Goal: Task Accomplishment & Management: Manage account settings

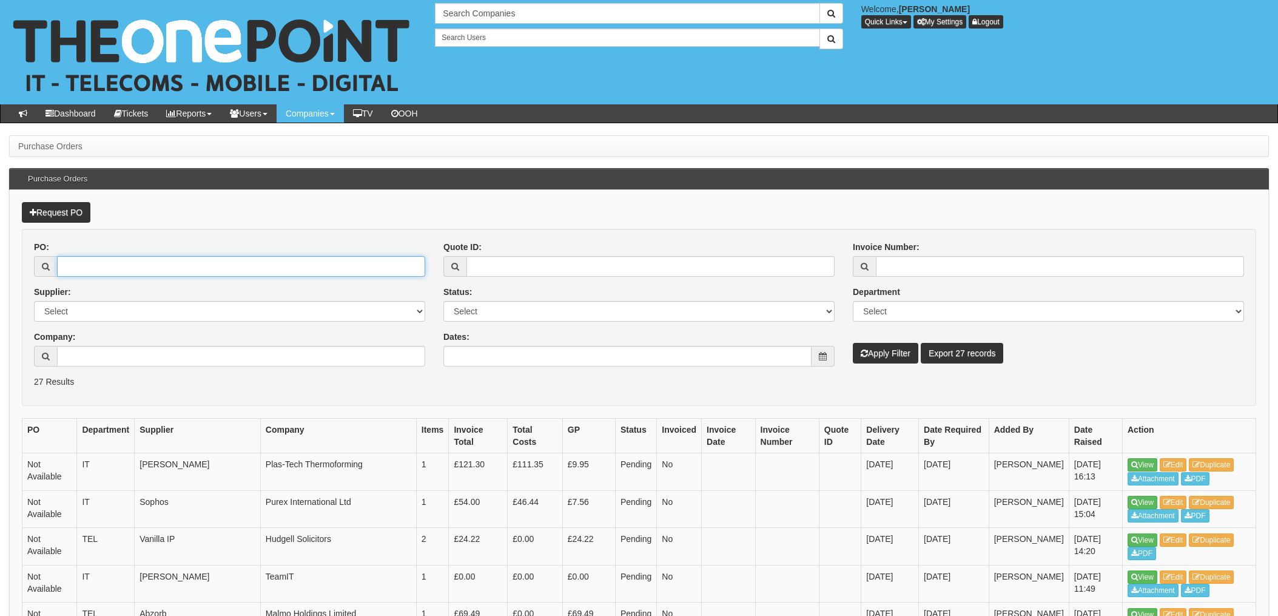
drag, startPoint x: 118, startPoint y: 271, endPoint x: 127, endPoint y: 270, distance: 8.5
click at [118, 270] on input "PO:" at bounding box center [241, 266] width 368 height 21
type input "19309"
click at [853, 343] on button "Apply Filter" at bounding box center [885, 353] width 65 height 21
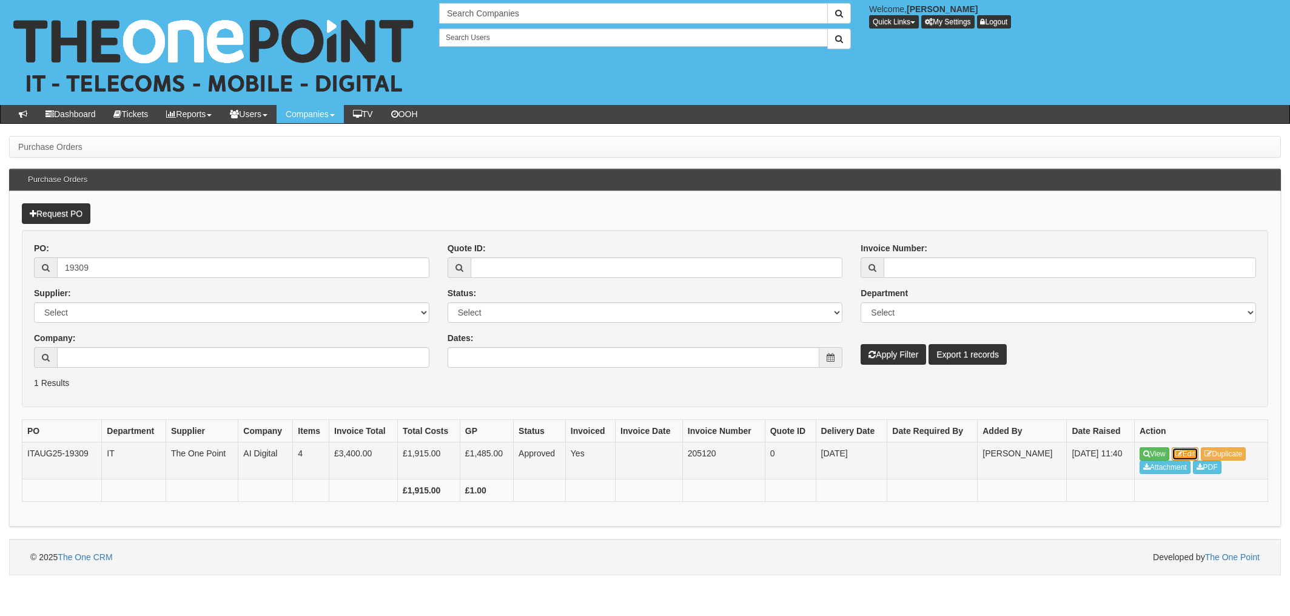
click at [1183, 451] on icon at bounding box center [1178, 453] width 7 height 7
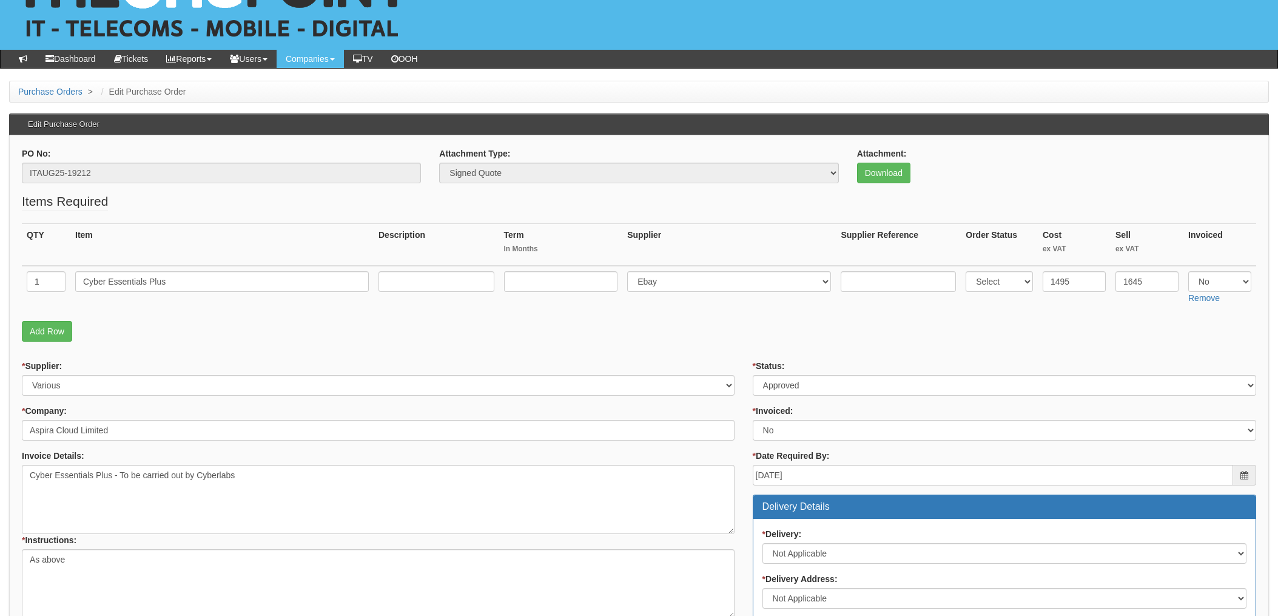
scroll to position [81, 0]
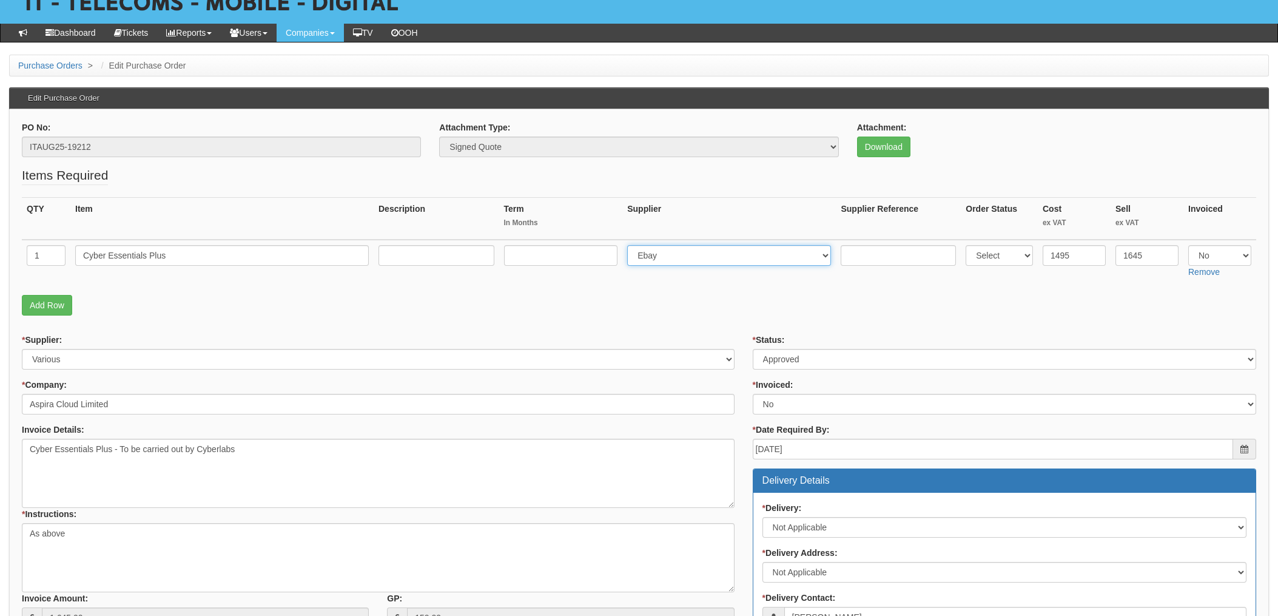
drag, startPoint x: 695, startPoint y: 252, endPoint x: 699, endPoint y: 259, distance: 8.4
click at [695, 252] on select "Select 123 REG.co.uk 1Password 3 4Gon AA Jones Electric Ltd Abzorb Access Group…" at bounding box center [729, 255] width 204 height 21
click at [732, 255] on select "Select 123 REG.co.uk 1Password 3 4Gon AA Jones Electric Ltd Abzorb Access Group…" at bounding box center [729, 255] width 204 height 21
click at [821, 240] on td "Select 123 REG.co.uk 1Password 3 4Gon AA Jones Electric Ltd Abzorb Access Group…" at bounding box center [728, 261] width 213 height 43
click at [803, 255] on select "Select 123 REG.co.uk 1Password 3 4Gon AA Jones Electric Ltd Abzorb Access Group…" at bounding box center [729, 255] width 204 height 21
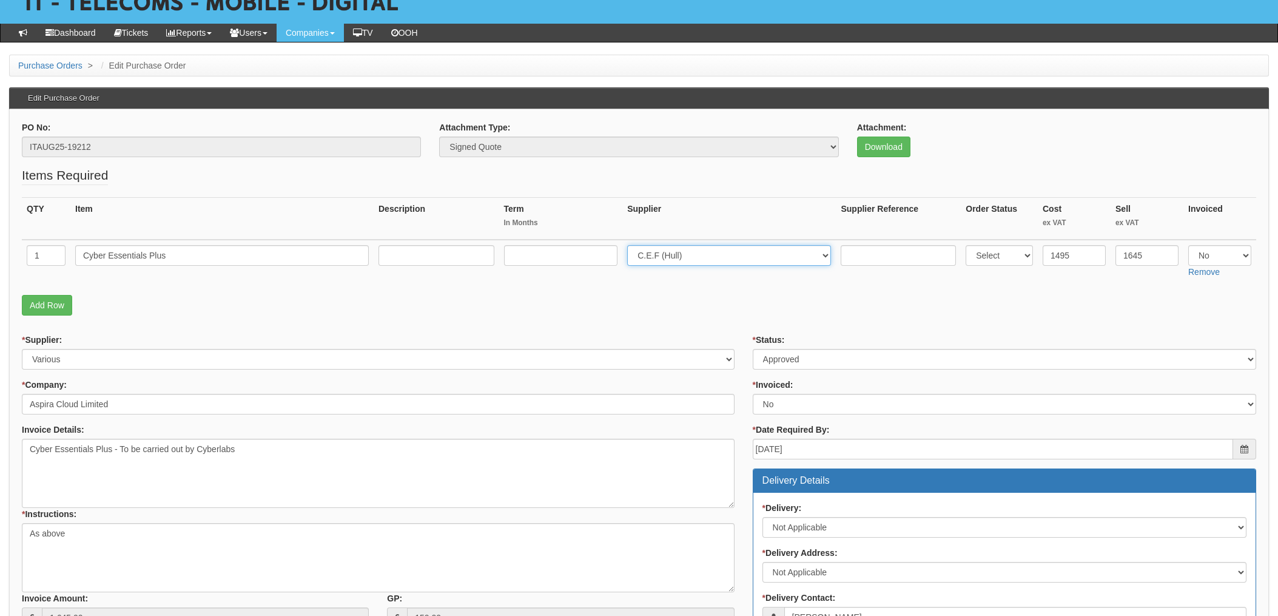
select select "174"
click at [631, 245] on select "Select 123 REG.co.uk 1Password 3 4Gon AA Jones Electric Ltd Abzorb Access Group…" at bounding box center [729, 255] width 204 height 21
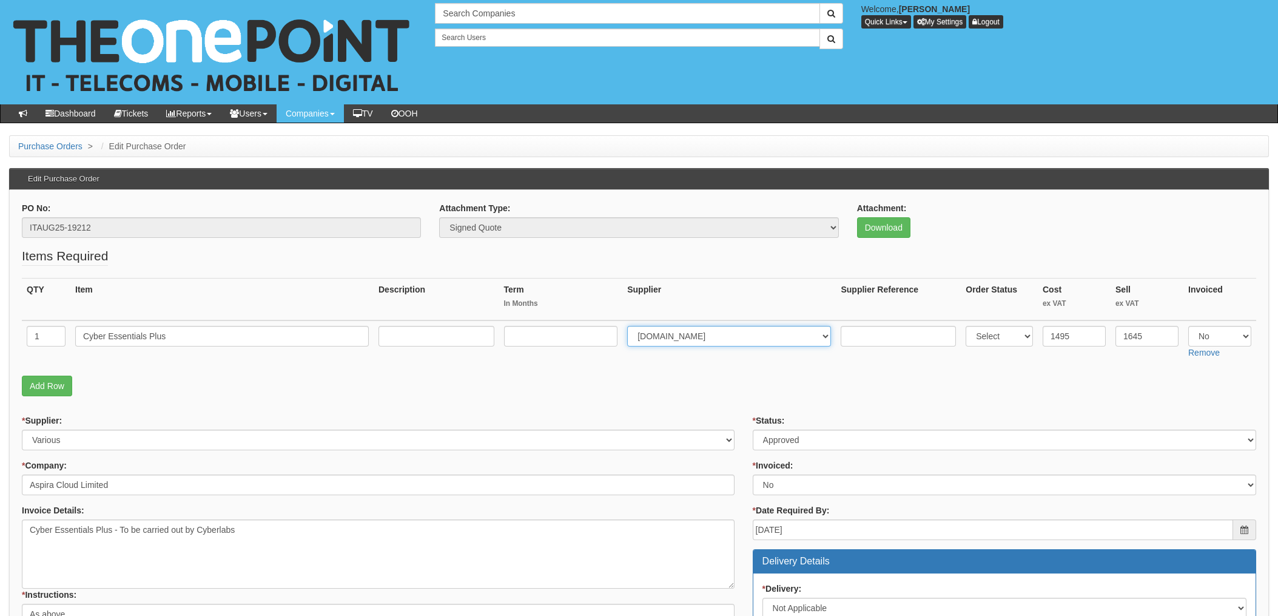
drag, startPoint x: 739, startPoint y: 327, endPoint x: 739, endPoint y: 338, distance: 11.5
click at [739, 327] on select "Select 123 REG.co.uk 1Password 3 4Gon AA Jones Electric Ltd Abzorb Access Group…" at bounding box center [729, 336] width 204 height 21
click at [738, 347] on td "Select 123 REG.co.uk 1Password 3 4Gon AA Jones Electric Ltd Abzorb Access Group…" at bounding box center [728, 341] width 213 height 43
click at [759, 343] on select "Select 123 REG.co.uk 1Password 3 4Gon AA Jones Electric Ltd Abzorb Access Group…" at bounding box center [729, 336] width 204 height 21
click at [813, 337] on select "Select 123 REG.co.uk 1Password 3 4Gon AA Jones Electric Ltd Abzorb Access Group…" at bounding box center [729, 336] width 204 height 21
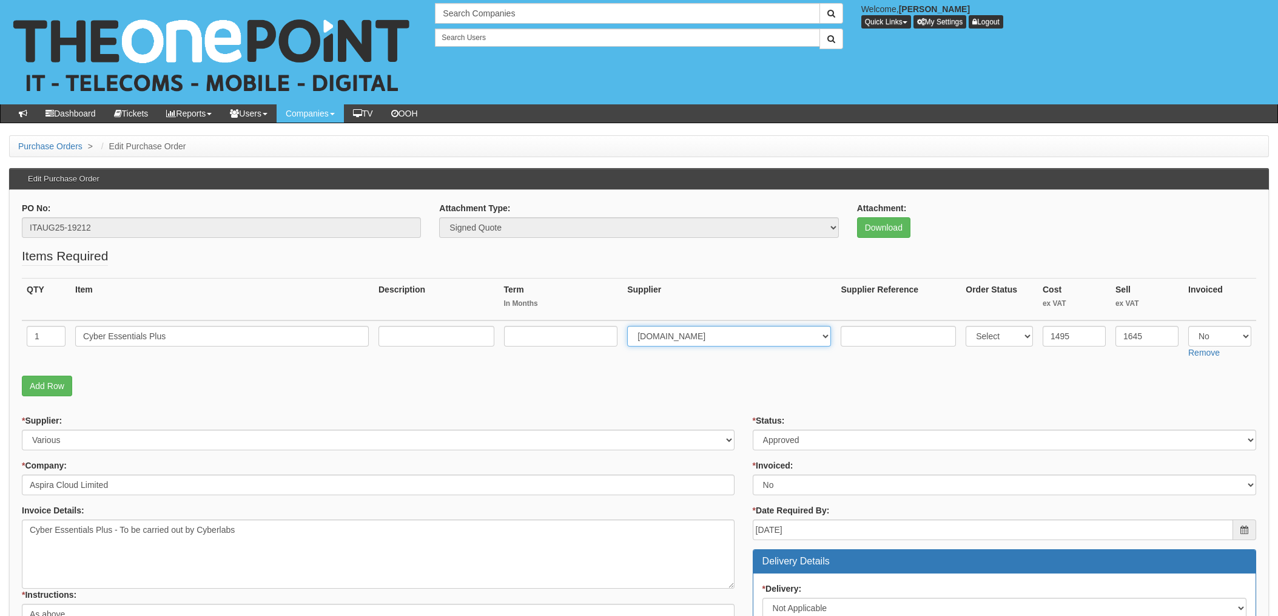
select select
click at [631, 326] on select "Select 123 REG.co.uk 1Password 3 4Gon AA Jones Electric Ltd Abzorb Access Group…" at bounding box center [729, 336] width 204 height 21
drag, startPoint x: 855, startPoint y: 332, endPoint x: 863, endPoint y: 333, distance: 7.9
click at [855, 332] on input "text" at bounding box center [898, 336] width 115 height 21
type input "Cyberlab INV-3789"
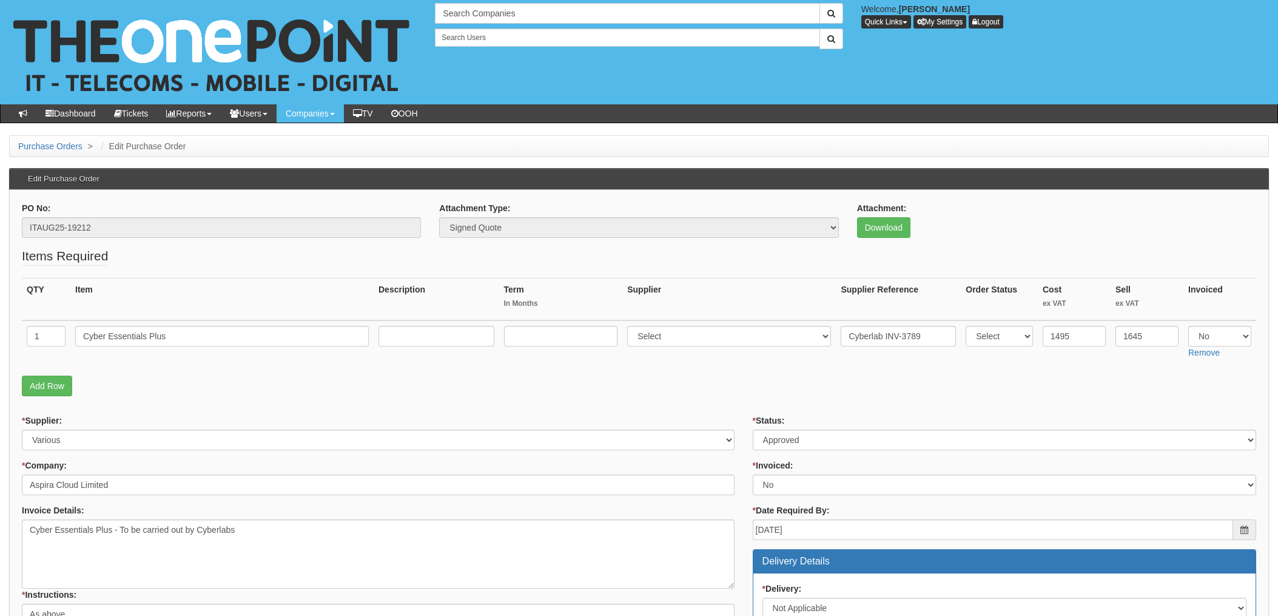
drag, startPoint x: 953, startPoint y: 394, endPoint x: 907, endPoint y: 403, distance: 47.0
click at [953, 393] on p "Add Row" at bounding box center [639, 385] width 1234 height 21
click at [784, 439] on select "Select Approved Completed Delivered Invoiced Ordered Ordered to site Part Order…" at bounding box center [1004, 439] width 503 height 21
select select "4"
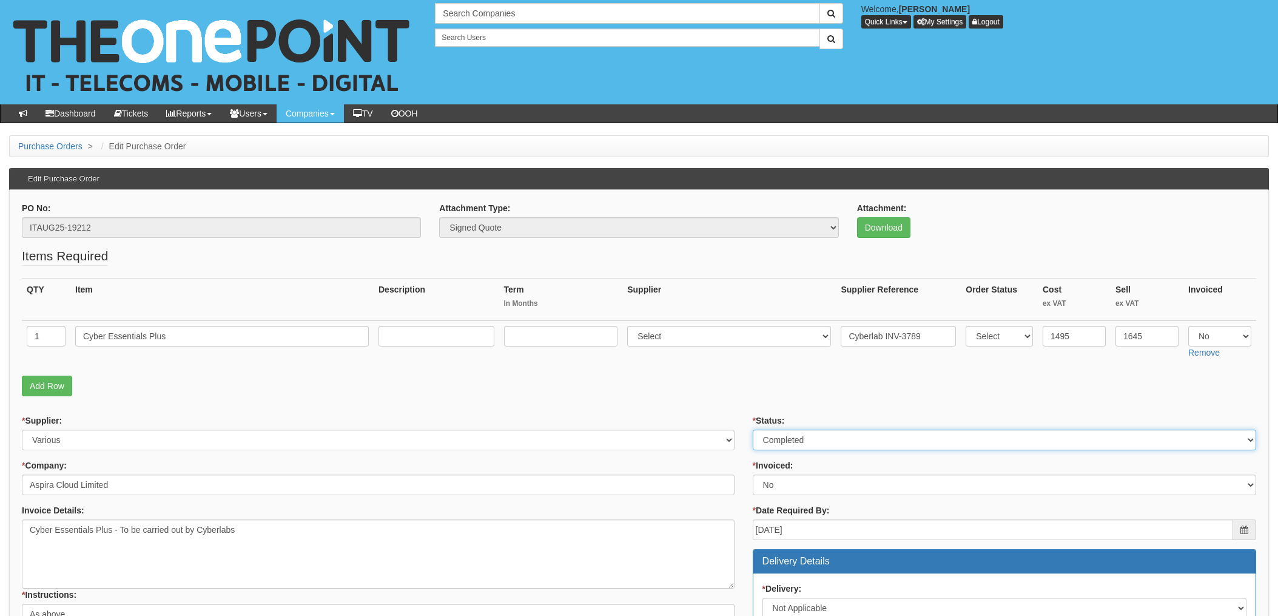
click at [753, 429] on select "Select Approved Completed Delivered Invoiced Ordered Ordered to site Part Order…" at bounding box center [1004, 439] width 503 height 21
click at [751, 355] on td "Select 123 REG.co.uk 1Password 3 4Gon AA Jones Electric Ltd Abzorb Access Group…" at bounding box center [728, 341] width 213 height 43
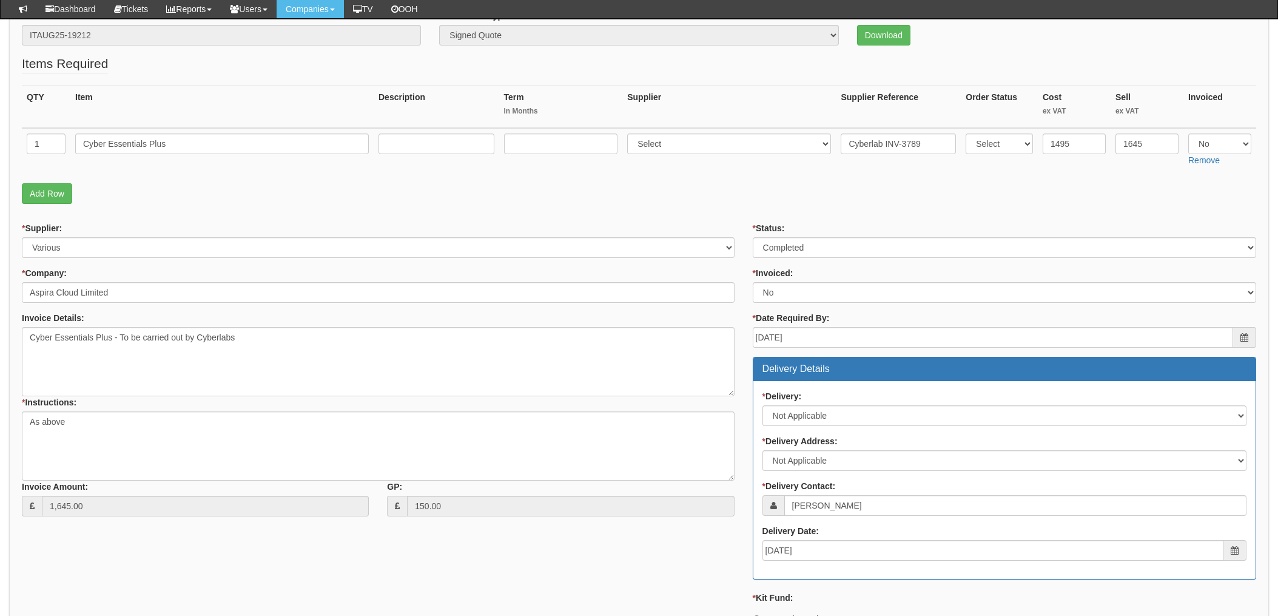
scroll to position [162, 0]
click at [778, 300] on select "Select Yes No N/A STB (part of order)" at bounding box center [1004, 291] width 503 height 21
select select "1"
click at [753, 281] on select "Select Yes No N/A STB (part of order)" at bounding box center [1004, 291] width 503 height 21
click at [729, 176] on fieldset "Items Required QTY Item Description Term In Months Supplier Supplier Reference …" at bounding box center [639, 131] width 1234 height 155
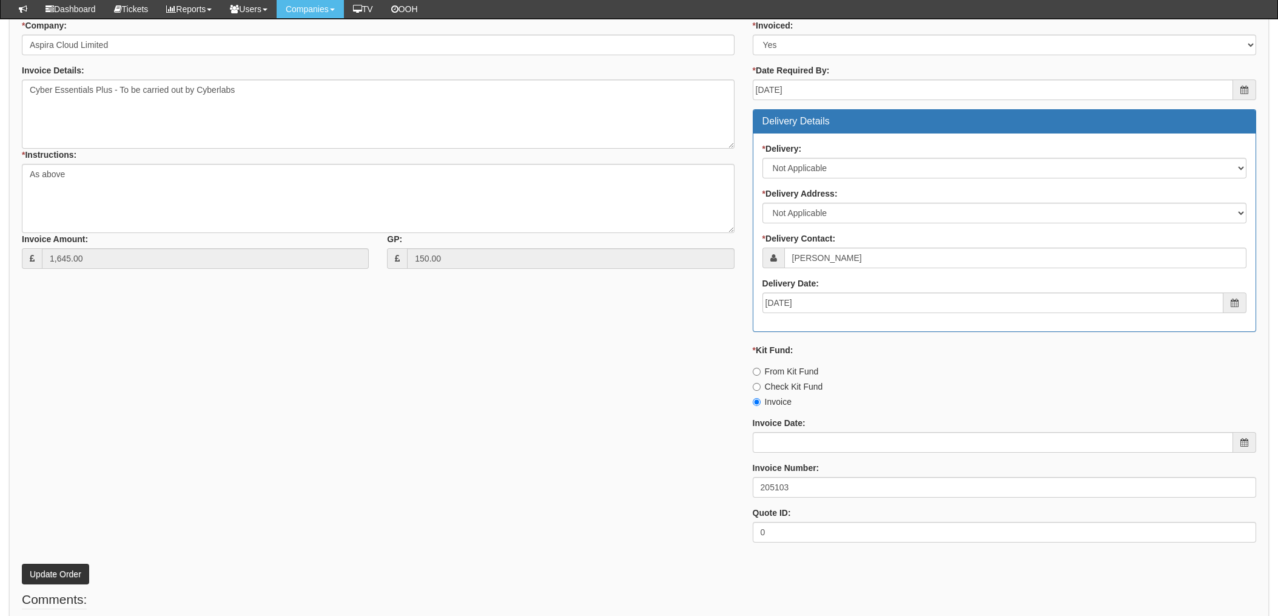
scroll to position [475, 0]
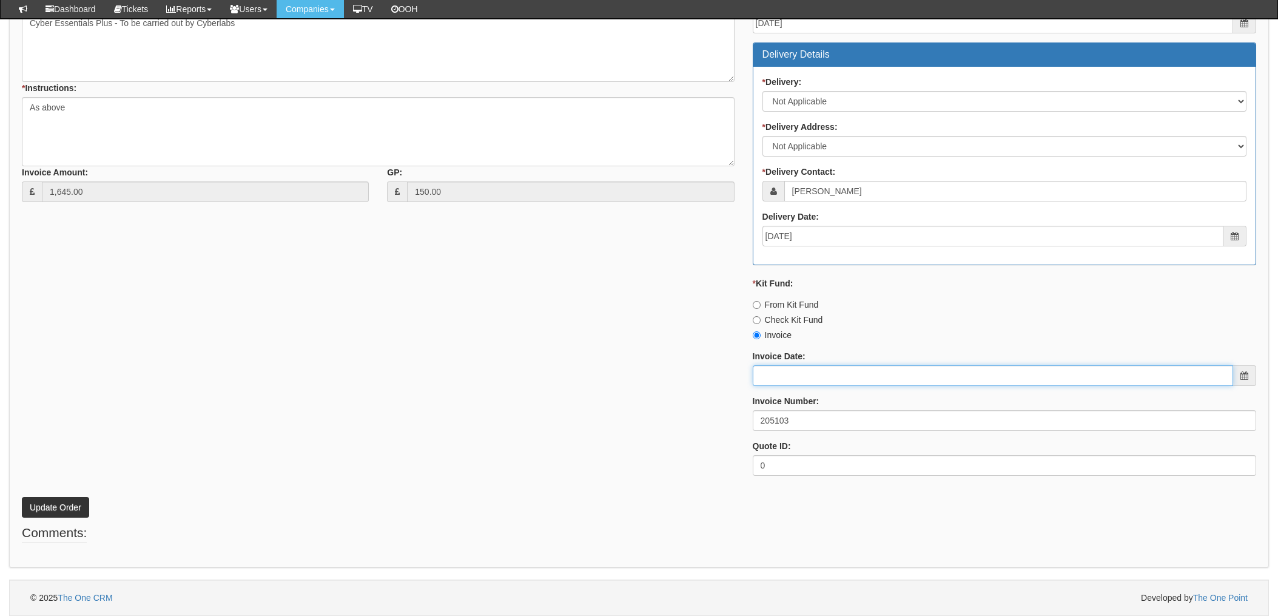
click at [781, 375] on input "Invoice Date:" at bounding box center [993, 375] width 480 height 21
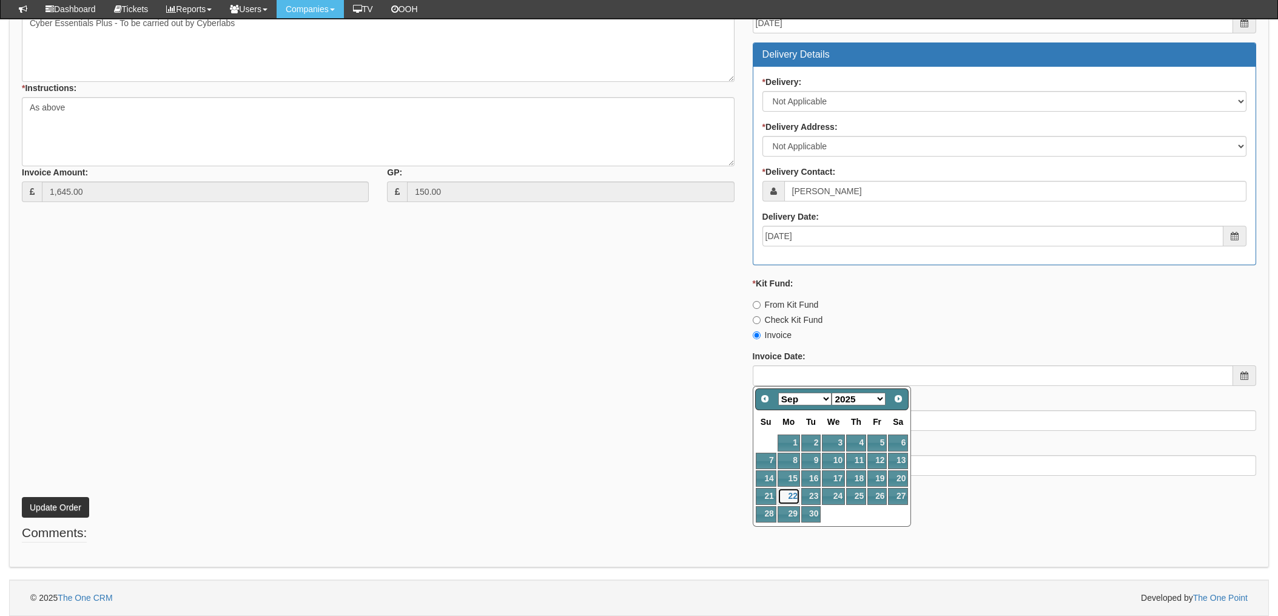
click at [795, 497] on link "22" at bounding box center [788, 496] width 22 height 16
type input "[DATE]"
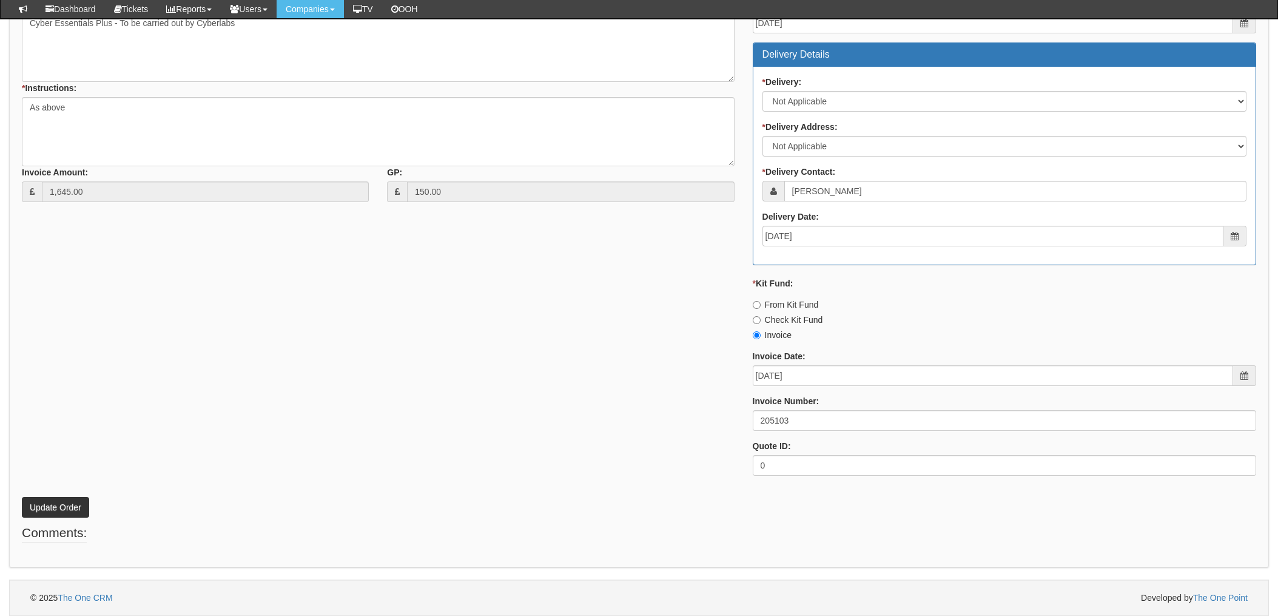
click at [568, 441] on div "* Supplier: Select 123 [DOMAIN_NAME] 1Password 3 4Gon [PERSON_NAME] Electric Lt…" at bounding box center [639, 196] width 1252 height 577
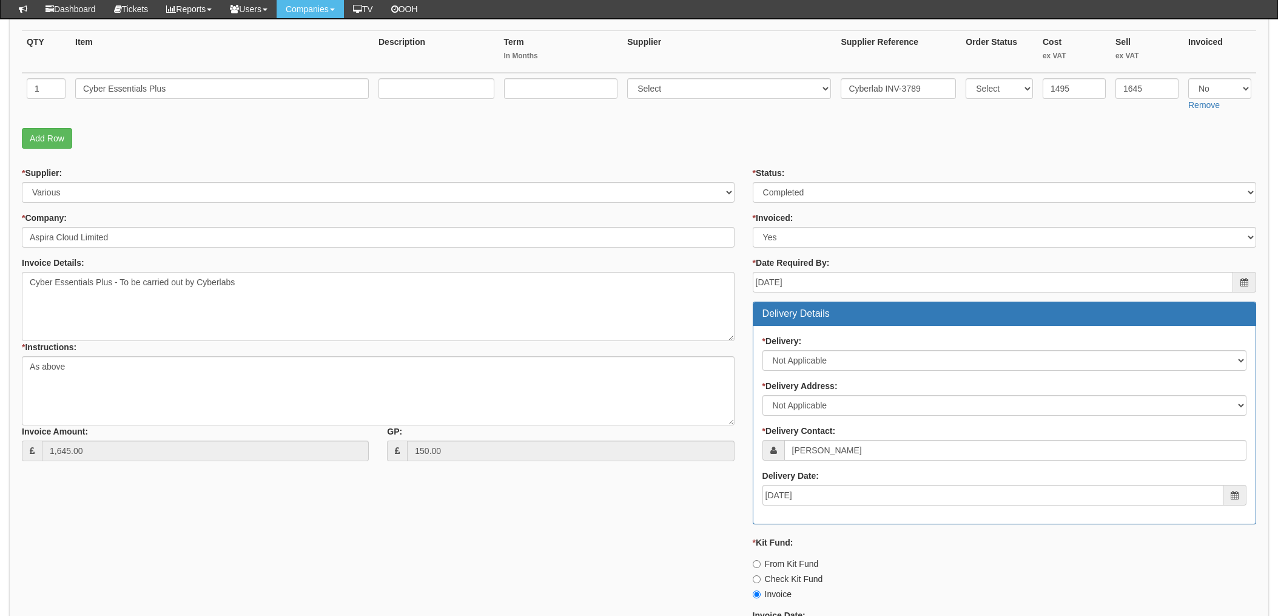
scroll to position [314, 0]
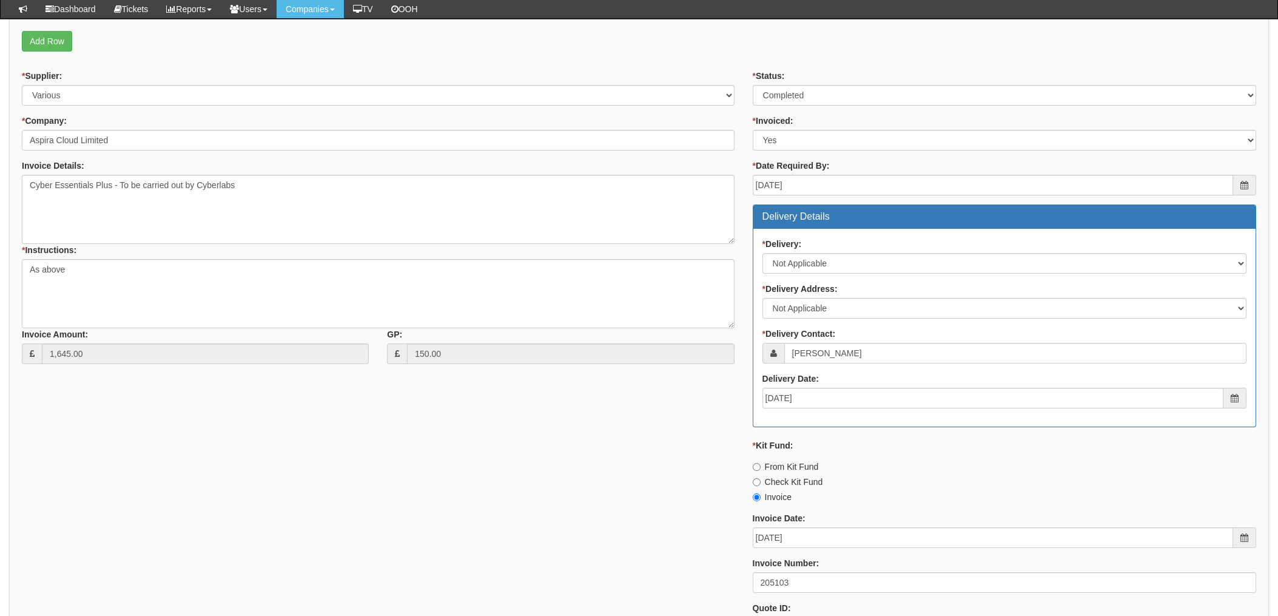
click at [372, 439] on div "* Supplier: Select 123 REG.co.uk 1Password 3 4Gon AA Jones Electric Ltd Abzorb …" at bounding box center [639, 358] width 1252 height 577
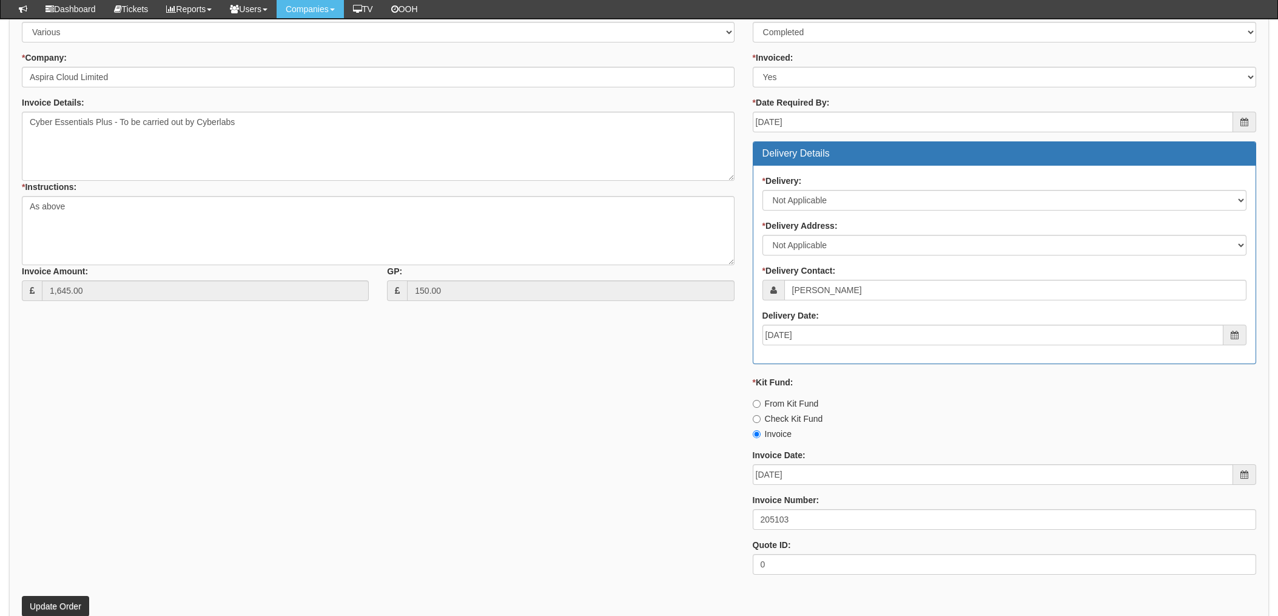
scroll to position [475, 0]
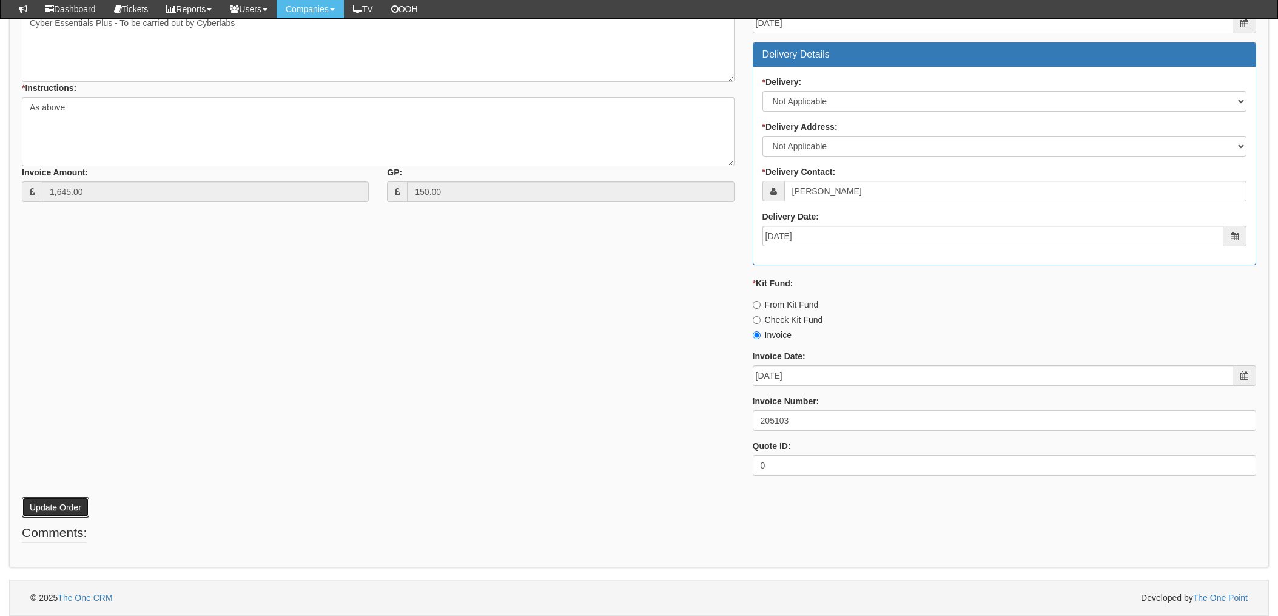
click at [54, 508] on button "Update Order" at bounding box center [55, 507] width 67 height 21
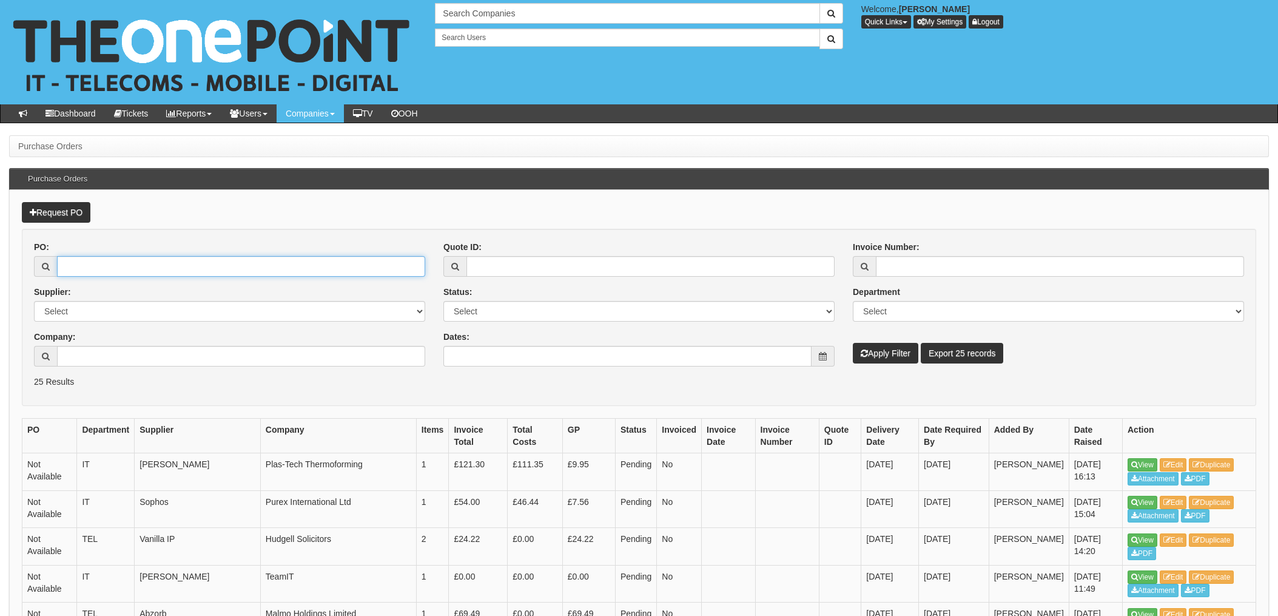
click at [95, 261] on input "PO:" at bounding box center [241, 266] width 368 height 21
type input "19309"
click at [853, 343] on button "Apply Filter" at bounding box center [885, 353] width 65 height 21
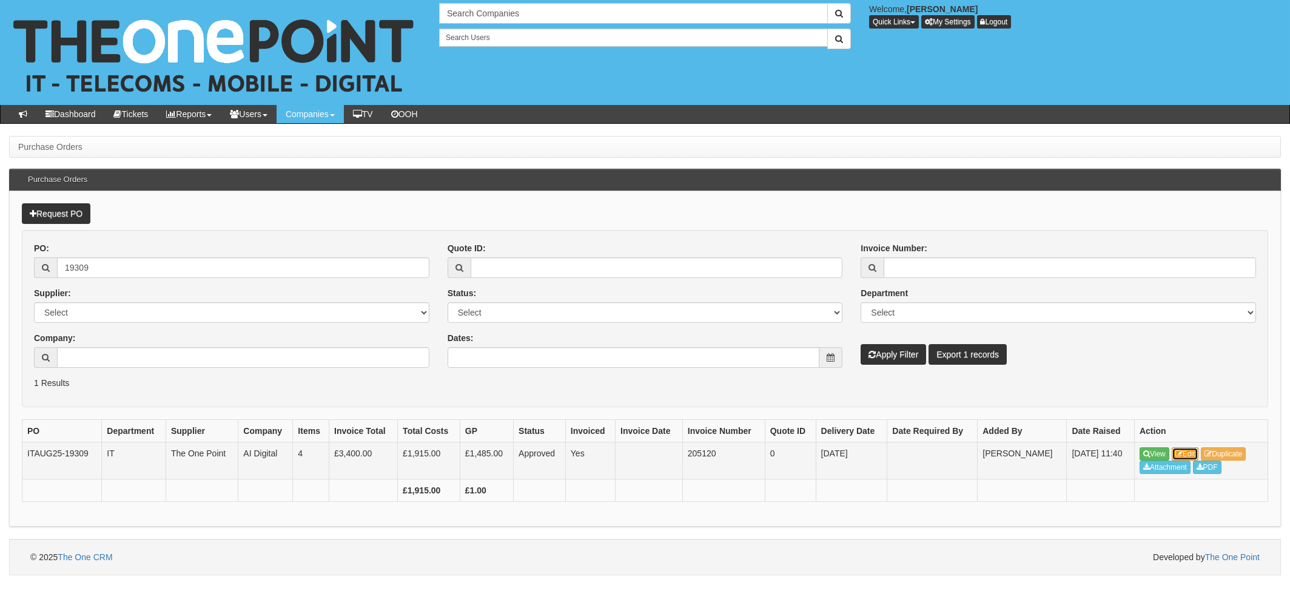
click at [1186, 454] on link "Edit" at bounding box center [1185, 453] width 27 height 13
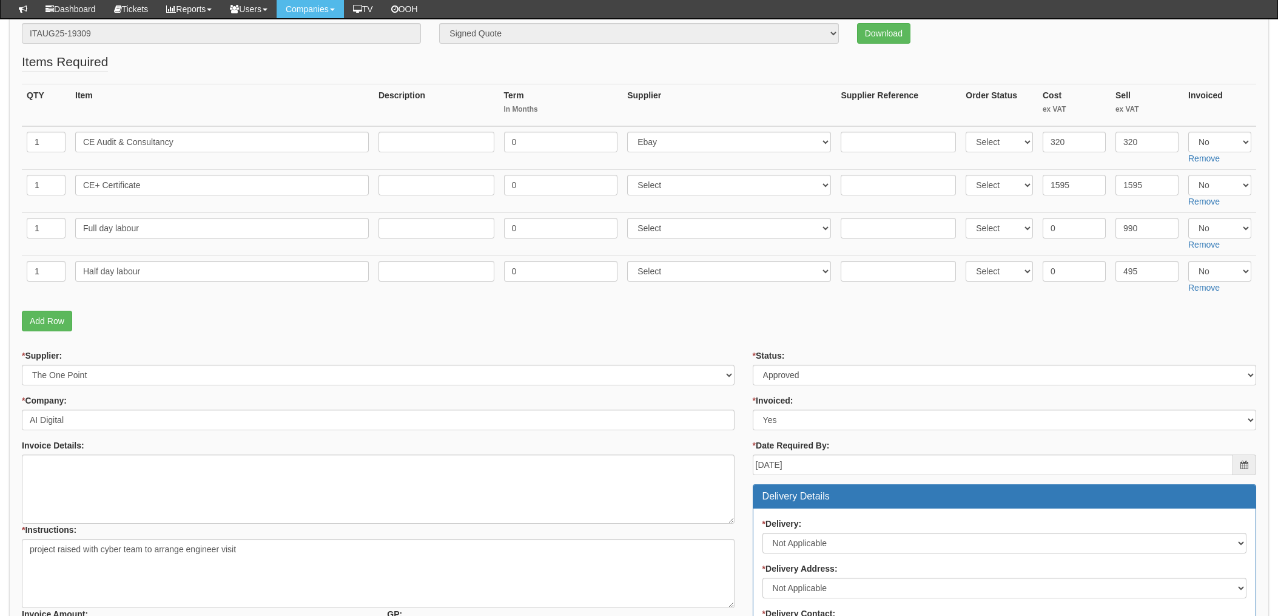
scroll to position [242, 0]
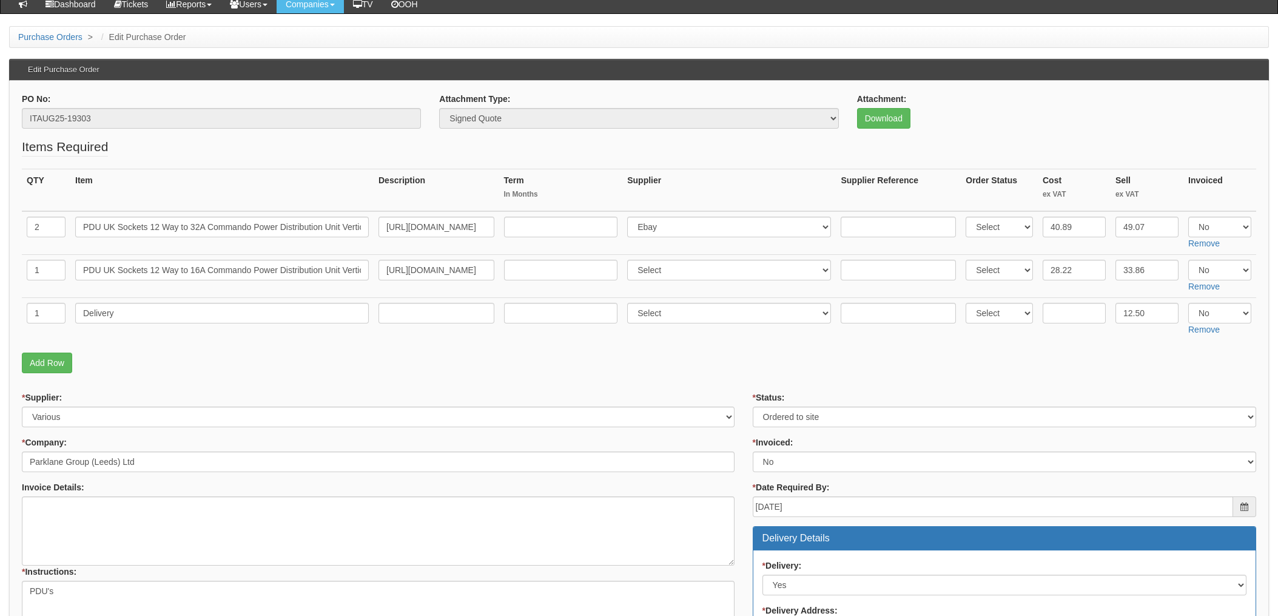
scroll to position [81, 0]
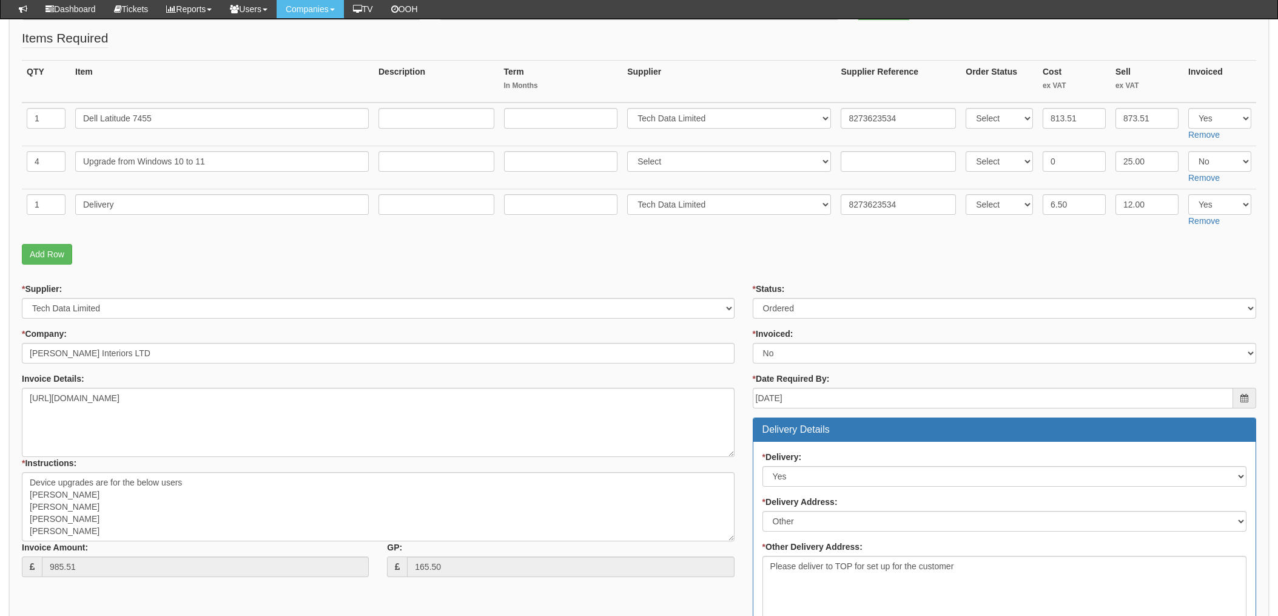
scroll to position [162, 0]
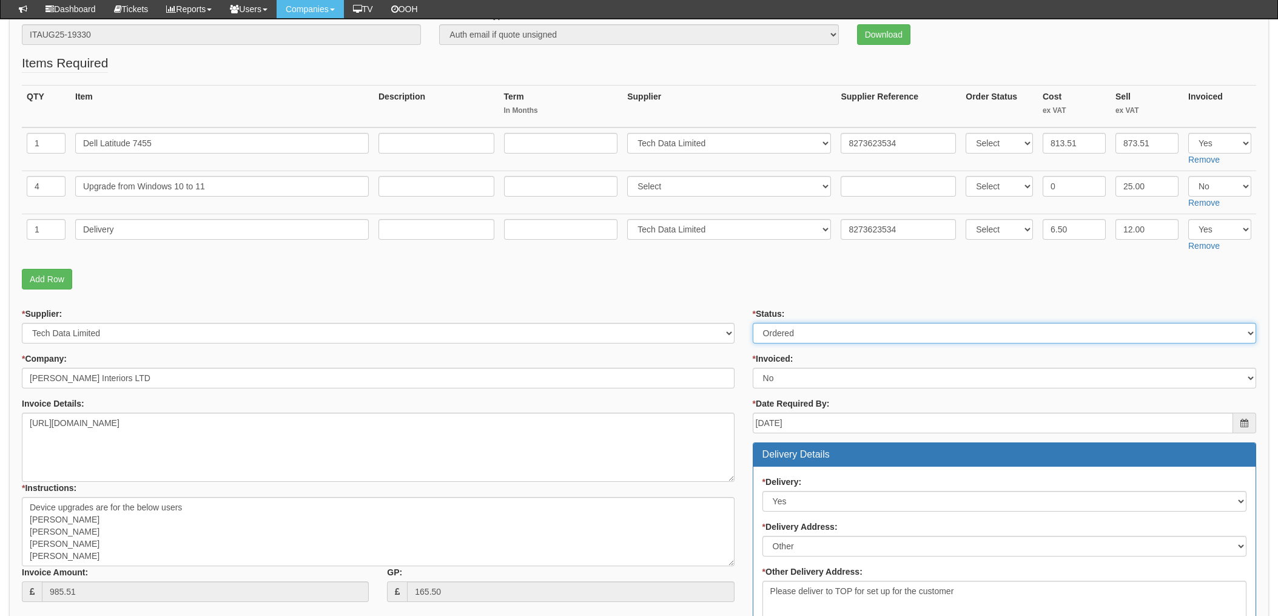
click at [823, 333] on select "Select Approved Completed Delivered Invoiced Ordered Ordered to site Part Order…" at bounding box center [1004, 333] width 503 height 21
select select "4"
click at [753, 323] on select "Select Approved Completed Delivered Invoiced Ordered Ordered to site Part Order…" at bounding box center [1004, 333] width 503 height 21
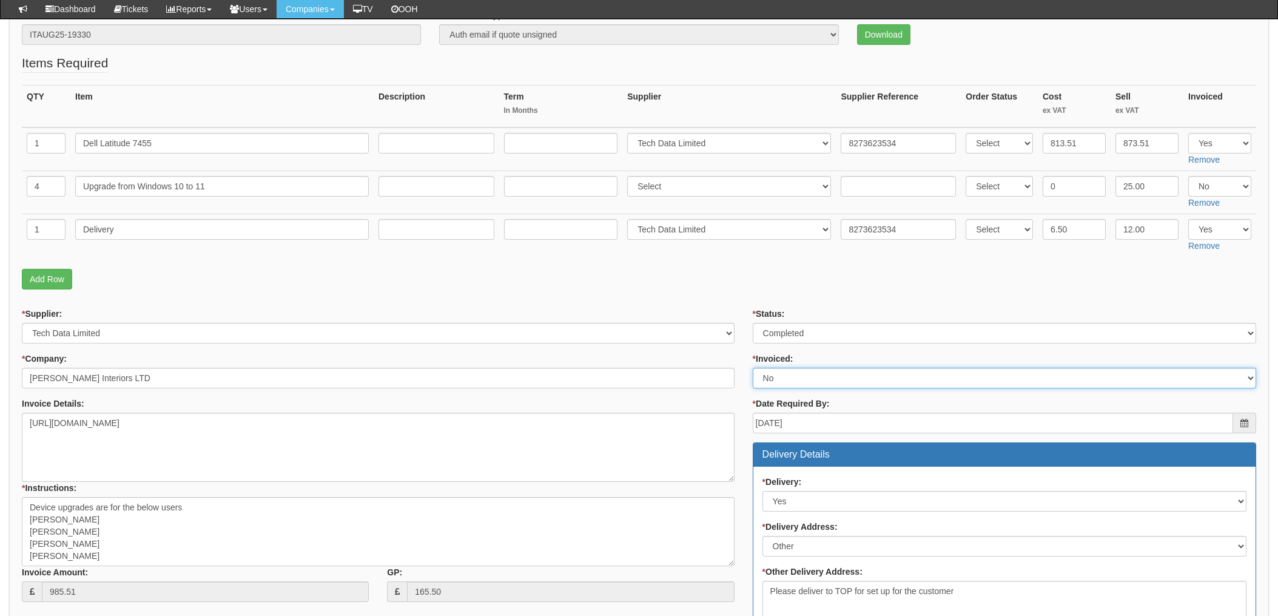
click at [808, 383] on select "Select Yes No N/A STB (part of order)" at bounding box center [1004, 378] width 503 height 21
select select "1"
click at [753, 368] on select "Select Yes No N/A STB (part of order)" at bounding box center [1004, 378] width 503 height 21
click at [734, 306] on form "PO No: ITAUG25-19330 Attachment Type: Select Signed Quote Auth email if quote u…" at bounding box center [639, 509] width 1234 height 1001
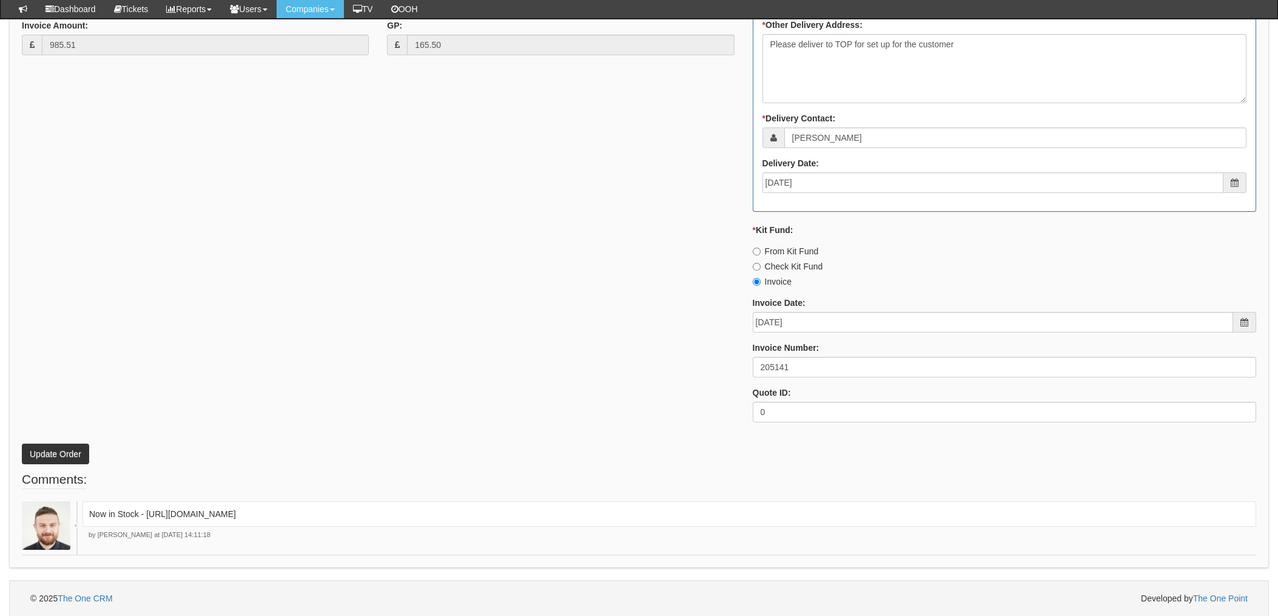
scroll to position [709, 0]
click at [60, 454] on button "Update Order" at bounding box center [55, 453] width 67 height 21
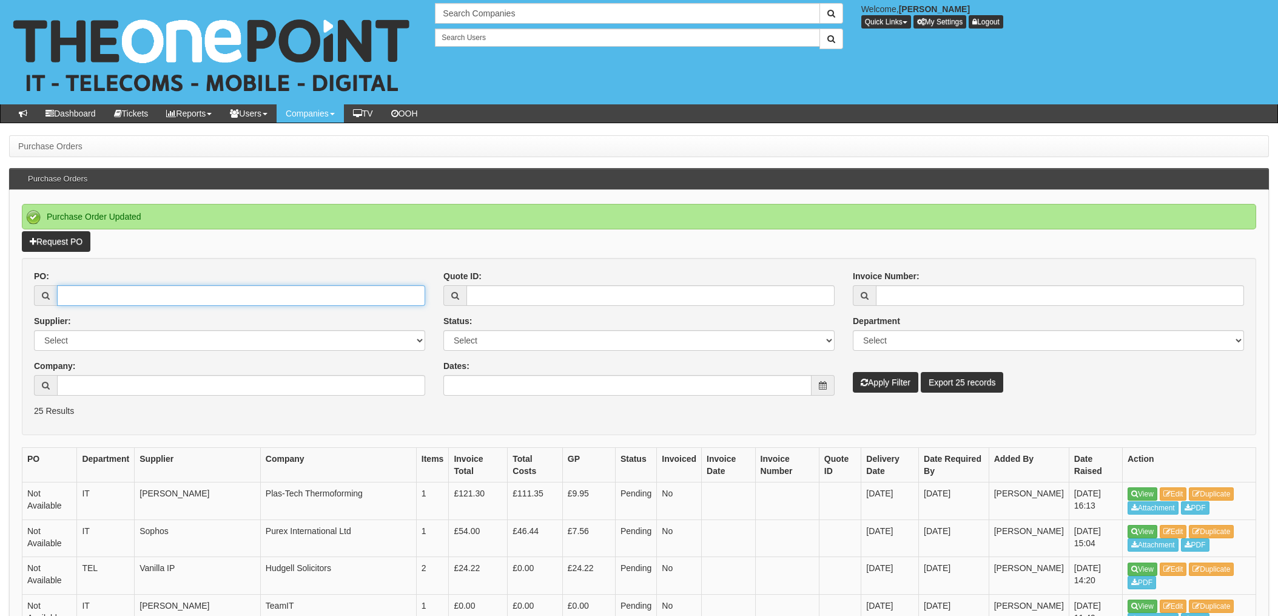
drag, startPoint x: 150, startPoint y: 289, endPoint x: 189, endPoint y: 298, distance: 40.0
click at [150, 289] on input "PO:" at bounding box center [241, 295] width 368 height 21
type input "19334"
click at [853, 372] on button "Apply Filter" at bounding box center [885, 382] width 65 height 21
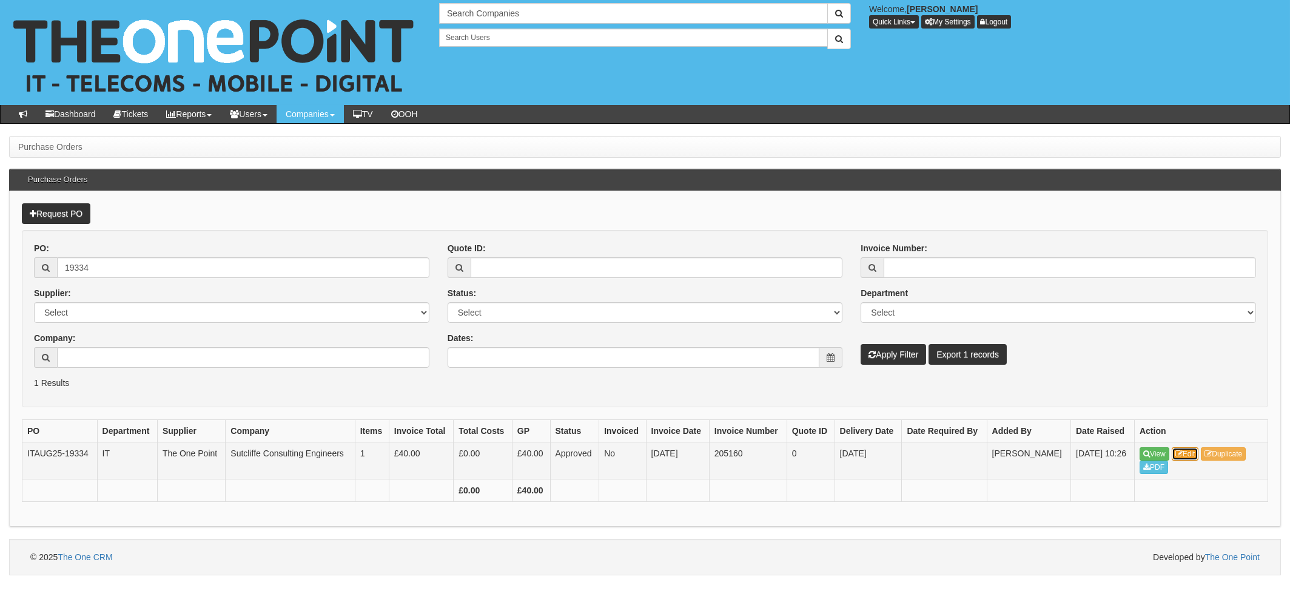
click at [1194, 449] on link "Edit" at bounding box center [1185, 453] width 27 height 13
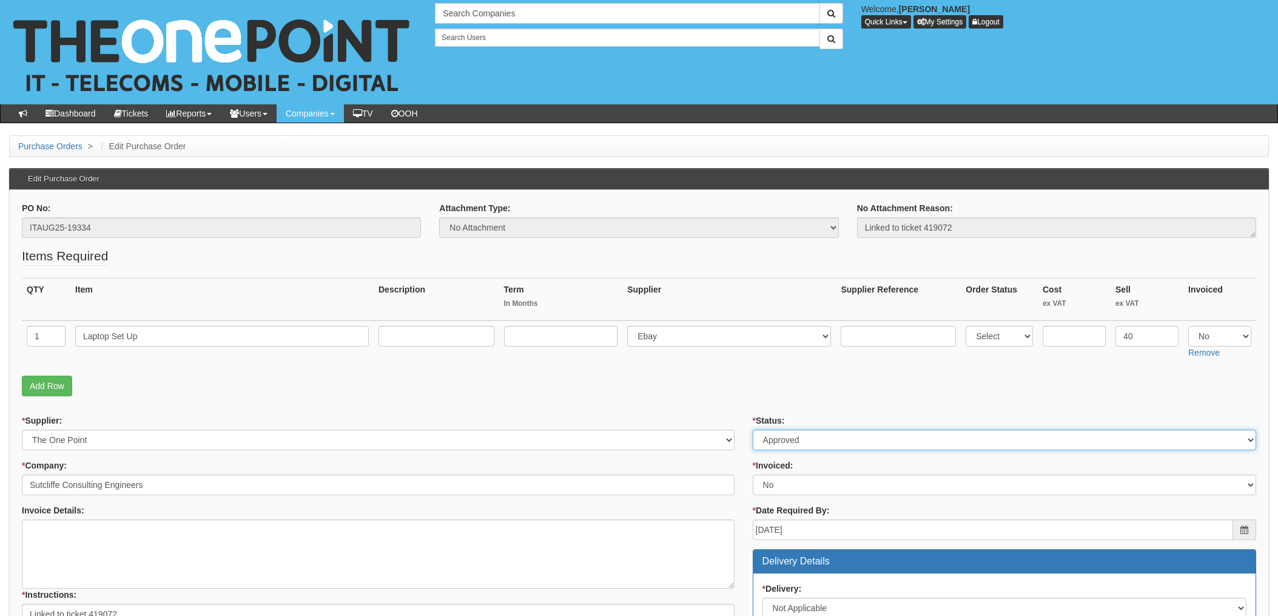
click at [795, 442] on select "Select Approved Completed Delivered Invoiced Ordered Ordered to site Part Order…" at bounding box center [1004, 439] width 503 height 21
select select "4"
click at [753, 429] on select "Select Approved Completed Delivered Invoiced Ordered Ordered to site Part Order…" at bounding box center [1004, 439] width 503 height 21
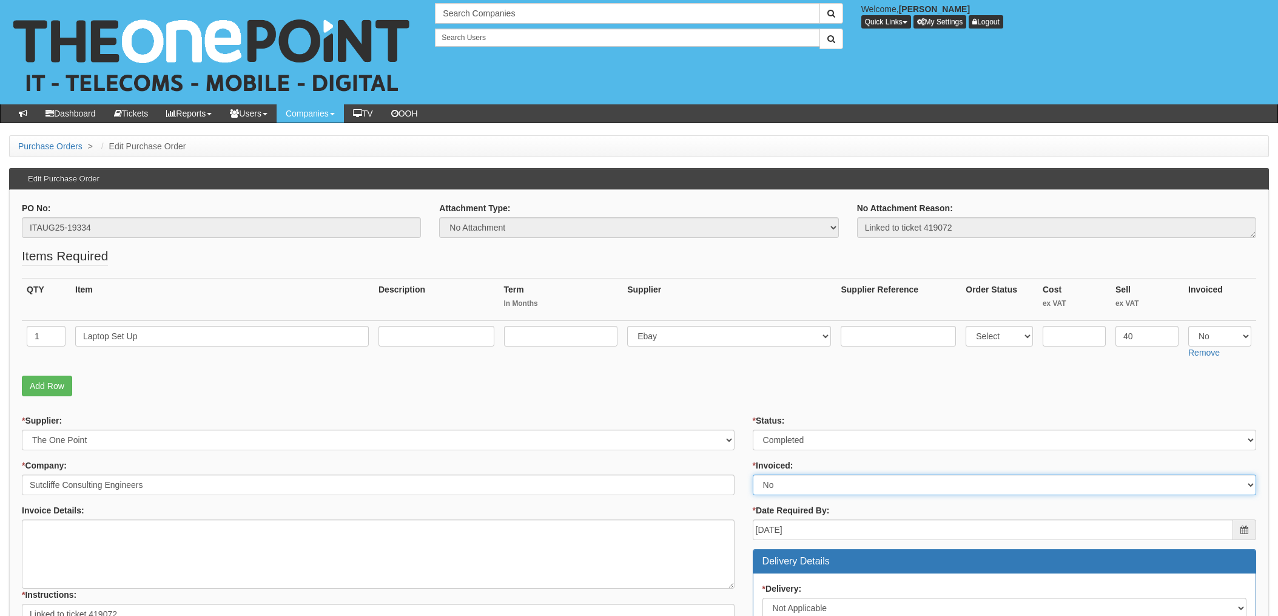
click at [791, 484] on select "Select Yes No N/A STB (part of order)" at bounding box center [1004, 484] width 503 height 21
click at [753, 474] on select "Select Yes No N/A STB (part of order)" at bounding box center [1004, 484] width 503 height 21
click at [783, 483] on select "Select Yes No N/A STB (part of order)" at bounding box center [1004, 484] width 503 height 21
select select "1"
click at [753, 474] on select "Select Yes No N/A STB (part of order)" at bounding box center [1004, 484] width 503 height 21
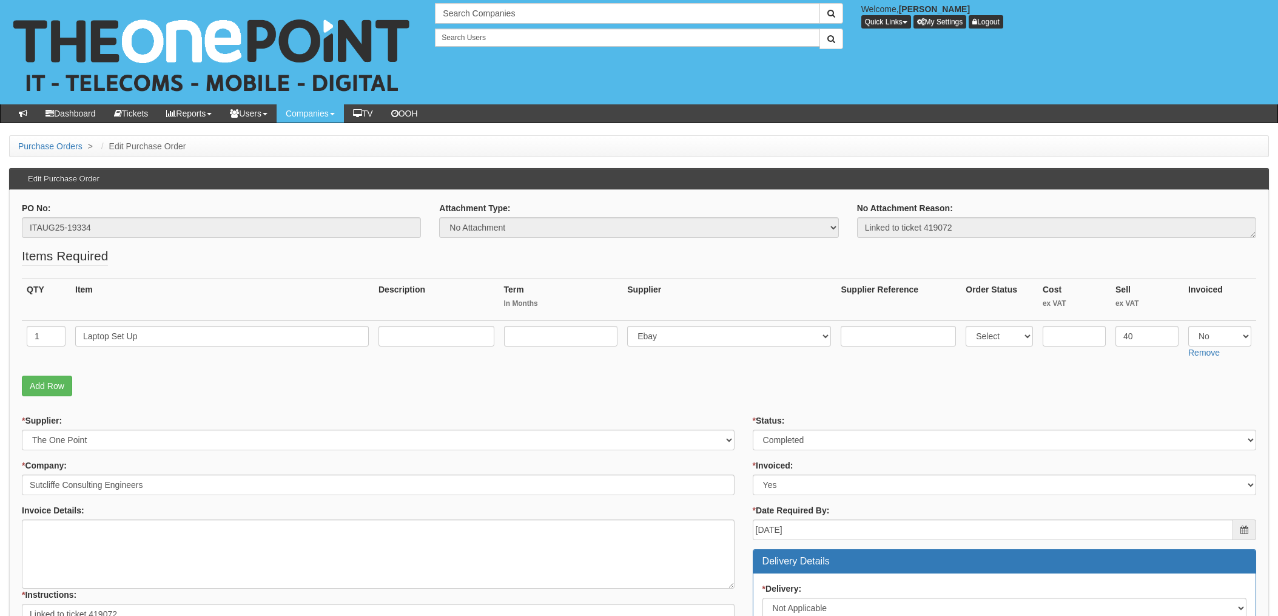
click at [722, 366] on fieldset "Items Required QTY Item Description Term In Months Supplier Supplier Reference …" at bounding box center [639, 324] width 1234 height 155
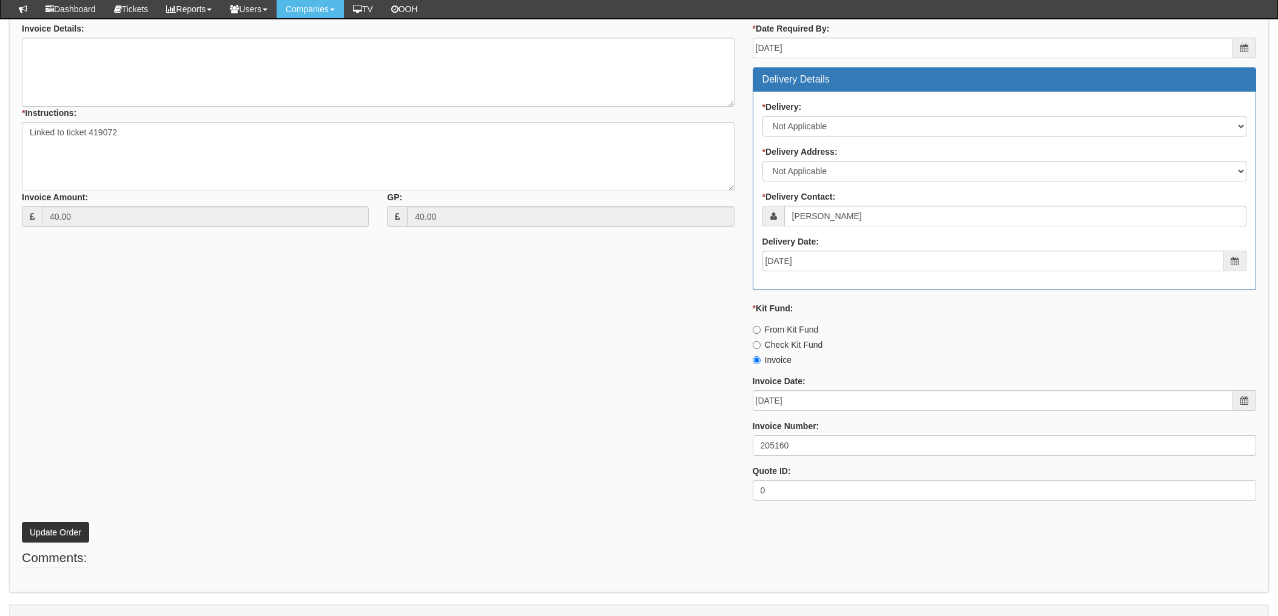
scroll to position [475, 0]
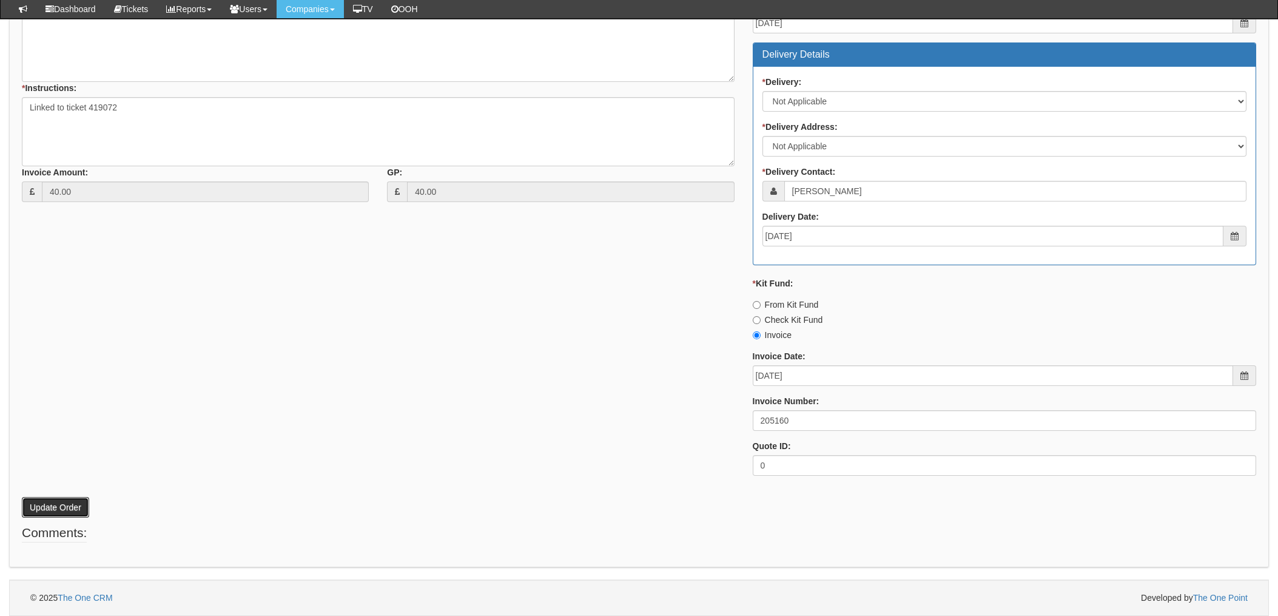
click at [53, 502] on button "Update Order" at bounding box center [55, 507] width 67 height 21
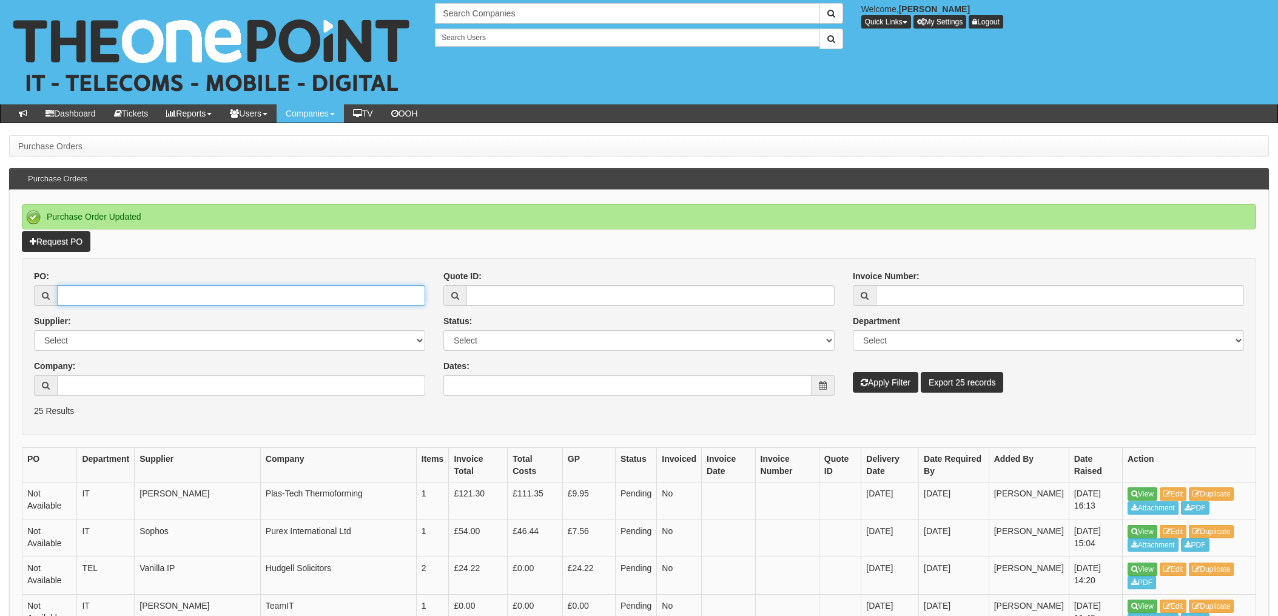
click at [132, 305] on input "PO:" at bounding box center [241, 295] width 368 height 21
type input "19345"
click at [853, 372] on button "Apply Filter" at bounding box center [885, 382] width 65 height 21
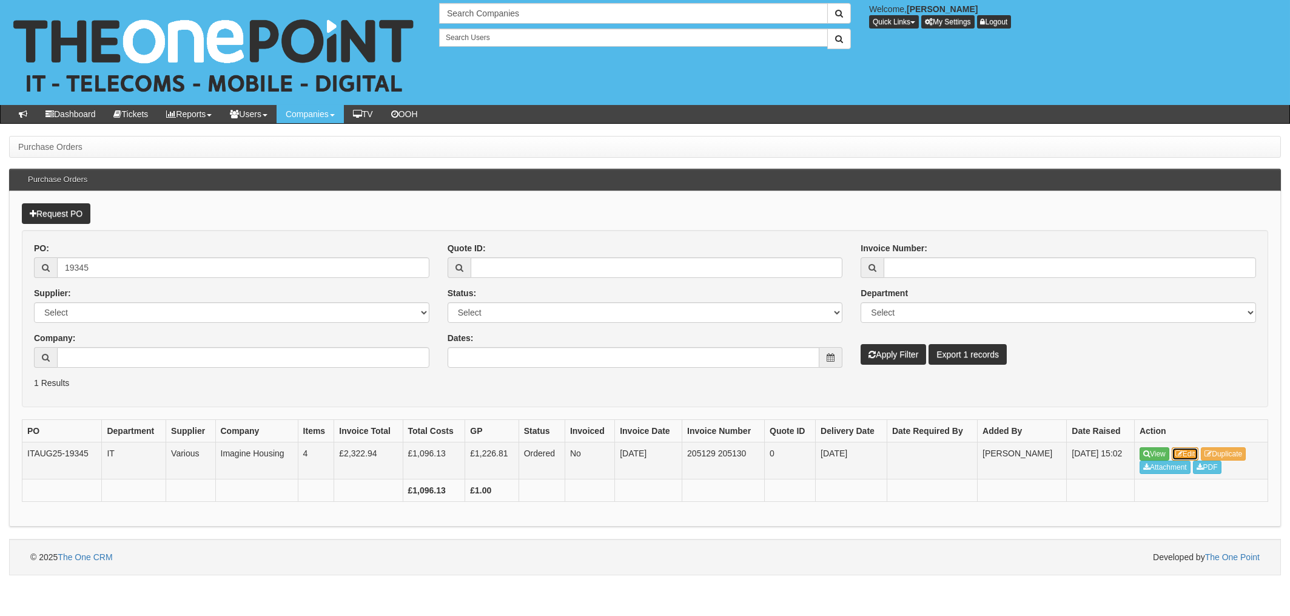
click at [1188, 448] on link "Edit" at bounding box center [1185, 453] width 27 height 13
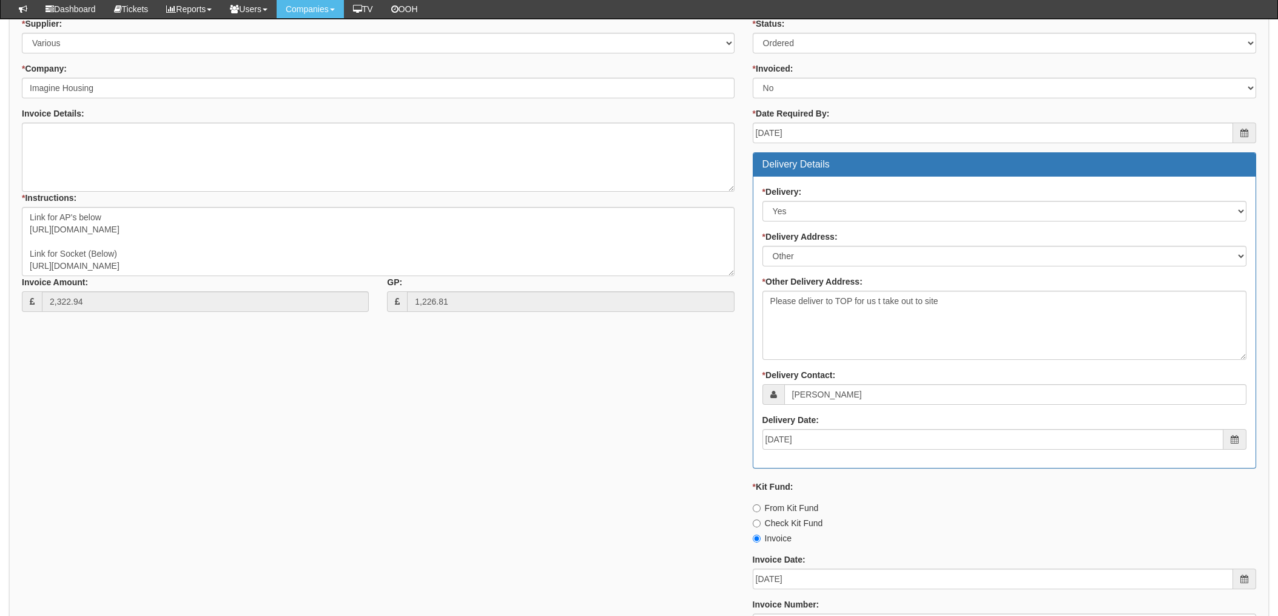
scroll to position [646, 0]
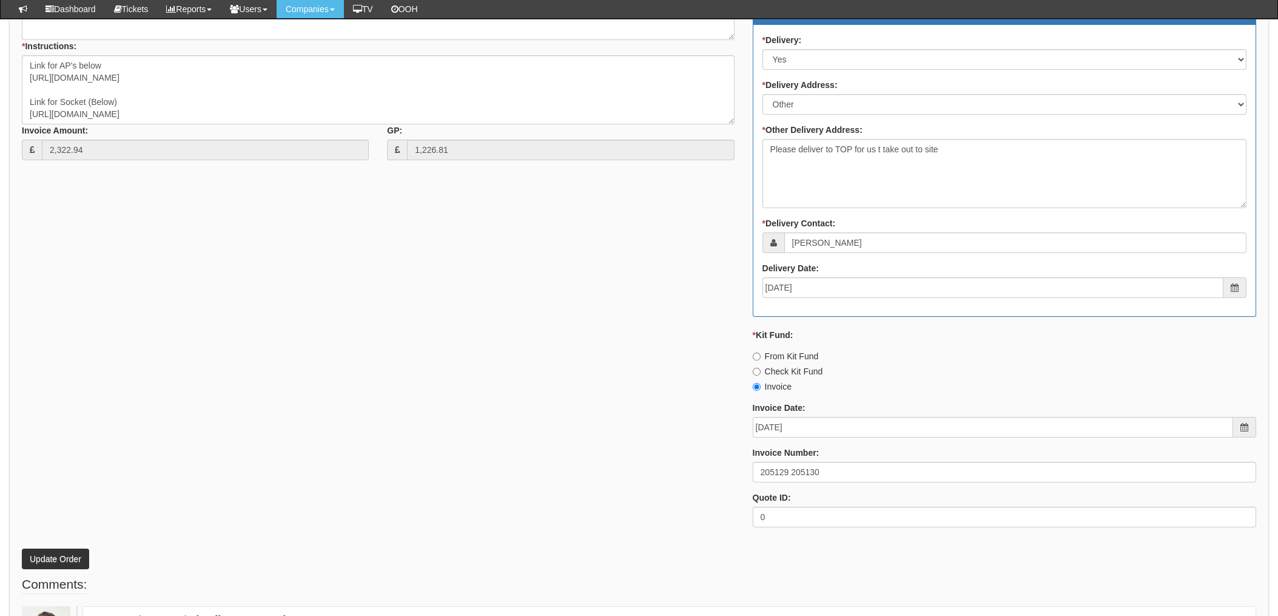
click at [630, 417] on div "* Supplier: Select 123 REG.co.uk 1Password 3 4Gon AA Jones Electric Ltd Abzorb …" at bounding box center [639, 201] width 1252 height 670
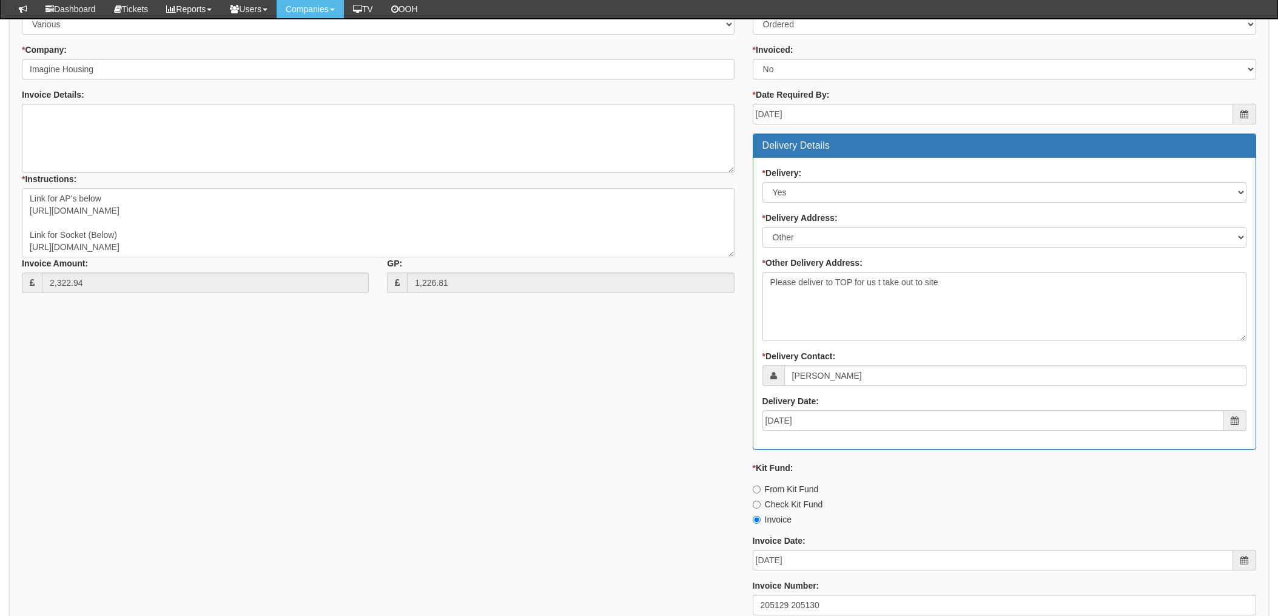
scroll to position [323, 0]
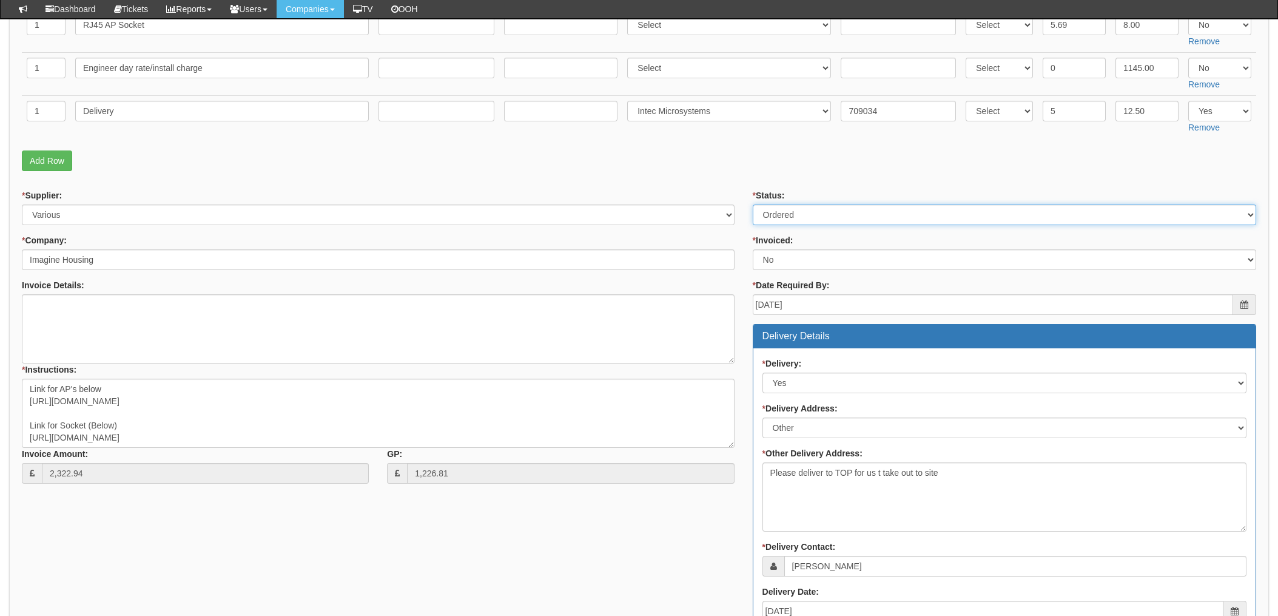
click at [803, 220] on select "Select Approved Completed Delivered Invoiced Ordered Ordered to site Part Order…" at bounding box center [1004, 214] width 503 height 21
select select "4"
click at [753, 204] on select "Select Approved Completed Delivered Invoiced Ordered Ordered to site Part Order…" at bounding box center [1004, 214] width 503 height 21
click at [798, 263] on select "Select Yes No N/A STB (part of order)" at bounding box center [1004, 259] width 503 height 21
select select "1"
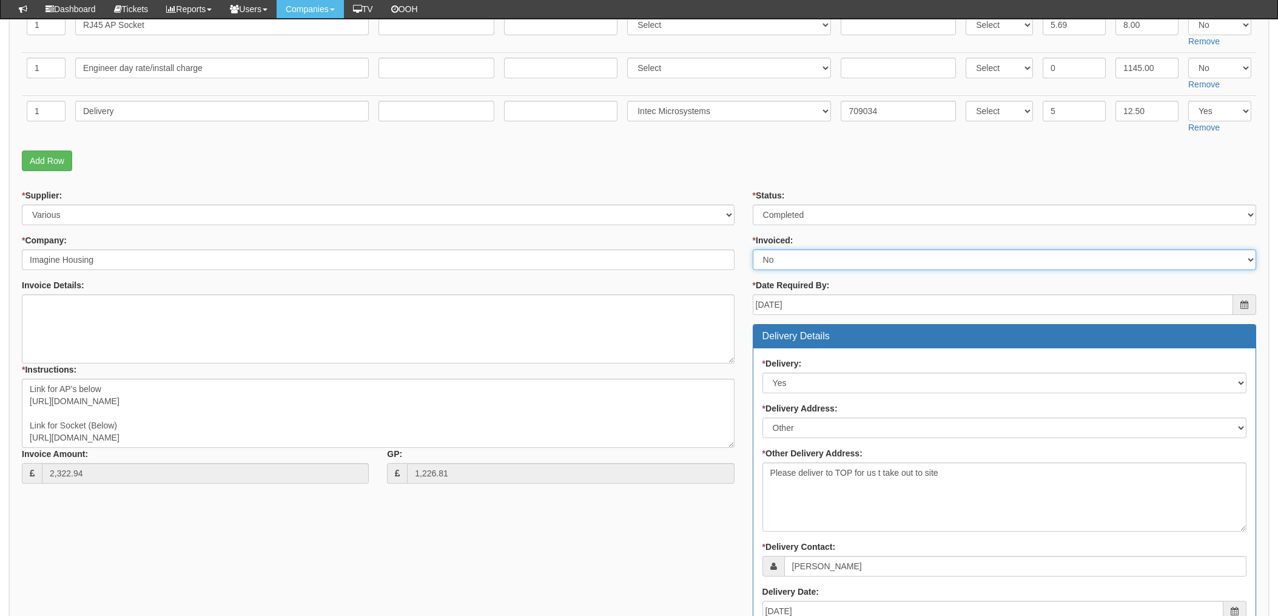
click at [753, 249] on select "Select Yes No N/A STB (part of order)" at bounding box center [1004, 259] width 503 height 21
click at [563, 529] on div "* Supplier: Select 123 REG.co.uk 1Password 3 4Gon AA Jones Electric Ltd Abzorb …" at bounding box center [639, 524] width 1252 height 670
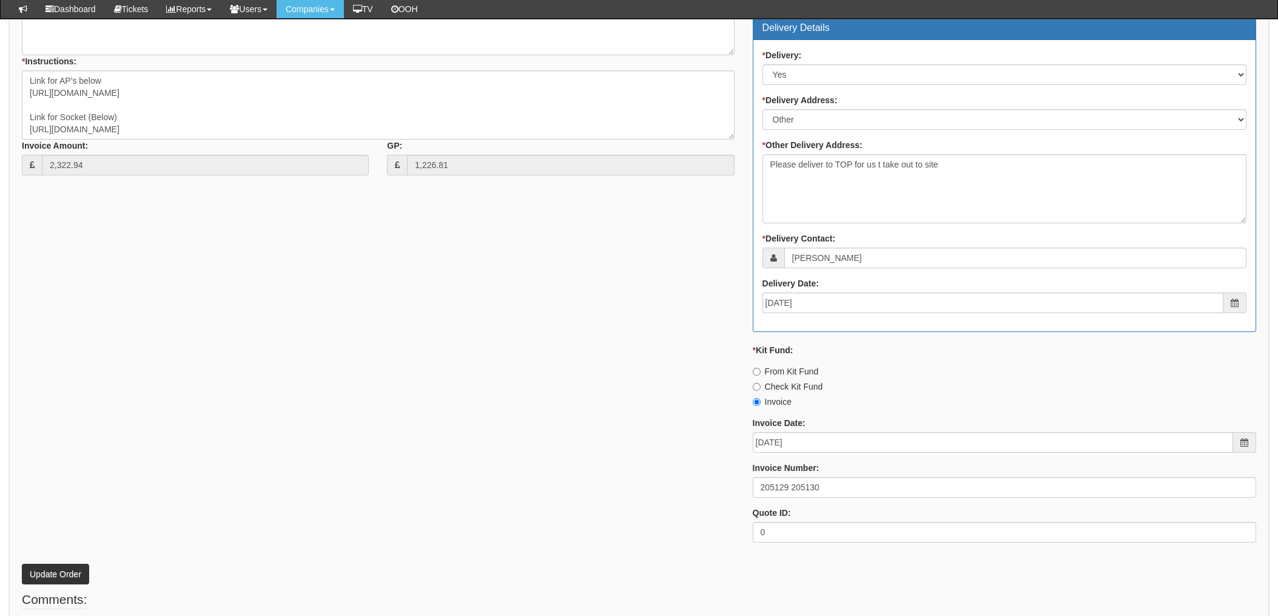
scroll to position [727, 0]
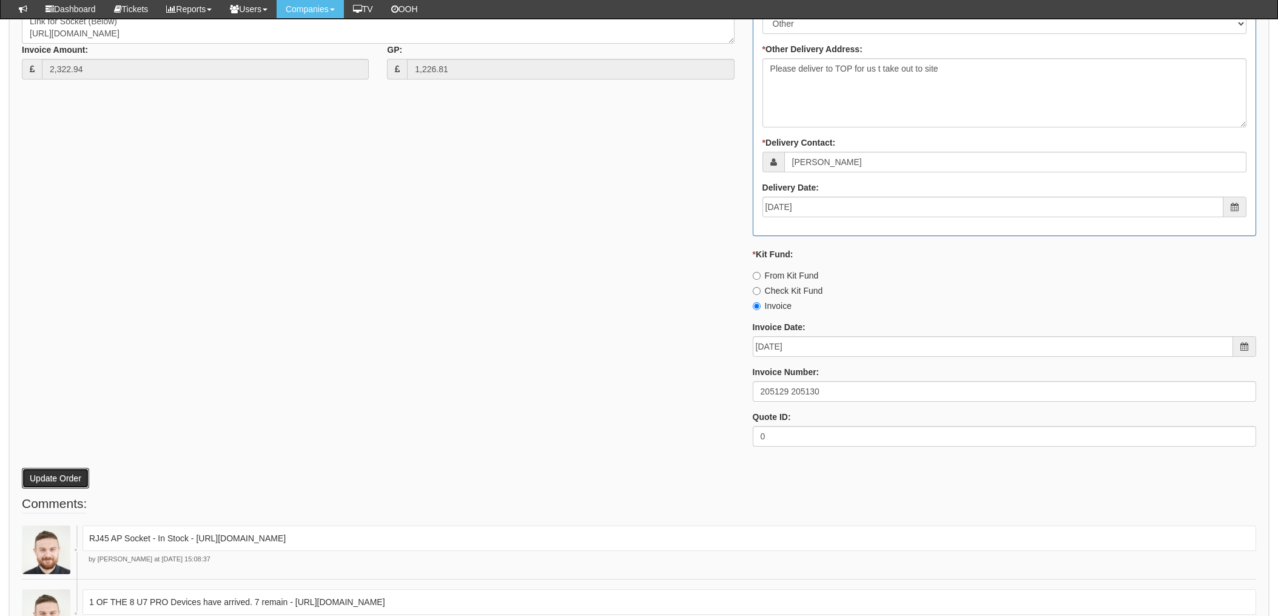
click at [56, 470] on button "Update Order" at bounding box center [55, 478] width 67 height 21
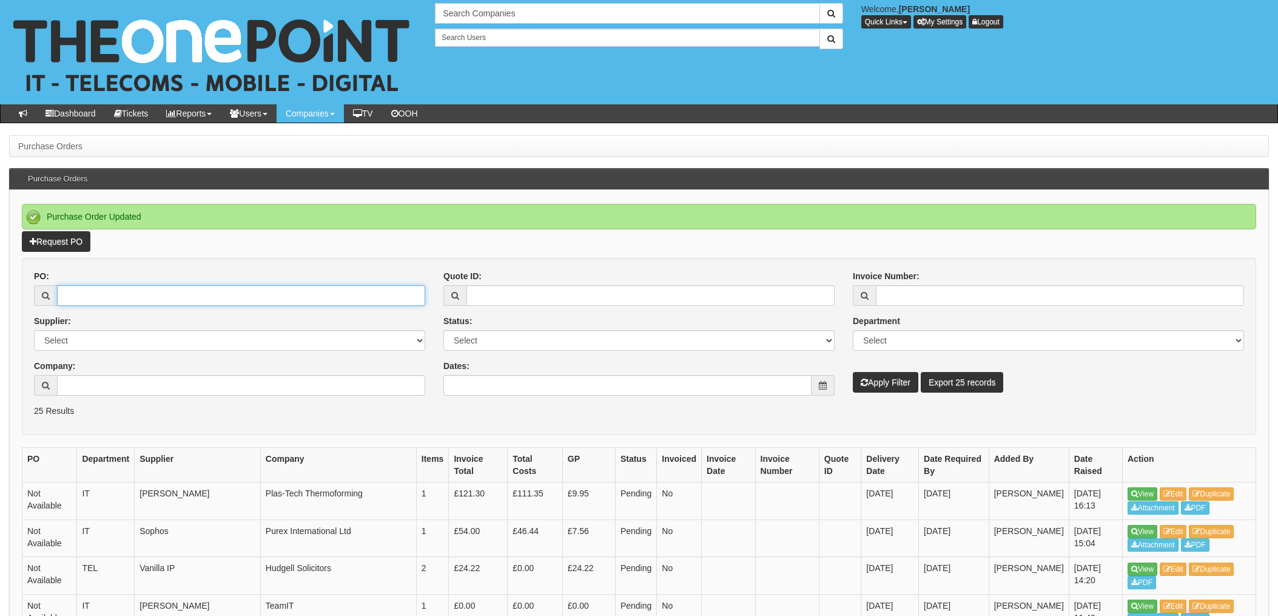
drag, startPoint x: 97, startPoint y: 292, endPoint x: 131, endPoint y: 298, distance: 34.5
click at [97, 293] on input "PO:" at bounding box center [241, 295] width 368 height 21
type input "19349"
click at [853, 372] on button "Apply Filter" at bounding box center [885, 382] width 65 height 21
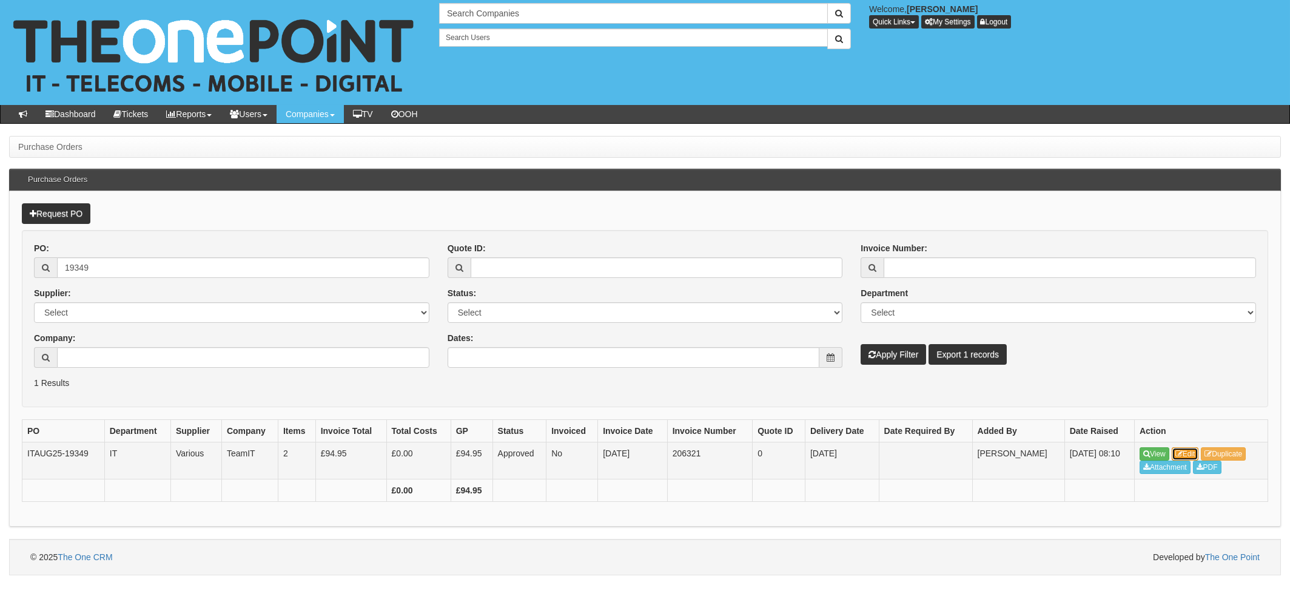
click at [1189, 453] on link "Edit" at bounding box center [1185, 453] width 27 height 13
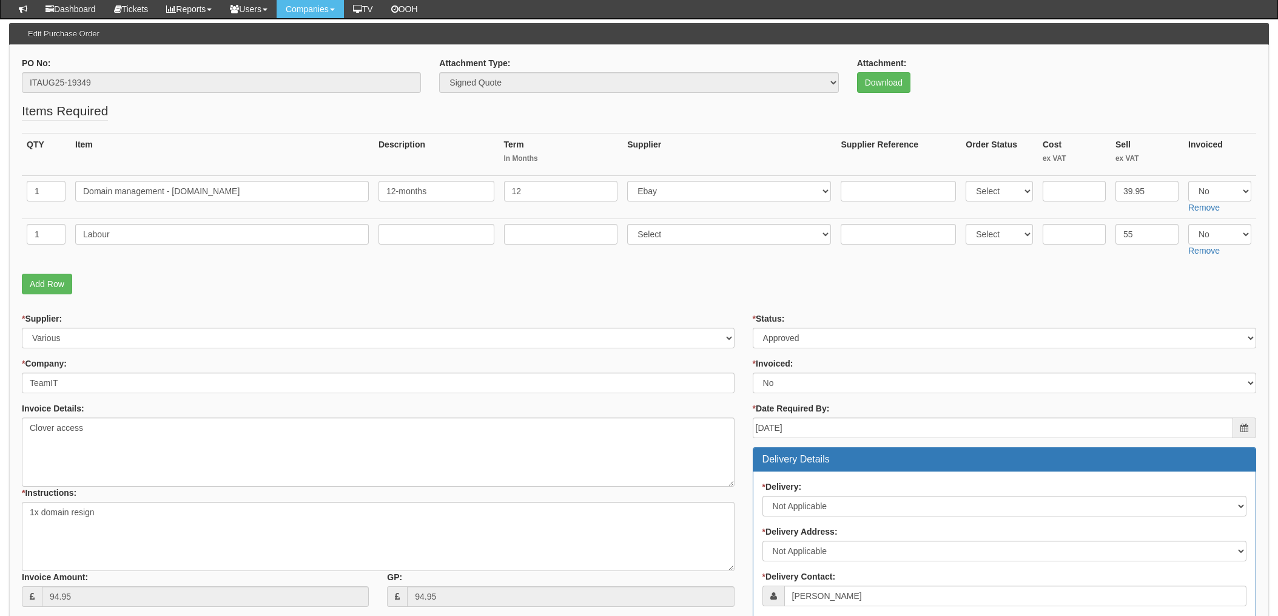
scroll to position [162, 0]
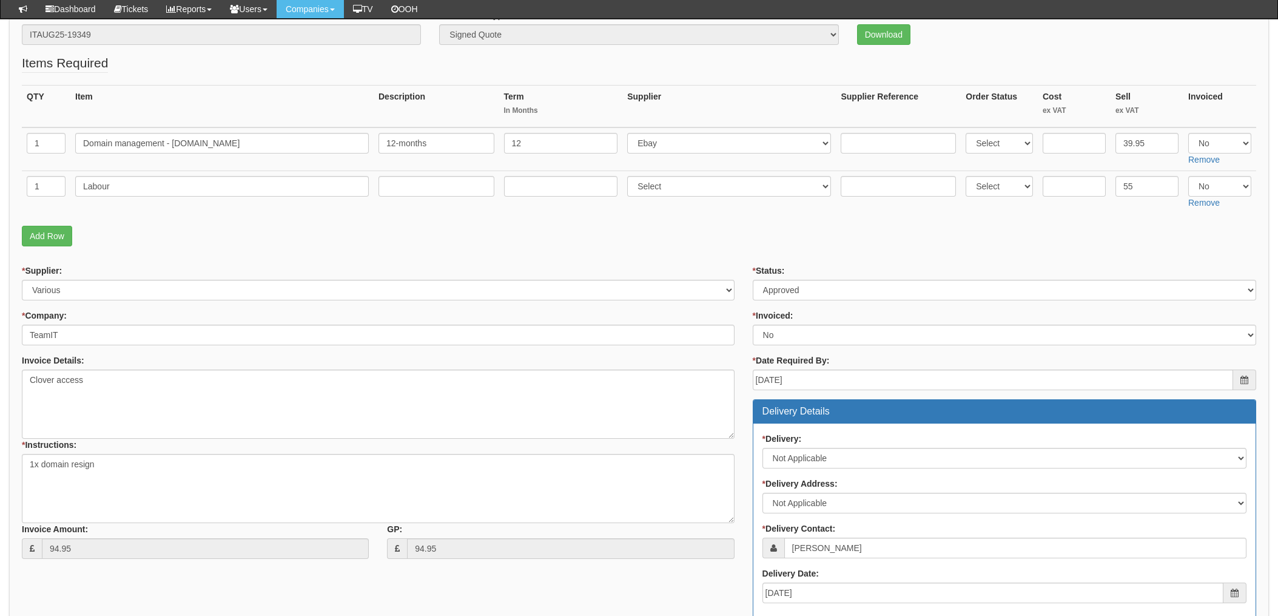
click at [744, 229] on p "Add Row" at bounding box center [639, 236] width 1234 height 21
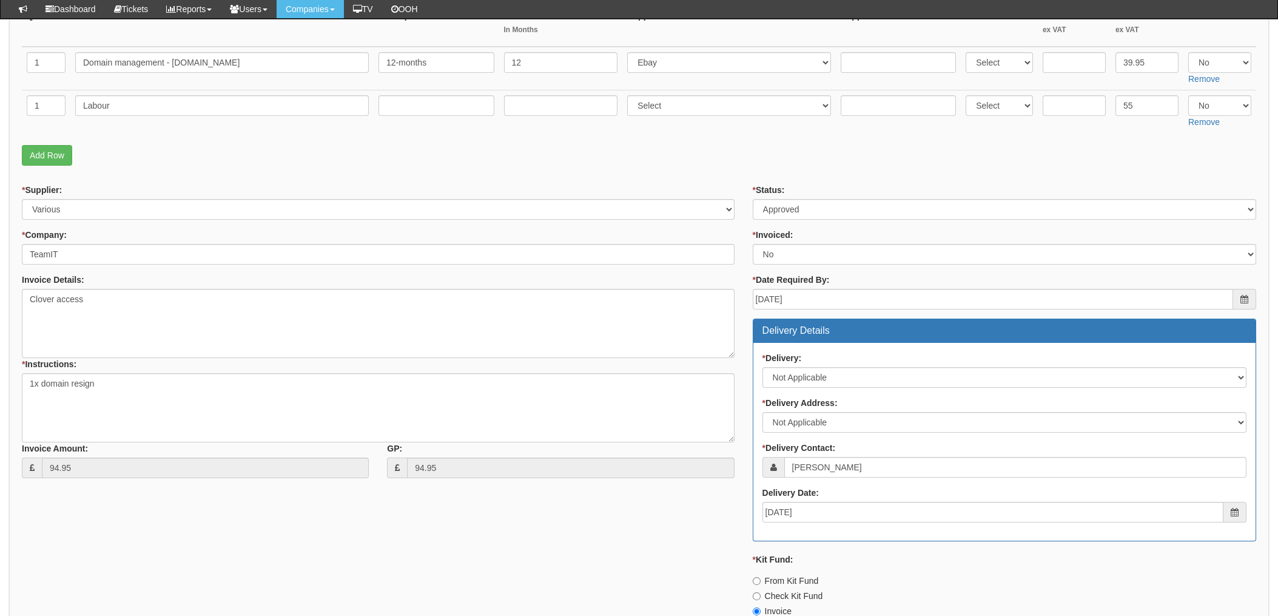
scroll to position [242, 0]
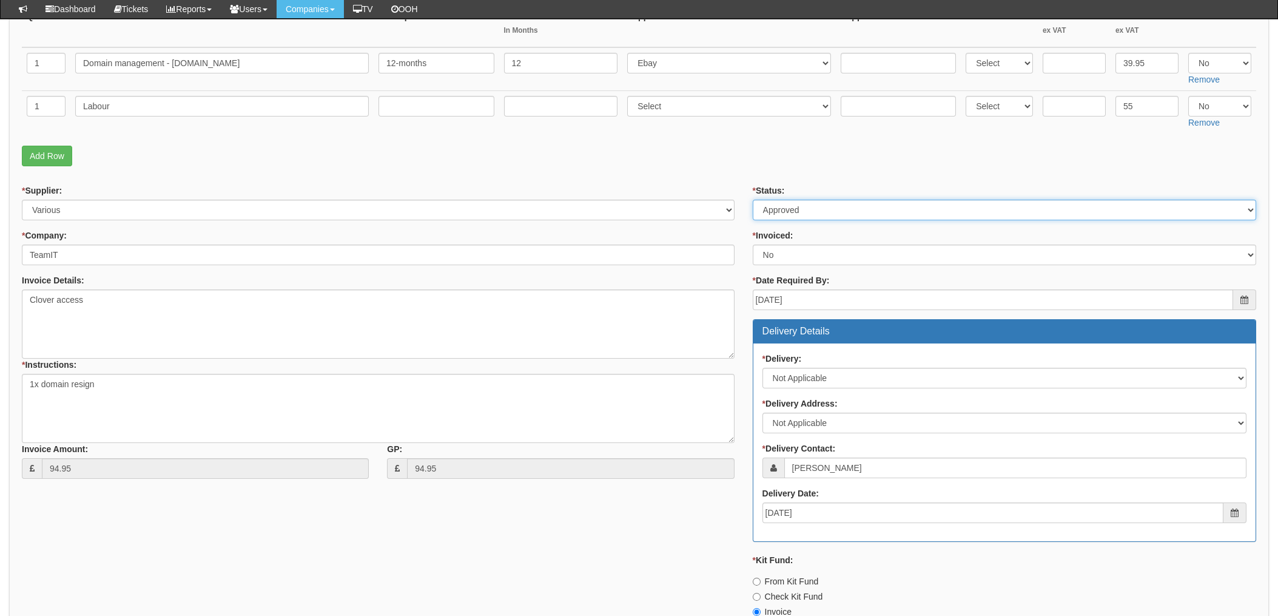
click at [803, 209] on select "Select Approved Completed Delivered Invoiced Ordered Ordered to site Part Order…" at bounding box center [1004, 210] width 503 height 21
select select "4"
click at [753, 200] on select "Select Approved Completed Delivered Invoiced Ordered Ordered to site Part Order…" at bounding box center [1004, 210] width 503 height 21
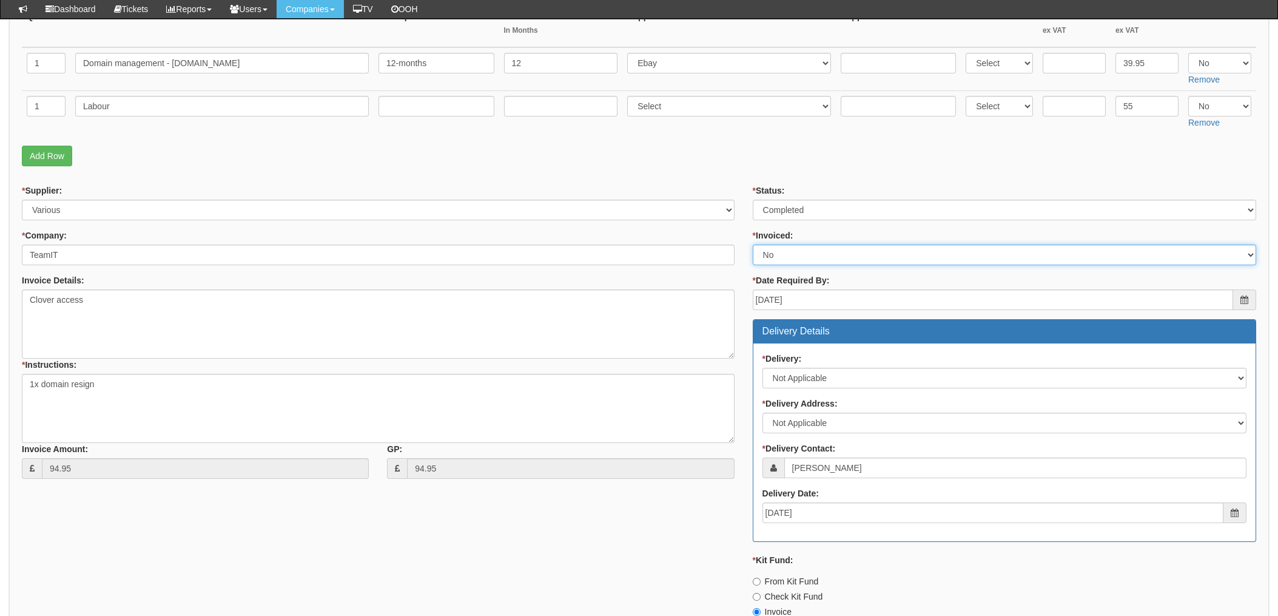
click at [794, 254] on select "Select Yes No N/A STB (part of order)" at bounding box center [1004, 254] width 503 height 21
select select "1"
click at [753, 244] on select "Select Yes No N/A STB (part of order)" at bounding box center [1004, 254] width 503 height 21
click at [750, 189] on div "* Status: Select Approved Completed Delivered Invoiced Ordered Ordered to site …" at bounding box center [1005, 472] width 522 height 577
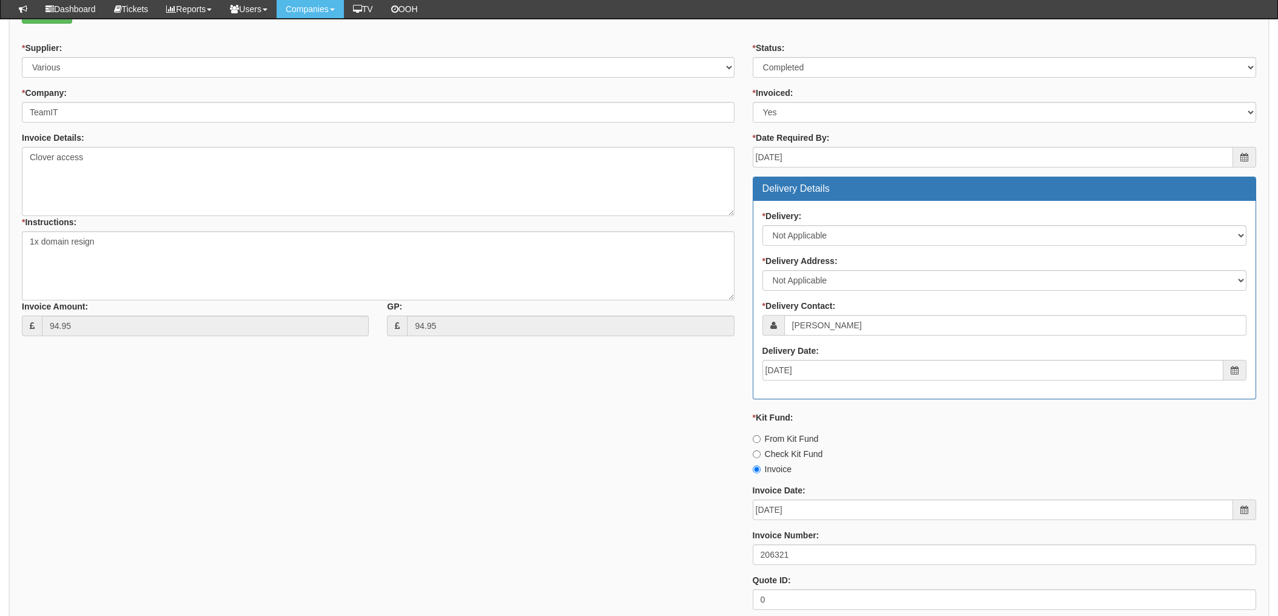
scroll to position [519, 0]
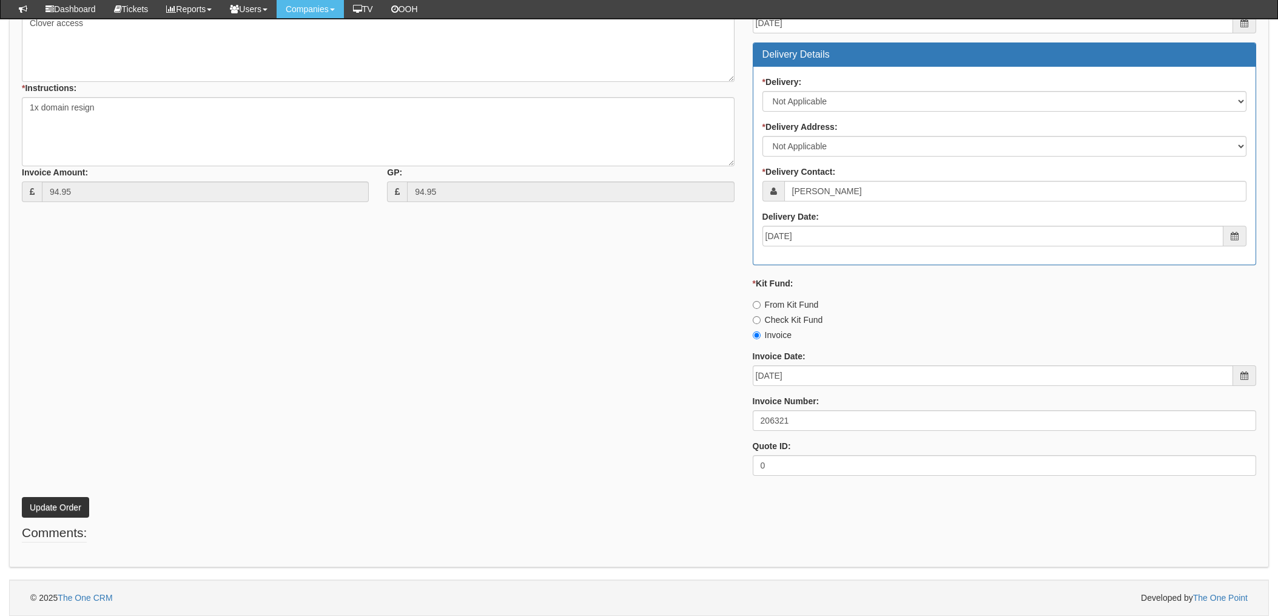
drag, startPoint x: 623, startPoint y: 389, endPoint x: 519, endPoint y: 413, distance: 107.1
click at [623, 389] on div "* Supplier: Select 123 REG.co.uk 1Password 3 4Gon AA Jones Electric Ltd Abzorb …" at bounding box center [639, 196] width 1252 height 577
click at [45, 508] on button "Update Order" at bounding box center [55, 507] width 67 height 21
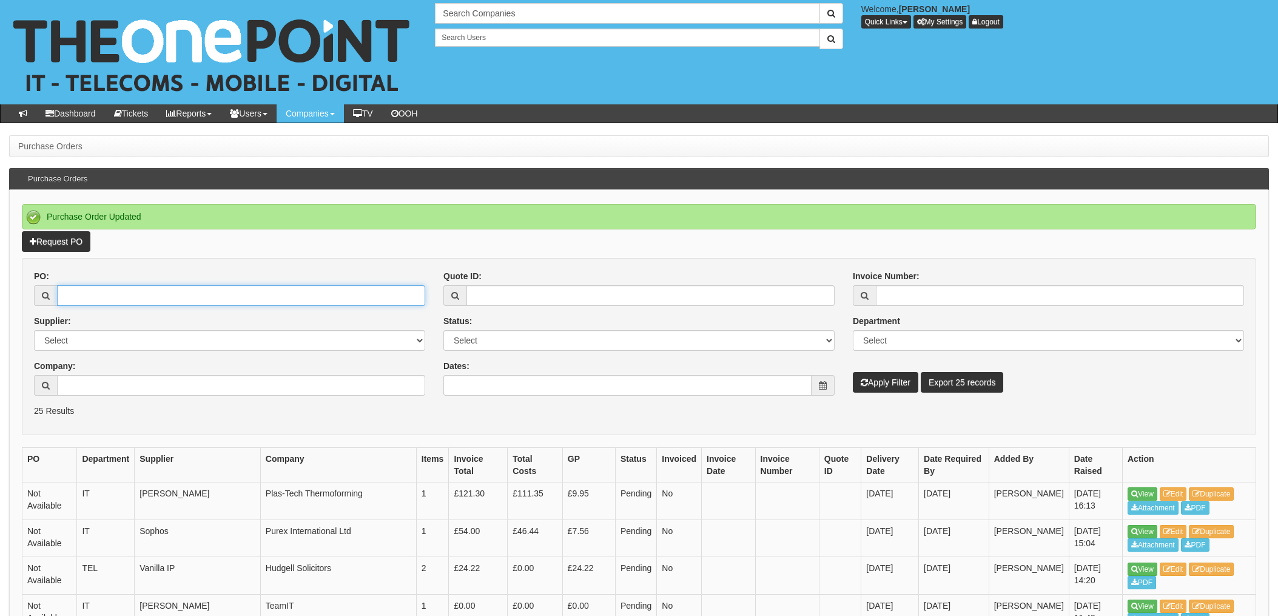
click at [81, 293] on input "PO:" at bounding box center [241, 295] width 368 height 21
type input "19377"
click at [853, 372] on button "Apply Filter" at bounding box center [885, 382] width 65 height 21
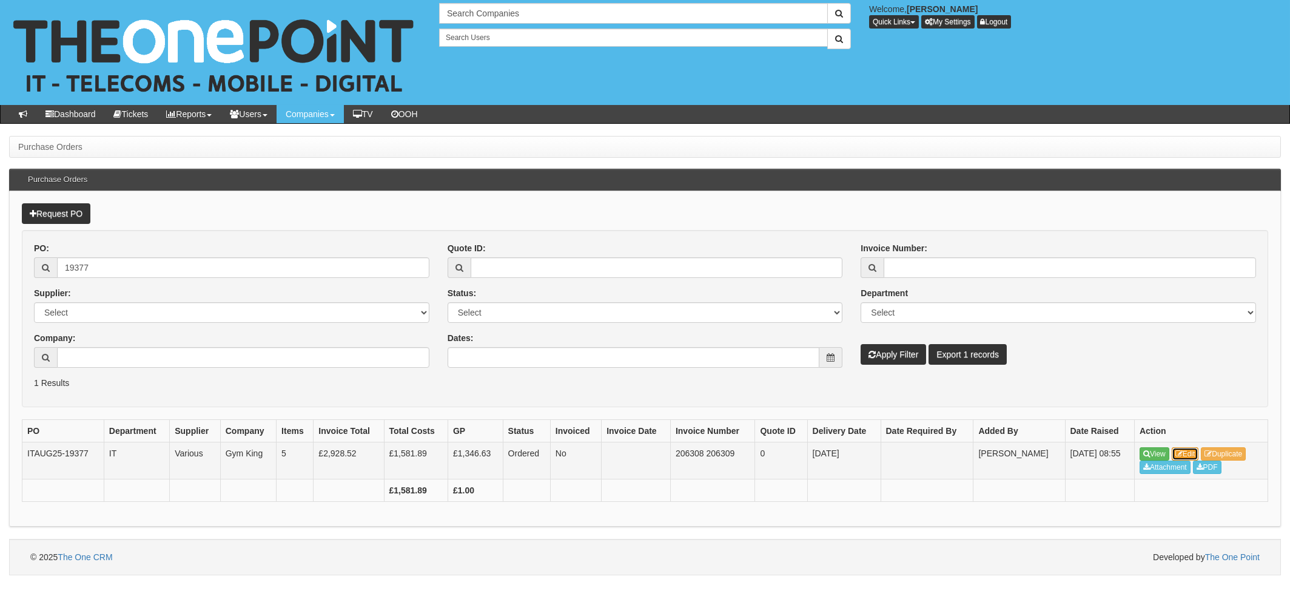
click at [1186, 451] on link "Edit" at bounding box center [1185, 453] width 27 height 13
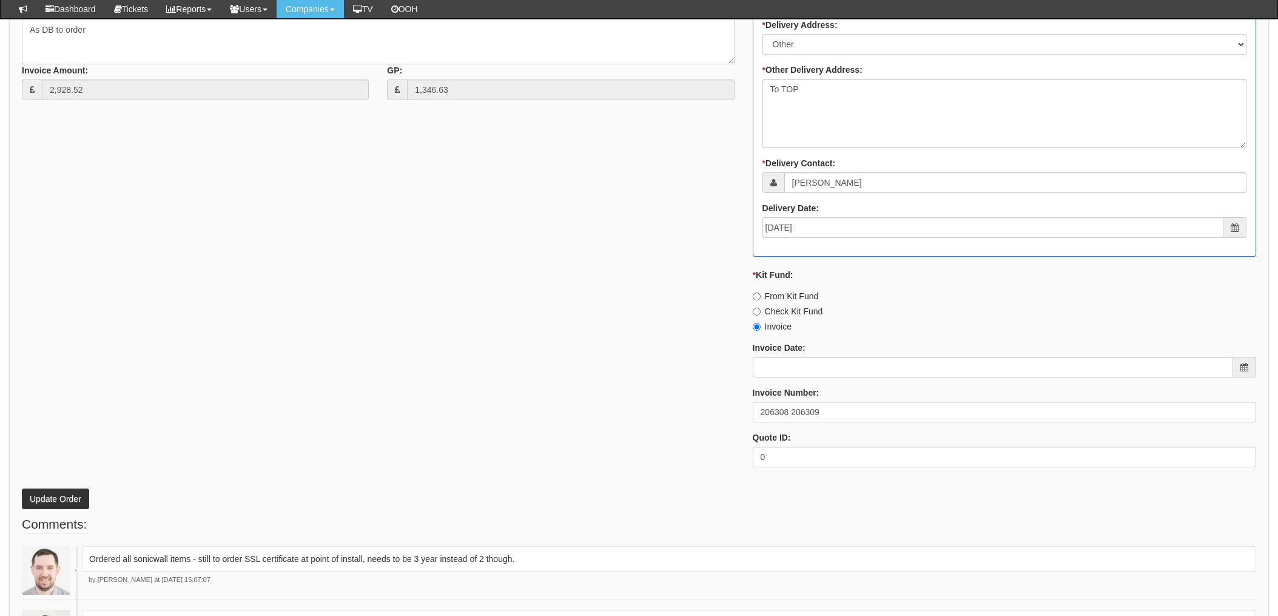
scroll to position [808, 0]
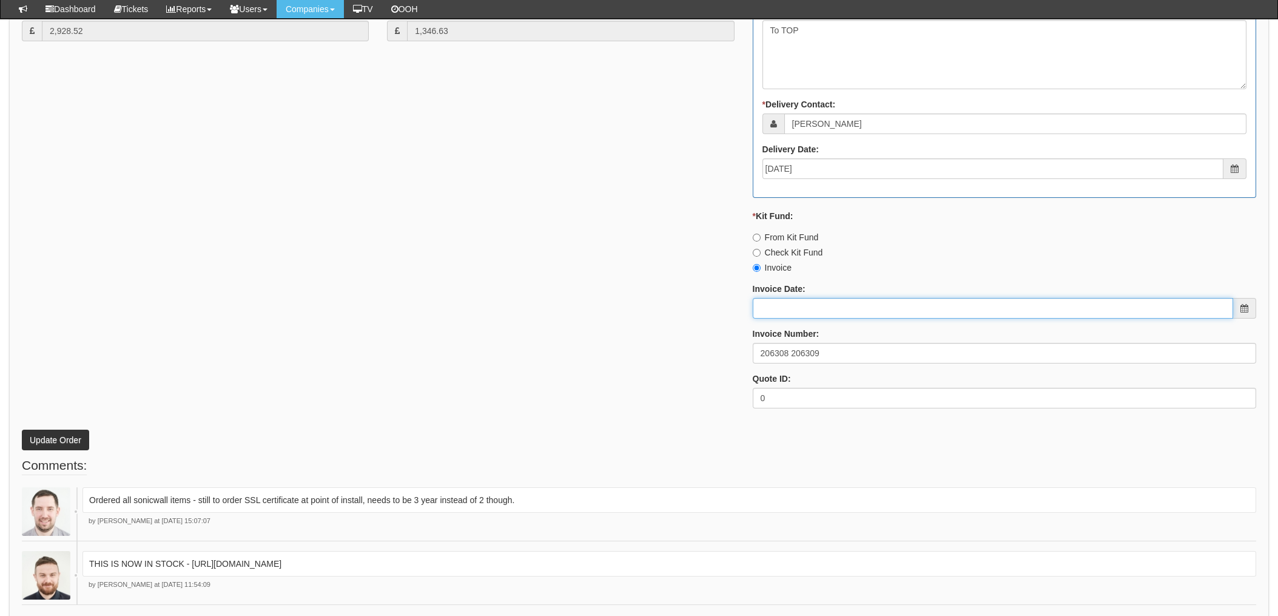
click at [788, 307] on input "Invoice Date:" at bounding box center [993, 308] width 480 height 21
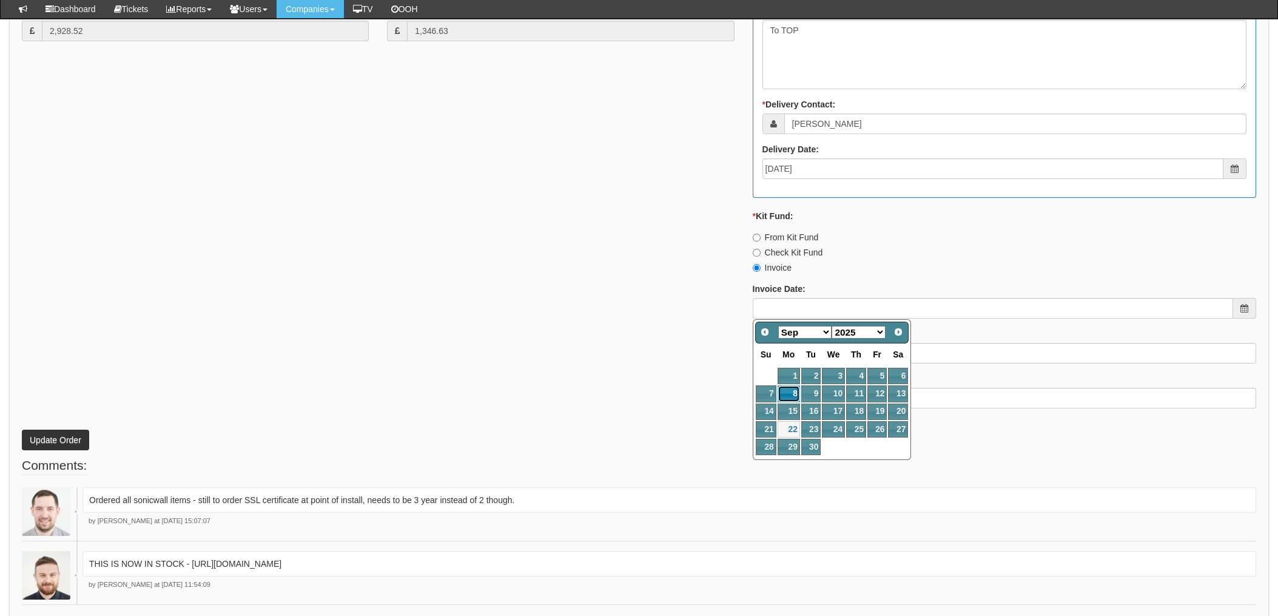
click at [794, 392] on link "8" at bounding box center [788, 393] width 22 height 16
type input "2025-09-08"
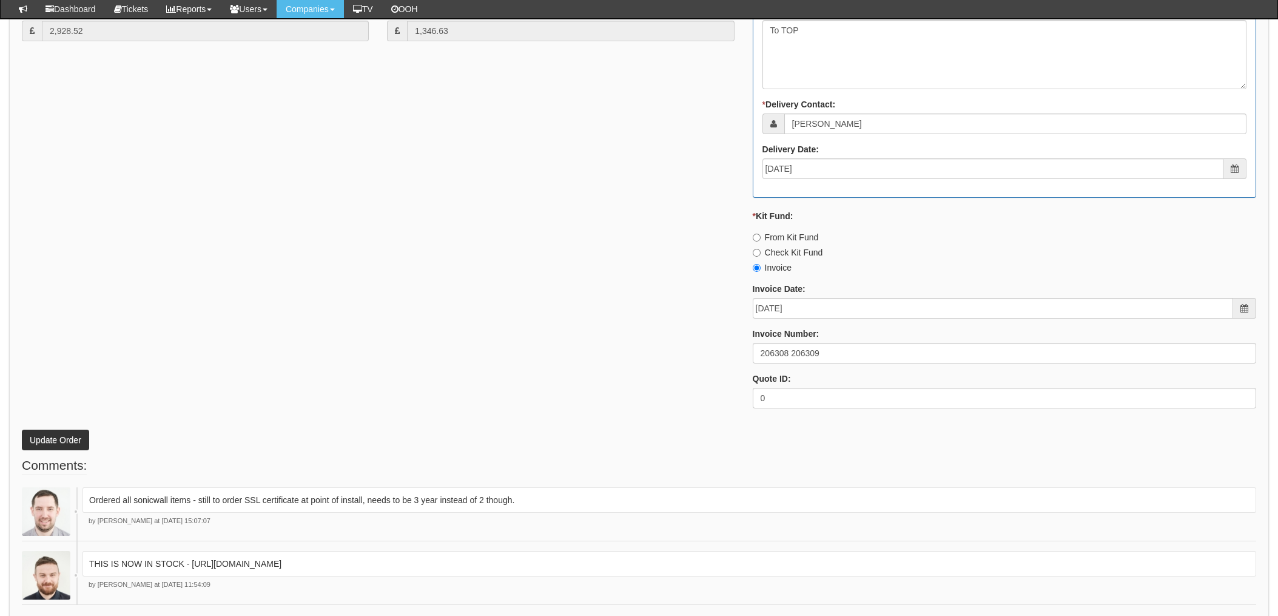
click at [511, 405] on div "* Supplier: Select 123 REG.co.uk 1Password 3 4Gon AA Jones Electric Ltd Abzorb …" at bounding box center [639, 82] width 1252 height 670
click at [824, 351] on input "206308 206309" at bounding box center [1004, 353] width 503 height 21
type input "206308 206309 - in progress"
click at [577, 315] on div "* Supplier: Select 123 REG.co.uk 1Password 3 4Gon AA Jones Electric Ltd Abzorb …" at bounding box center [639, 82] width 1252 height 670
click at [48, 435] on button "Update Order" at bounding box center [55, 439] width 67 height 21
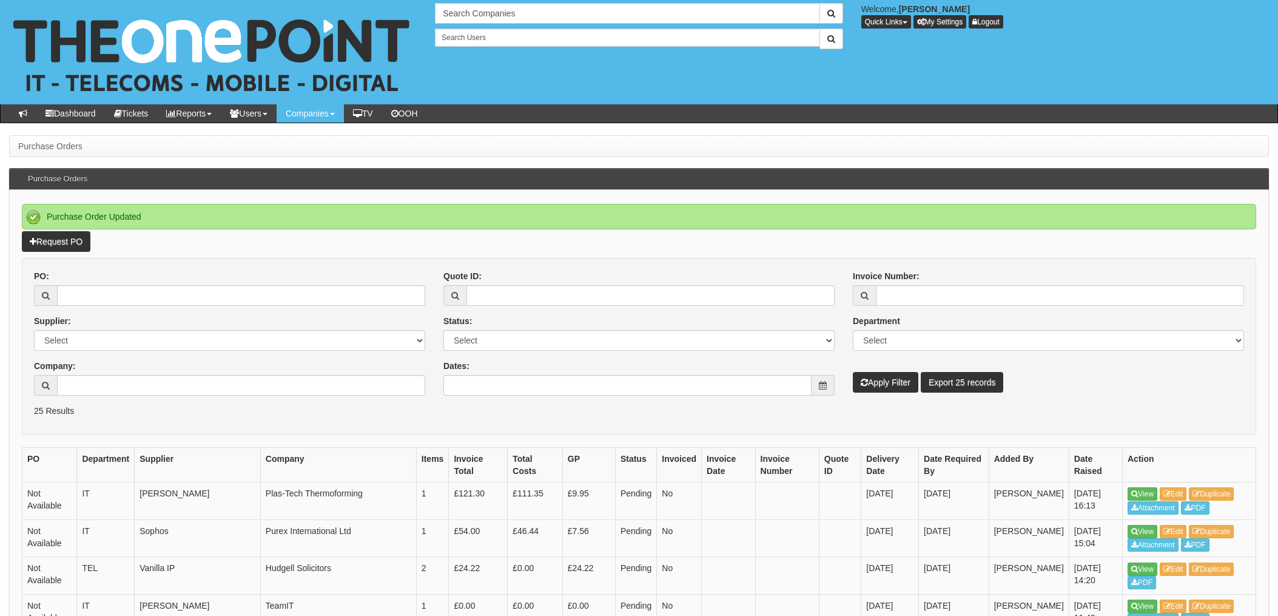
drag, startPoint x: 395, startPoint y: 11, endPoint x: 409, endPoint y: 65, distance: 55.7
click at [395, 11] on div "Search Companies Welcome, Katrina Day Quick Links Add Appointment Appointments …" at bounding box center [639, 52] width 1296 height 104
drag, startPoint x: 156, startPoint y: 291, endPoint x: 194, endPoint y: 297, distance: 38.7
click at [156, 291] on input "PO:" at bounding box center [241, 295] width 368 height 21
type input "19385"
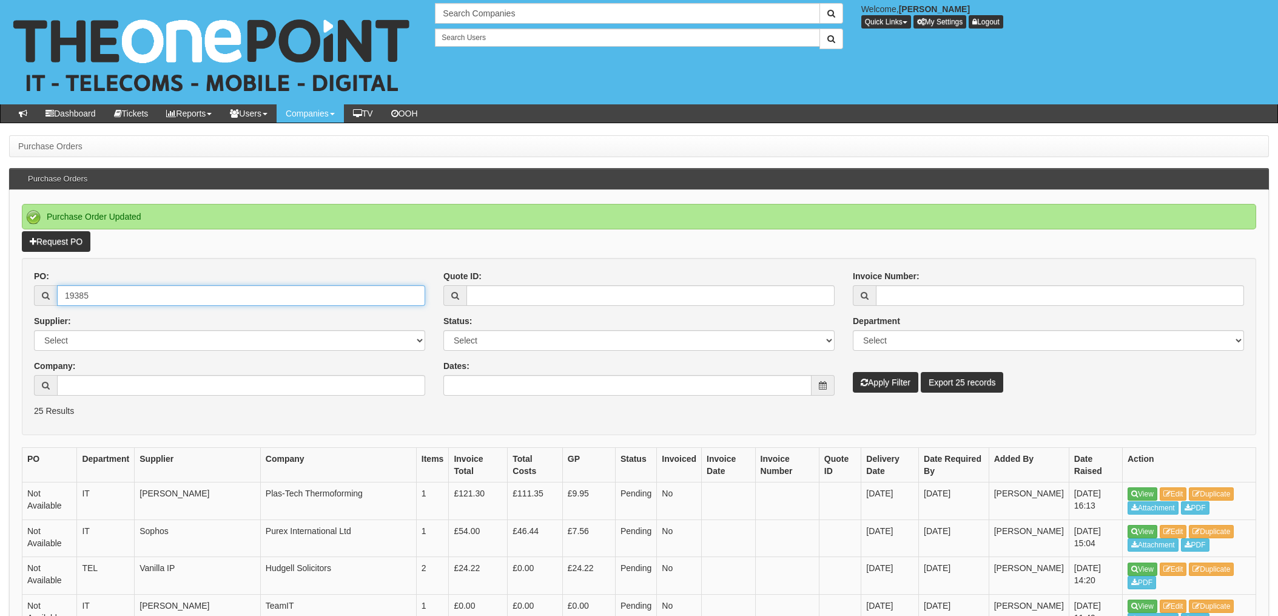
click at [853, 372] on button "Apply Filter" at bounding box center [885, 382] width 65 height 21
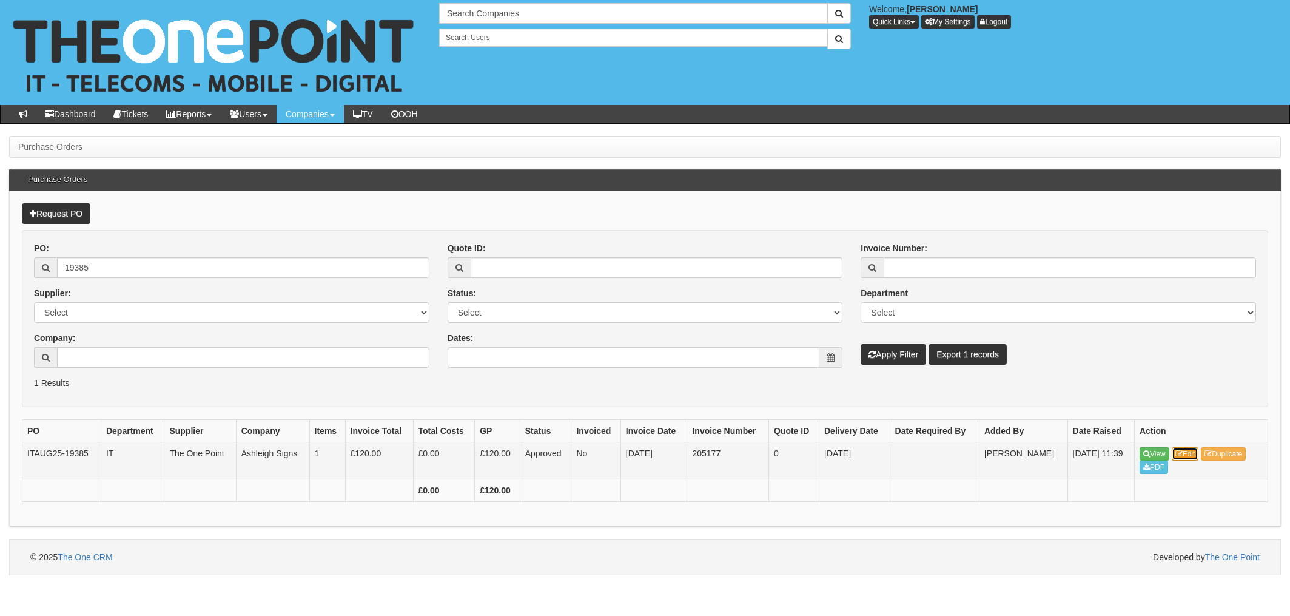
click at [1187, 452] on link "Edit" at bounding box center [1185, 453] width 27 height 13
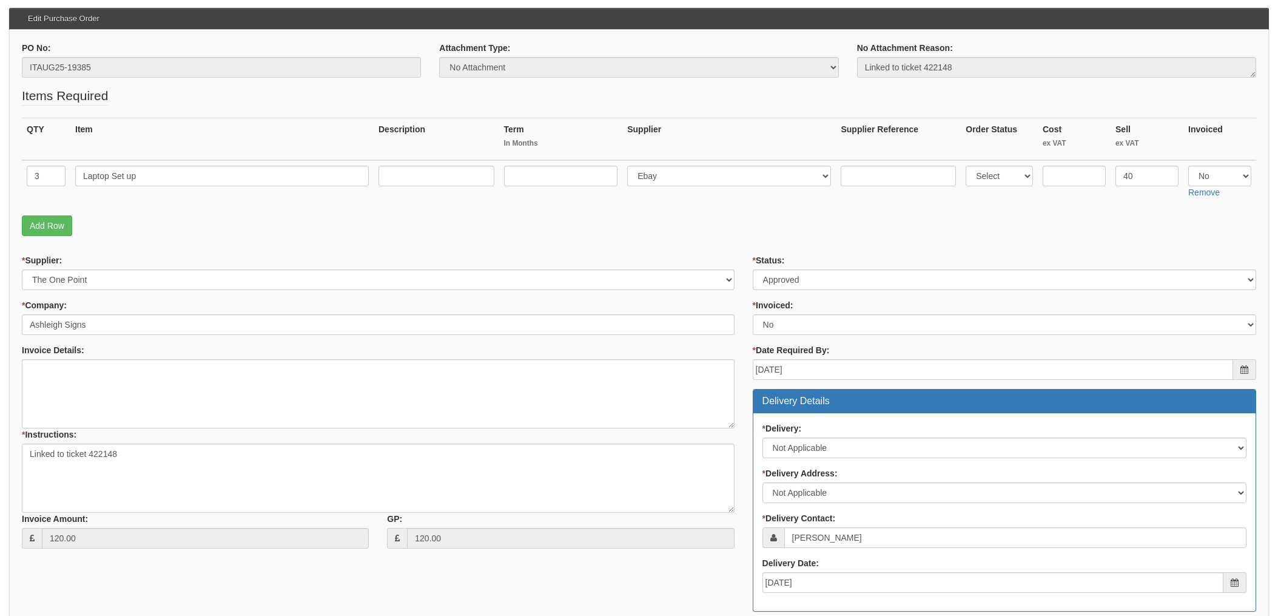
scroll to position [71, 0]
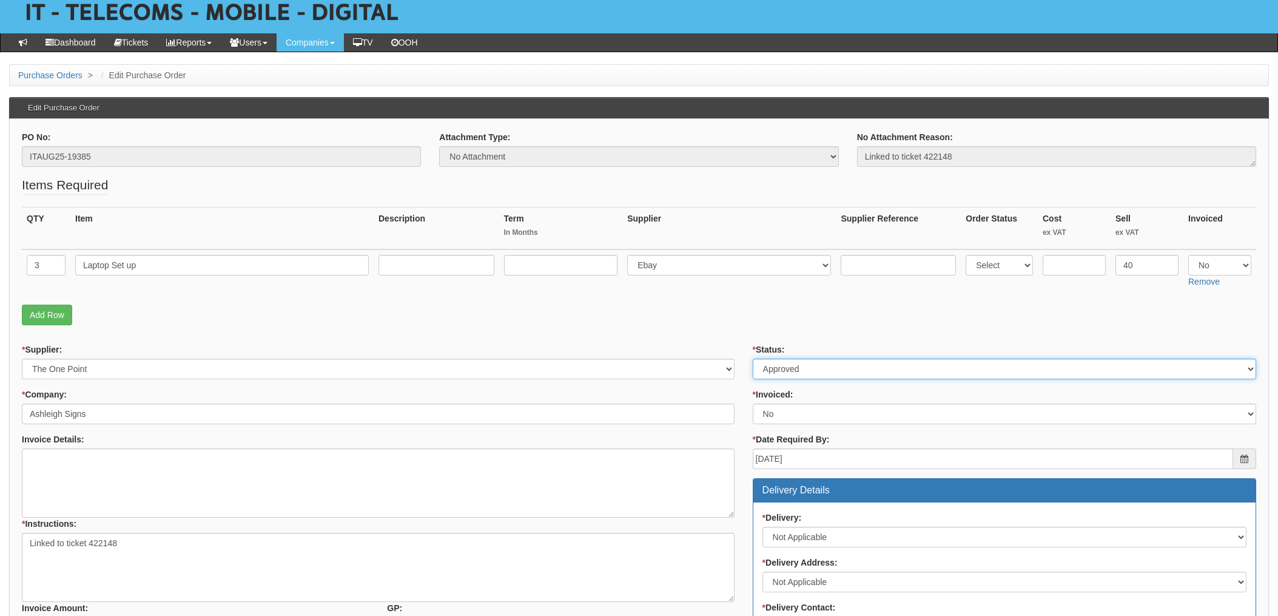
click at [802, 366] on select "Select Approved Completed Delivered Invoiced Ordered Ordered to site Part Order…" at bounding box center [1004, 368] width 503 height 21
select select "4"
click at [753, 358] on select "Select Approved Completed Delivered Invoiced Ordered Ordered to site Part Order…" at bounding box center [1004, 368] width 503 height 21
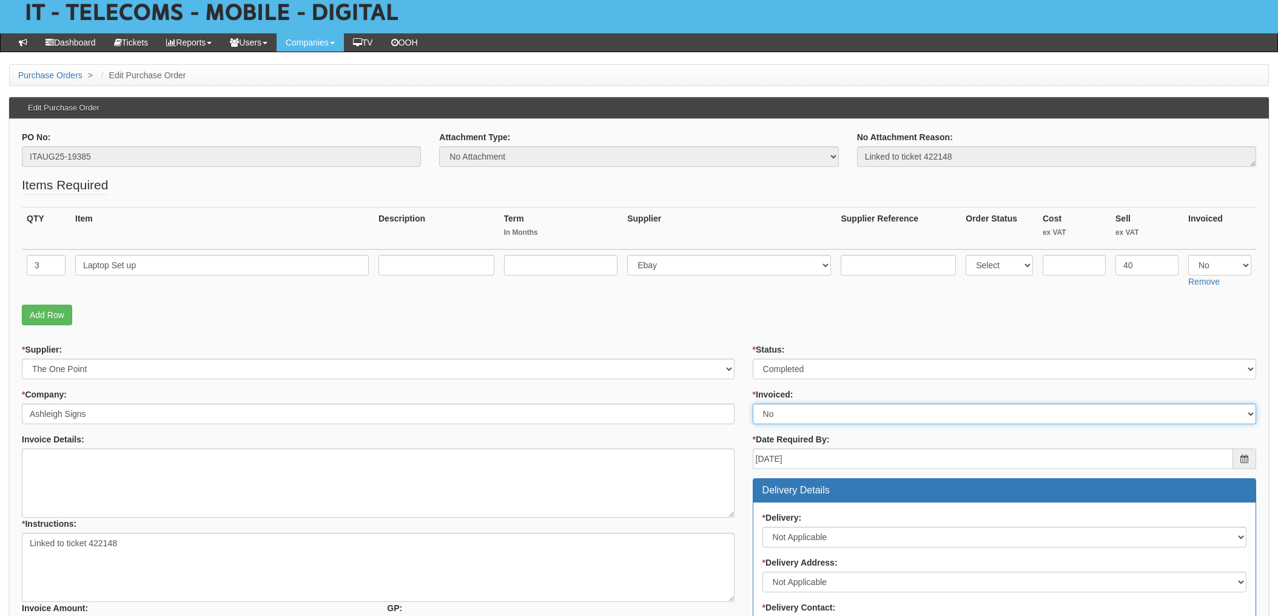
click at [790, 411] on select "Select Yes No N/A STB (part of order)" at bounding box center [1004, 413] width 503 height 21
select select "1"
click at [753, 403] on select "Select Yes No N/A STB (part of order)" at bounding box center [1004, 413] width 503 height 21
click at [740, 383] on div "* Supplier: Select 123 REG.co.uk 1Password 3 4Gon AA Jones Electric Ltd Abzorb …" at bounding box center [378, 494] width 731 height 303
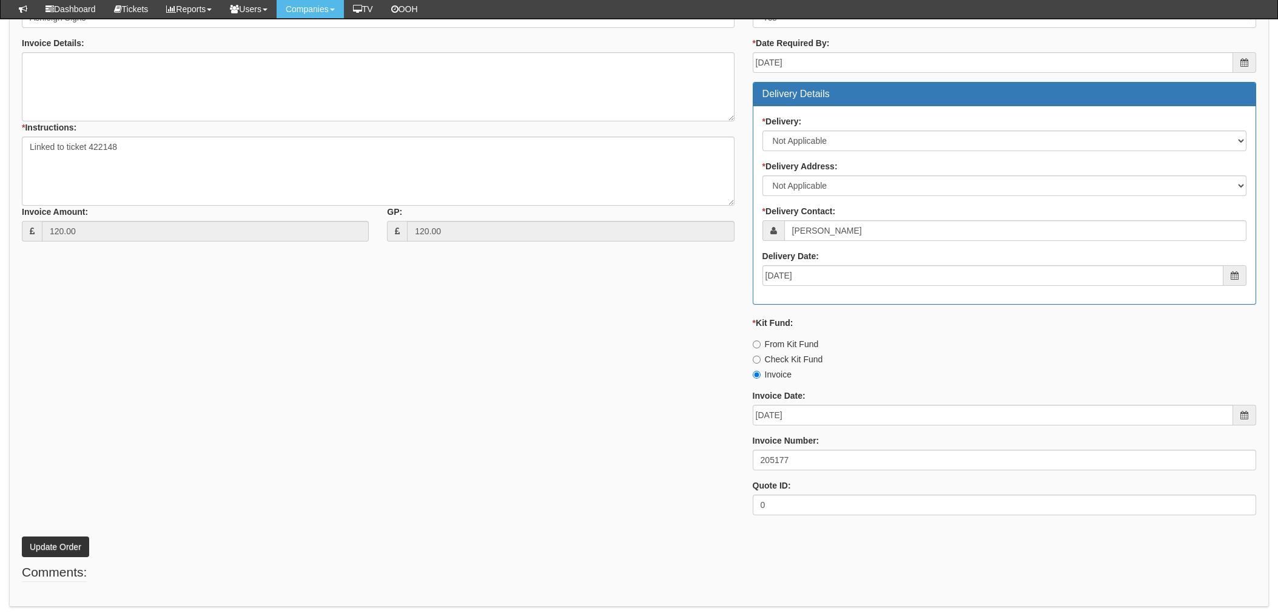
scroll to position [475, 0]
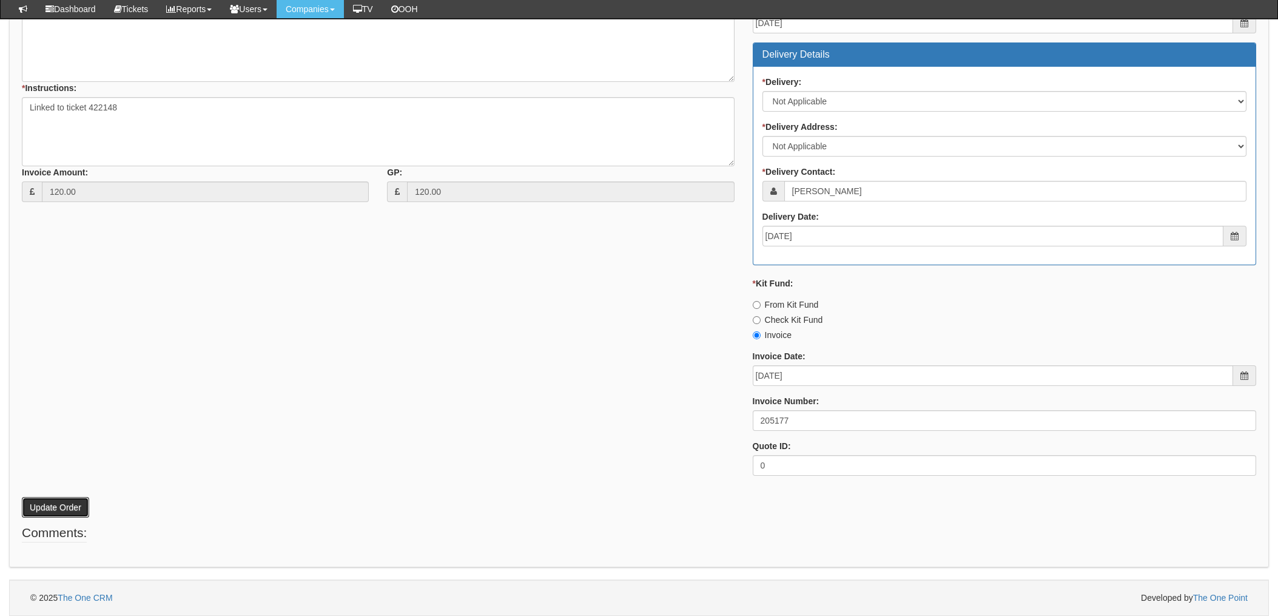
click at [53, 507] on button "Update Order" at bounding box center [55, 507] width 67 height 21
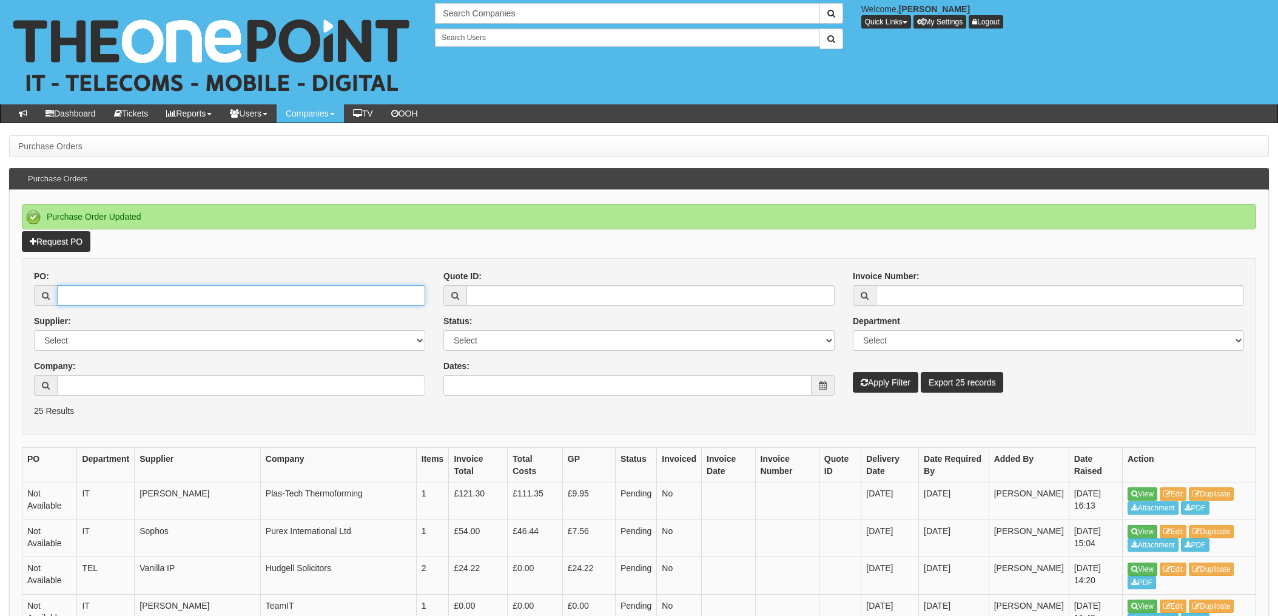
click at [110, 295] on input "PO:" at bounding box center [241, 295] width 368 height 21
type input "19392"
click at [853, 372] on button "Apply Filter" at bounding box center [885, 382] width 65 height 21
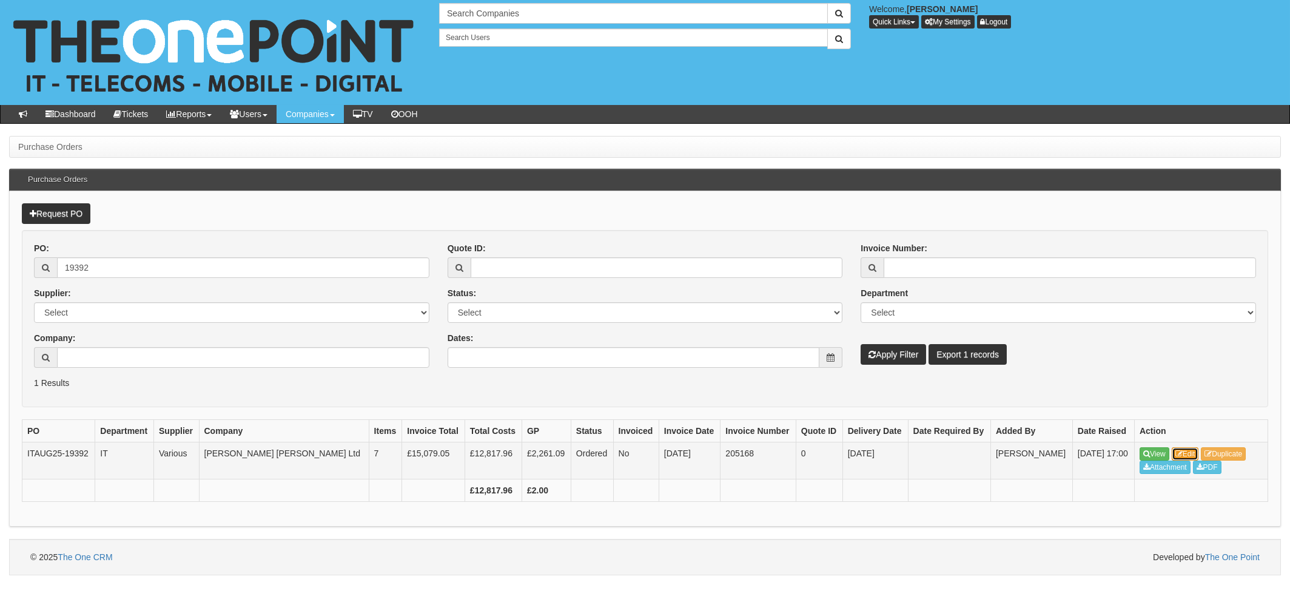
click at [1190, 453] on link "Edit" at bounding box center [1185, 453] width 27 height 13
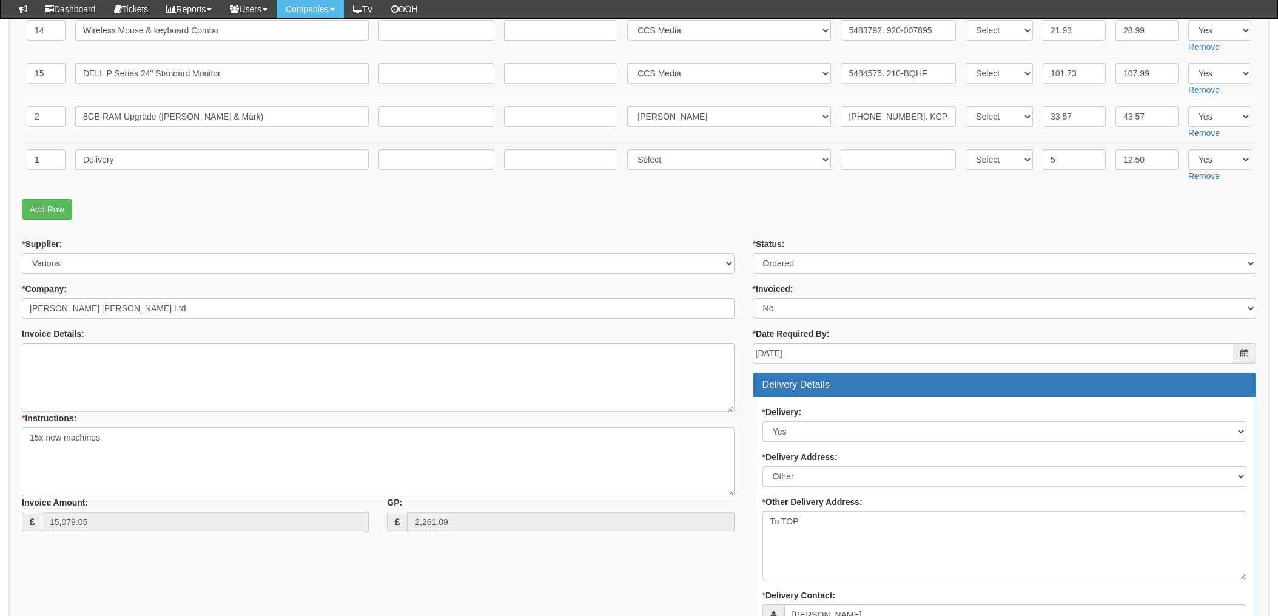
scroll to position [485, 0]
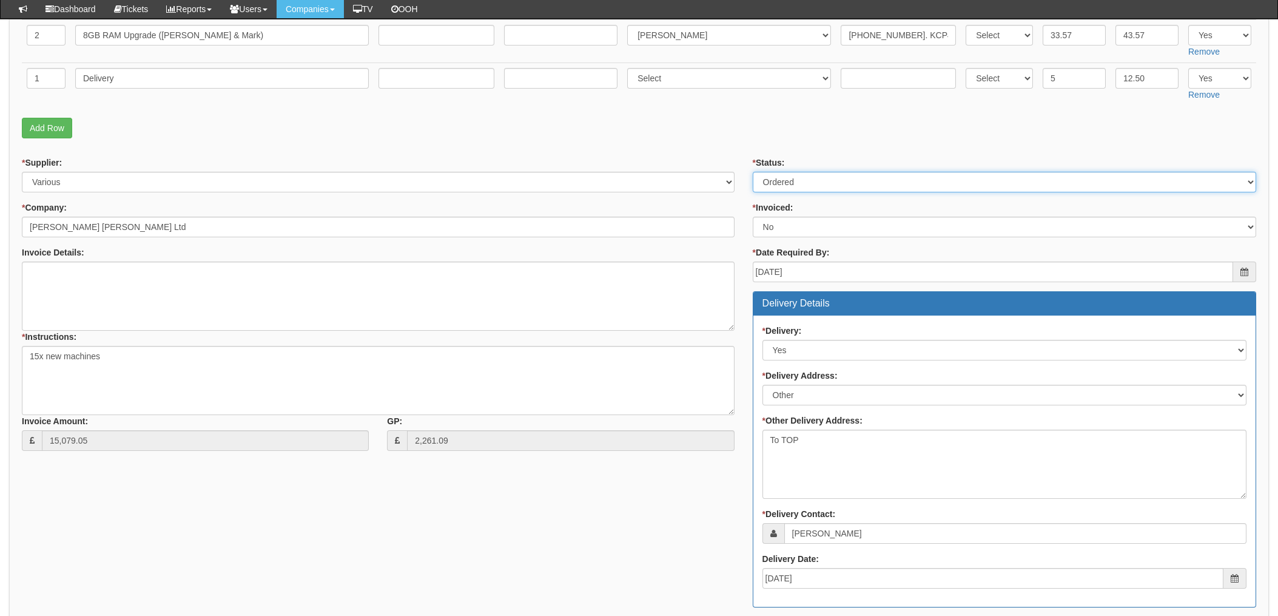
click at [879, 184] on select "Select Approved Completed Delivered Invoiced Ordered Ordered to site Part Order…" at bounding box center [1004, 182] width 503 height 21
select select "4"
click at [753, 172] on select "Select Approved Completed Delivered Invoiced Ordered Ordered to site Part Order…" at bounding box center [1004, 182] width 503 height 21
click at [804, 228] on select "Select Yes No N/A STB (part of order)" at bounding box center [1004, 227] width 503 height 21
select select "1"
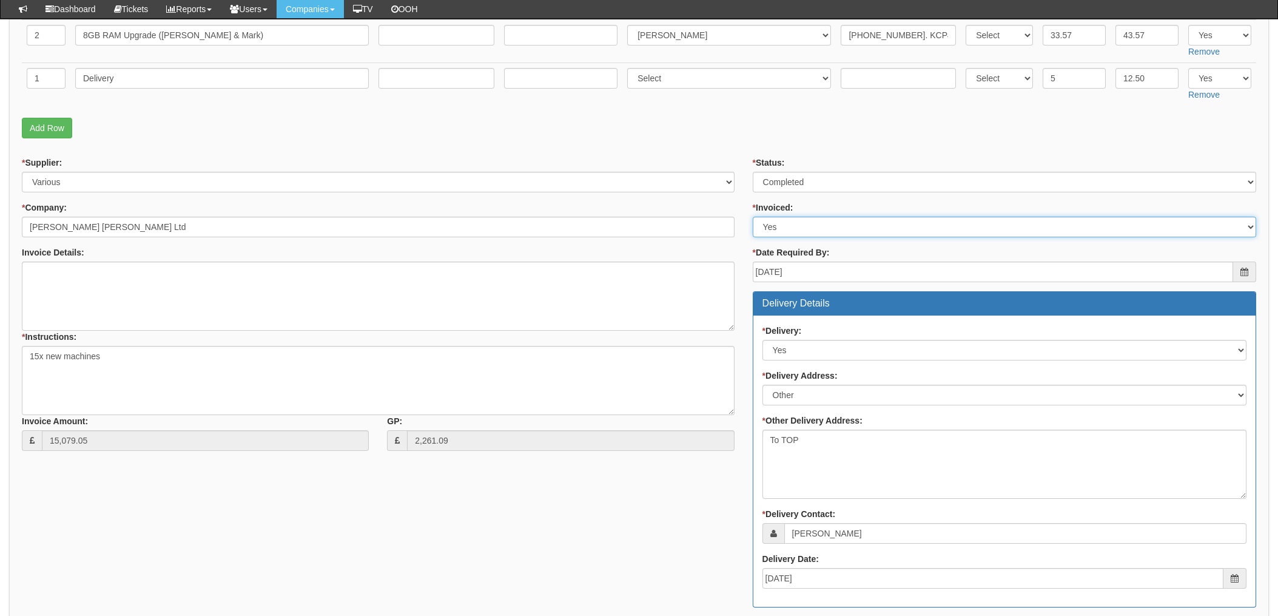
click at [753, 217] on select "Select Yes No N/A STB (part of order)" at bounding box center [1004, 227] width 503 height 21
click at [753, 210] on span "*" at bounding box center [754, 208] width 3 height 10
click at [753, 217] on select "Select Yes No N/A STB (part of order)" at bounding box center [1004, 227] width 503 height 21
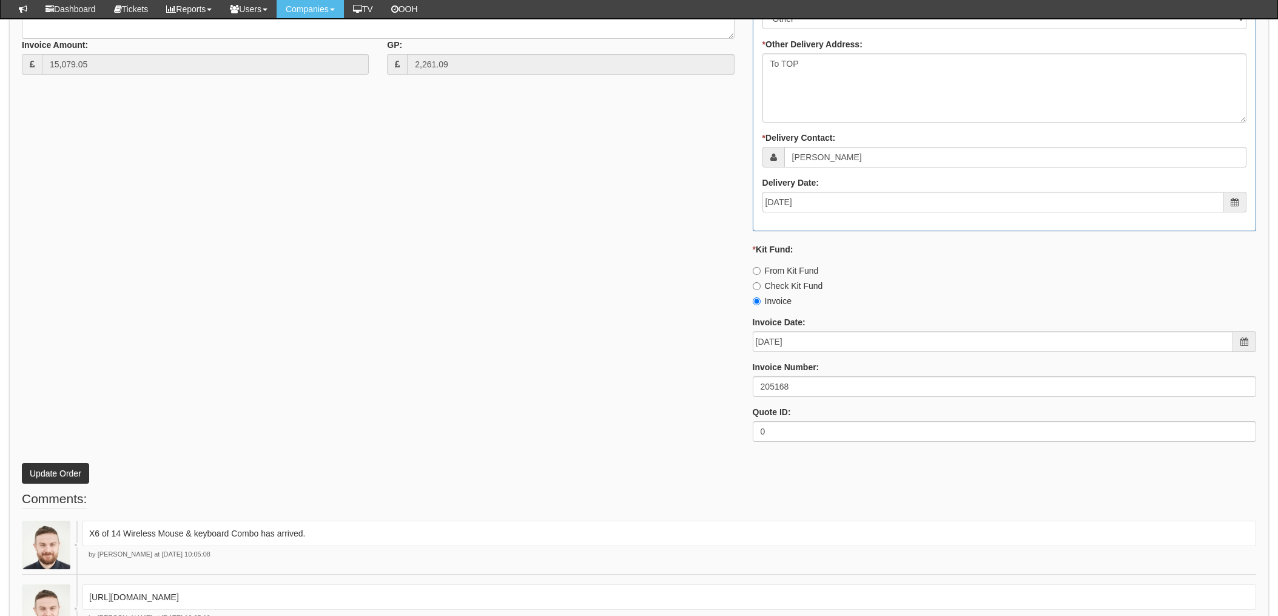
scroll to position [889, 0]
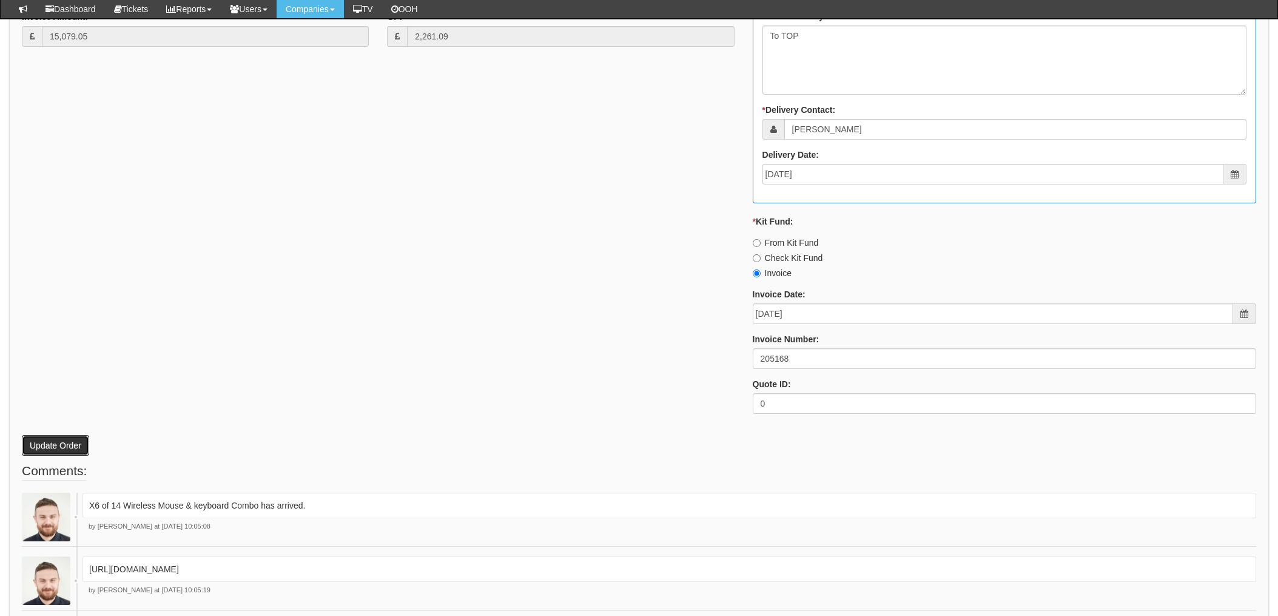
click at [25, 446] on button "Update Order" at bounding box center [55, 445] width 67 height 21
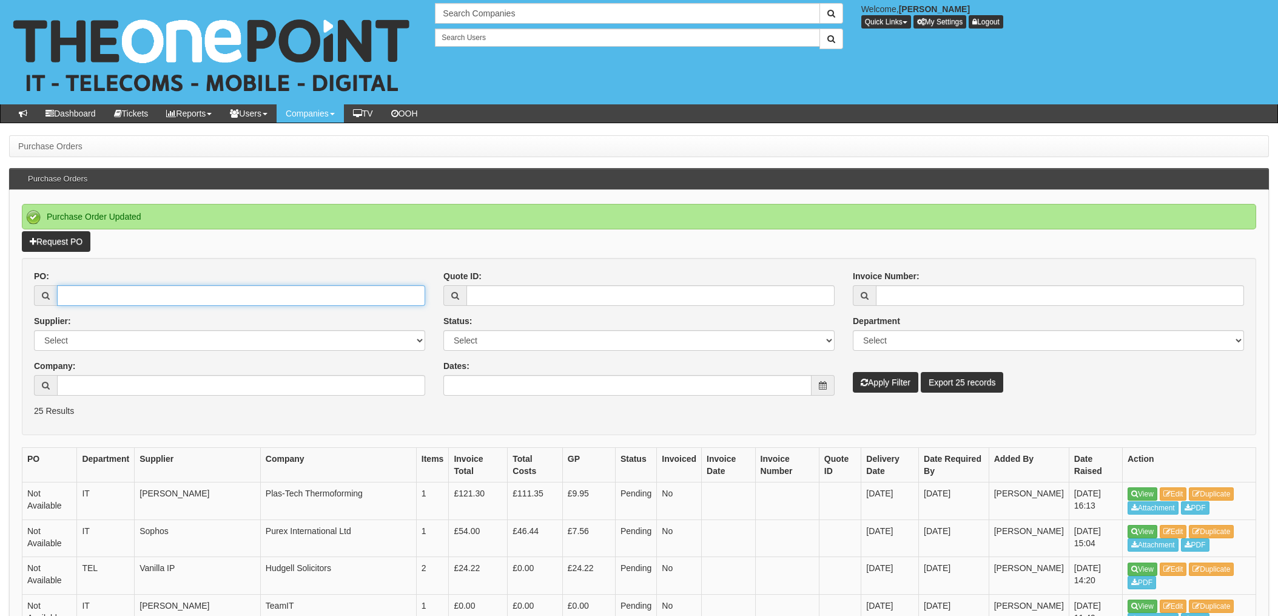
click at [200, 292] on input "PO:" at bounding box center [241, 295] width 368 height 21
type input "19397"
click at [853, 372] on button "Apply Filter" at bounding box center [885, 382] width 65 height 21
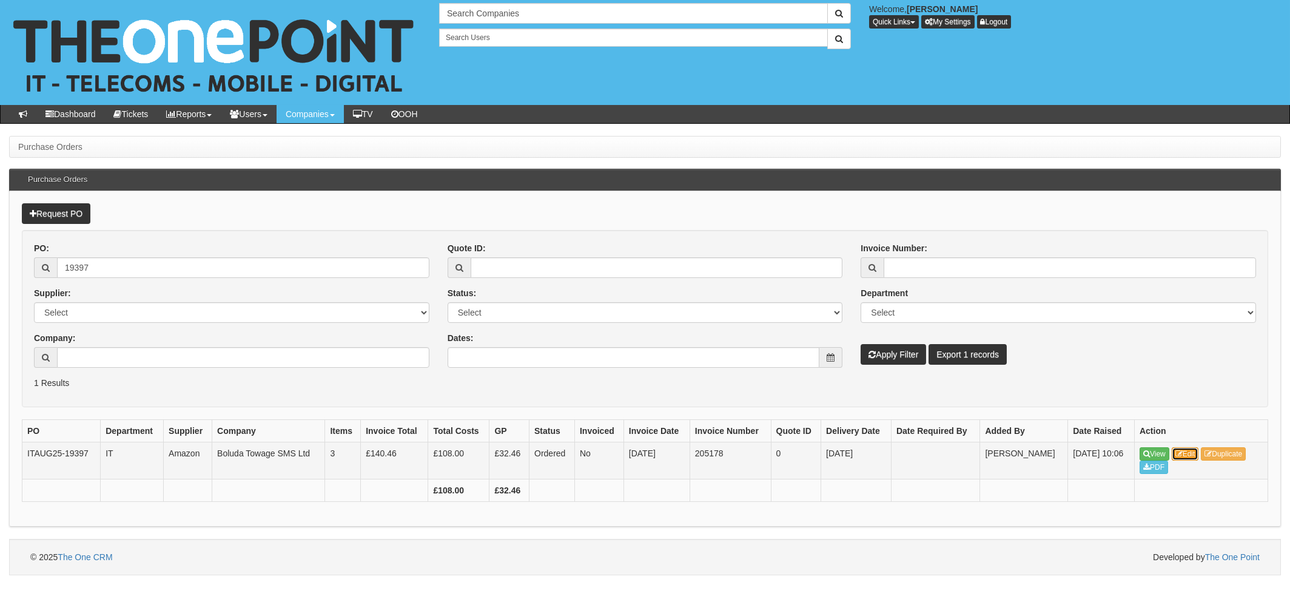
click at [1192, 455] on link "Edit" at bounding box center [1185, 453] width 27 height 13
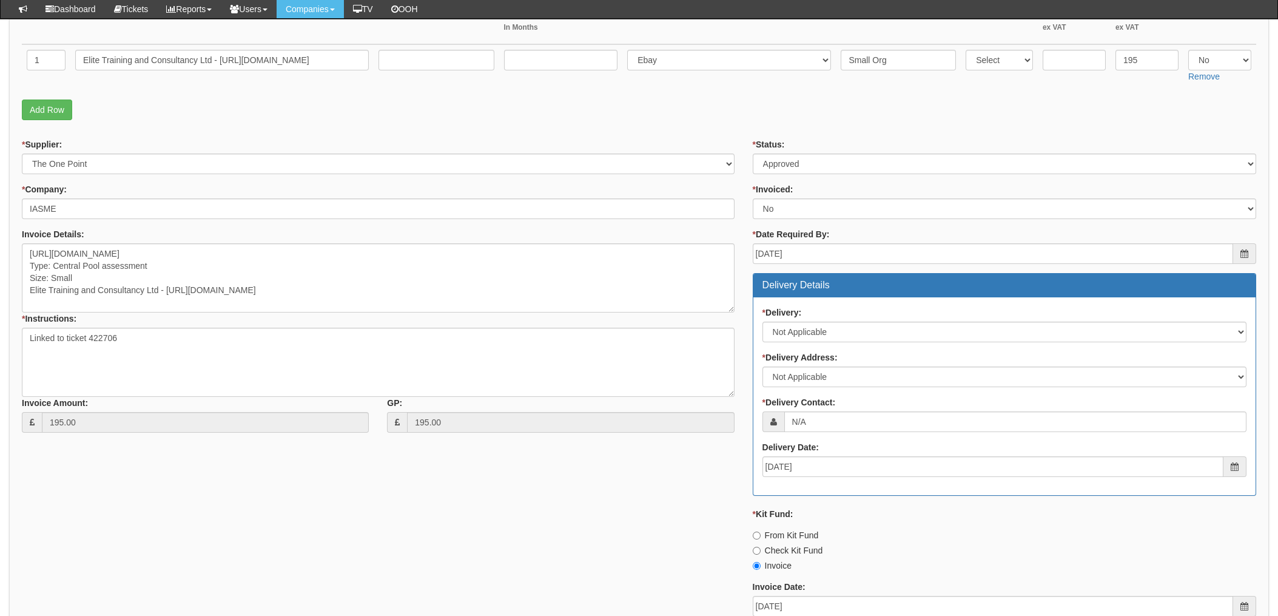
scroll to position [242, 0]
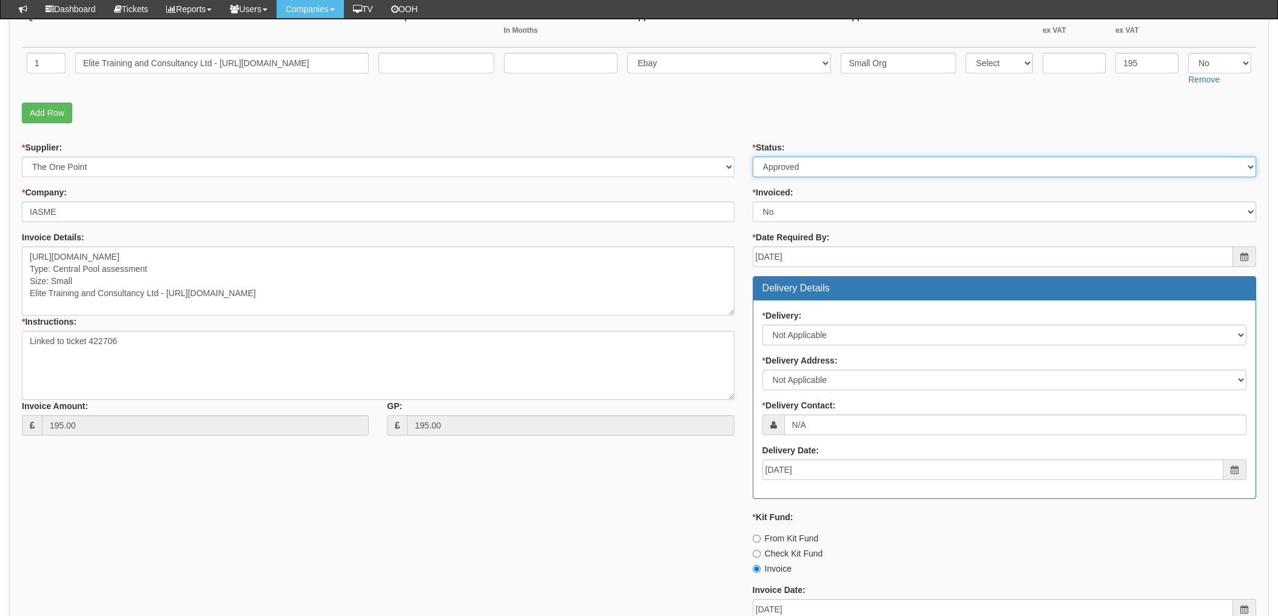
click at [795, 156] on select "Select Approved Completed Delivered Invoiced Ordered Ordered to site Part Order…" at bounding box center [1004, 166] width 503 height 21
select select "4"
click at [753, 156] on select "Select Approved Completed Delivered Invoiced Ordered Ordered to site Part Order…" at bounding box center [1004, 166] width 503 height 21
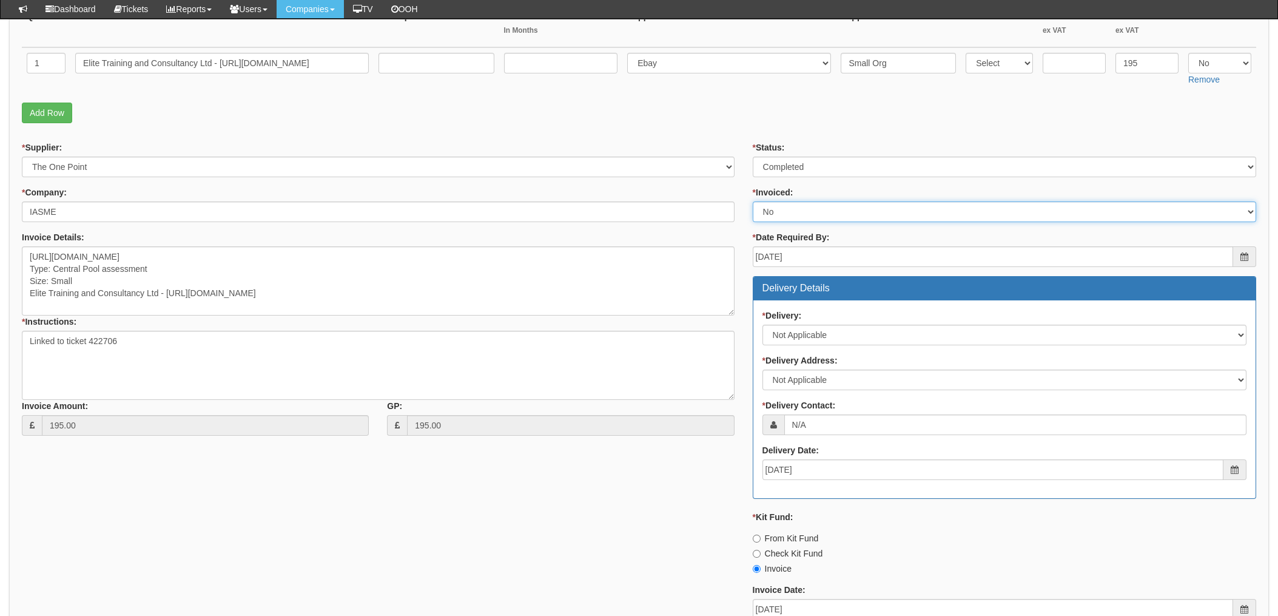
click at [795, 213] on select "Select Yes No N/A STB (part of order)" at bounding box center [1004, 211] width 503 height 21
select select "1"
click at [753, 201] on select "Select Yes No N/A STB (part of order)" at bounding box center [1004, 211] width 503 height 21
click at [737, 190] on div "* Supplier: Select 123 REG.co.uk 1Password 3 4Gon AA Jones Electric Ltd Abzorb …" at bounding box center [378, 292] width 731 height 303
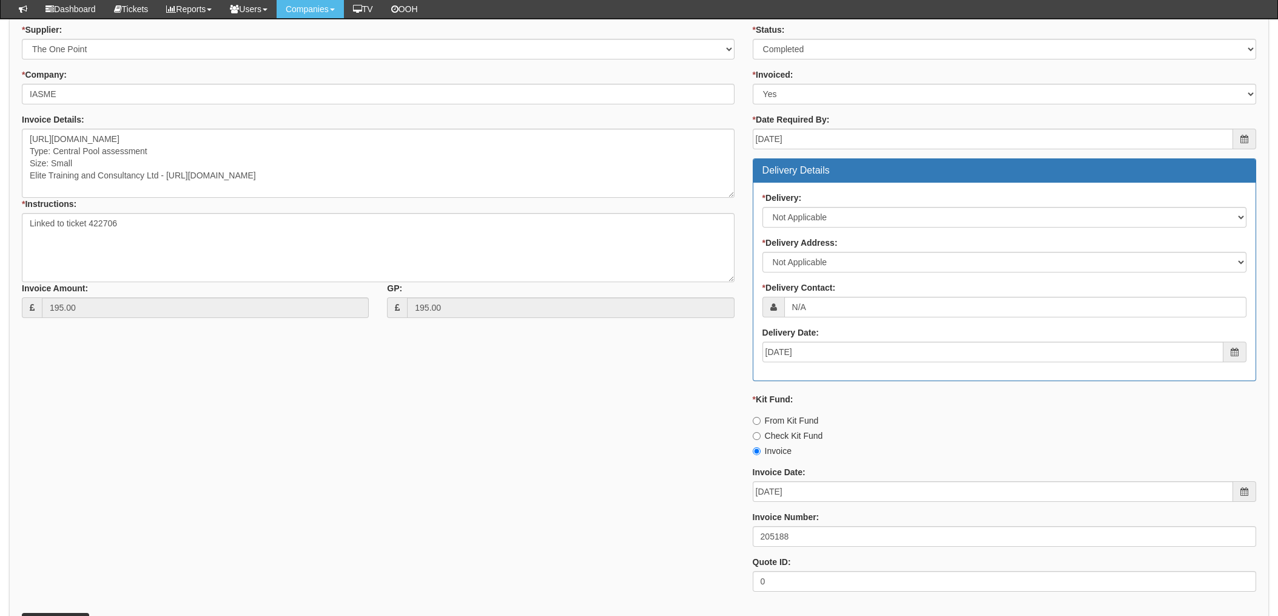
scroll to position [475, 0]
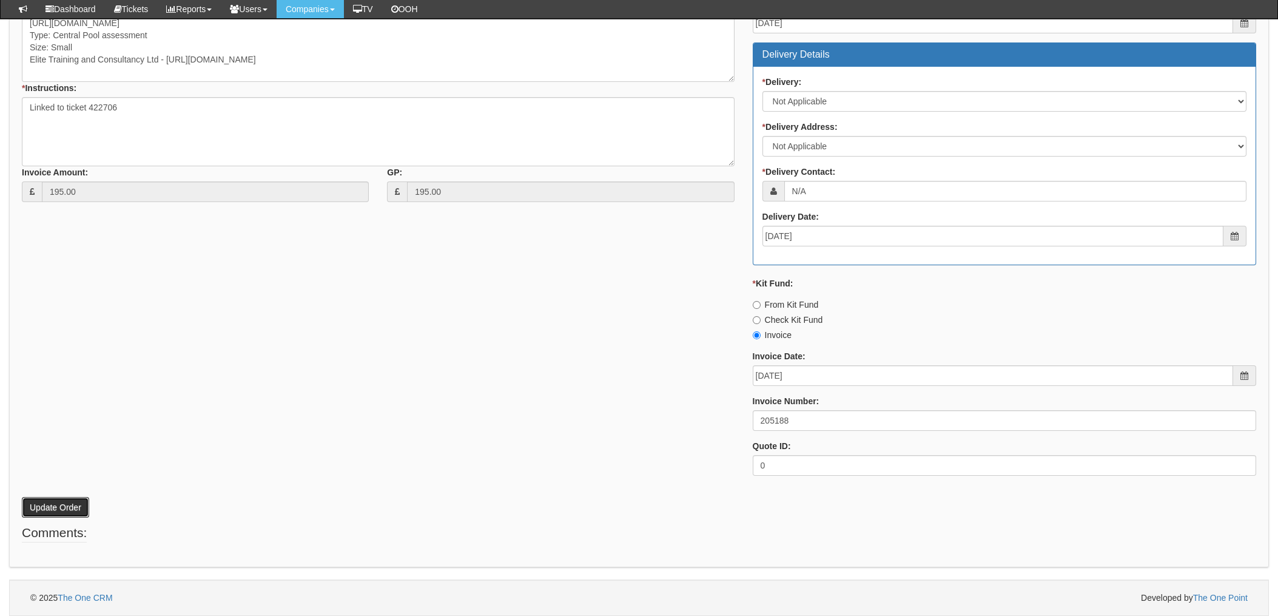
click at [49, 503] on button "Update Order" at bounding box center [55, 507] width 67 height 21
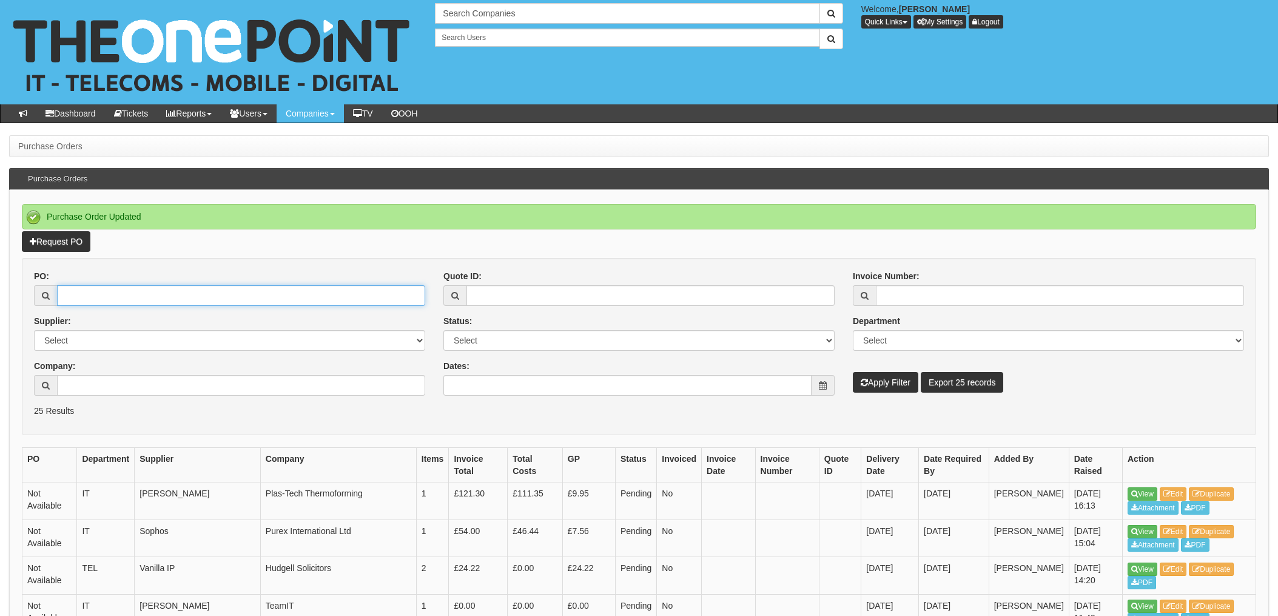
drag, startPoint x: 122, startPoint y: 300, endPoint x: 227, endPoint y: 307, distance: 105.1
click at [122, 300] on input "PO:" at bounding box center [241, 295] width 368 height 21
type input "19403"
click at [853, 372] on button "Apply Filter" at bounding box center [885, 382] width 65 height 21
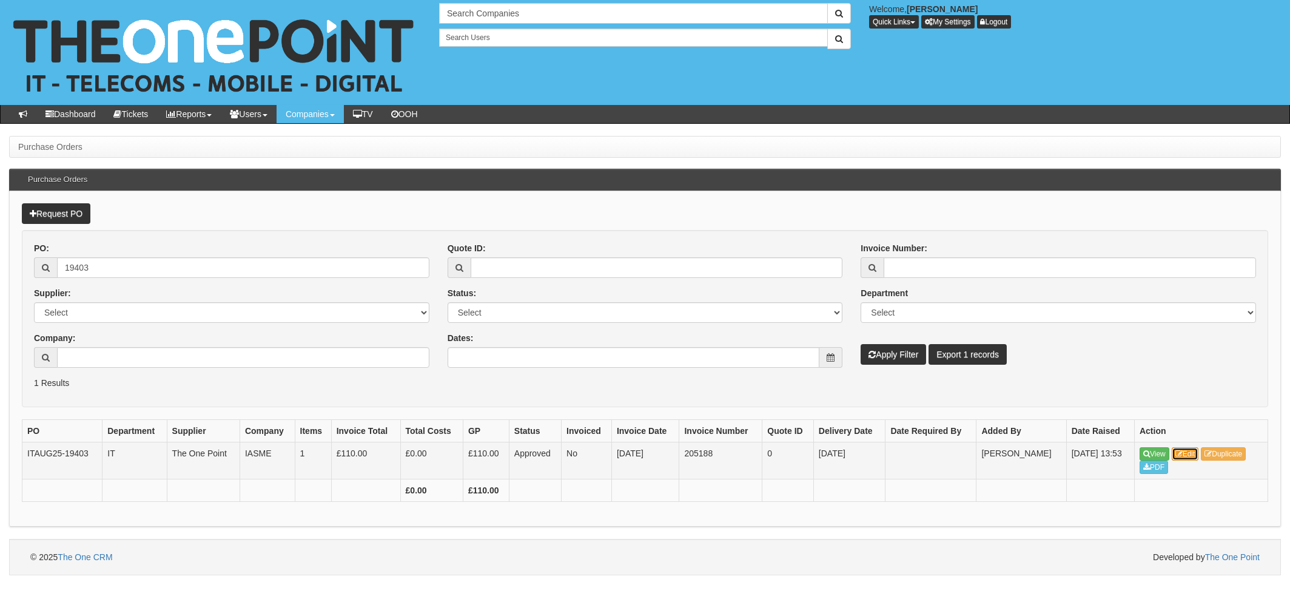
click at [1190, 449] on link "Edit" at bounding box center [1185, 453] width 27 height 13
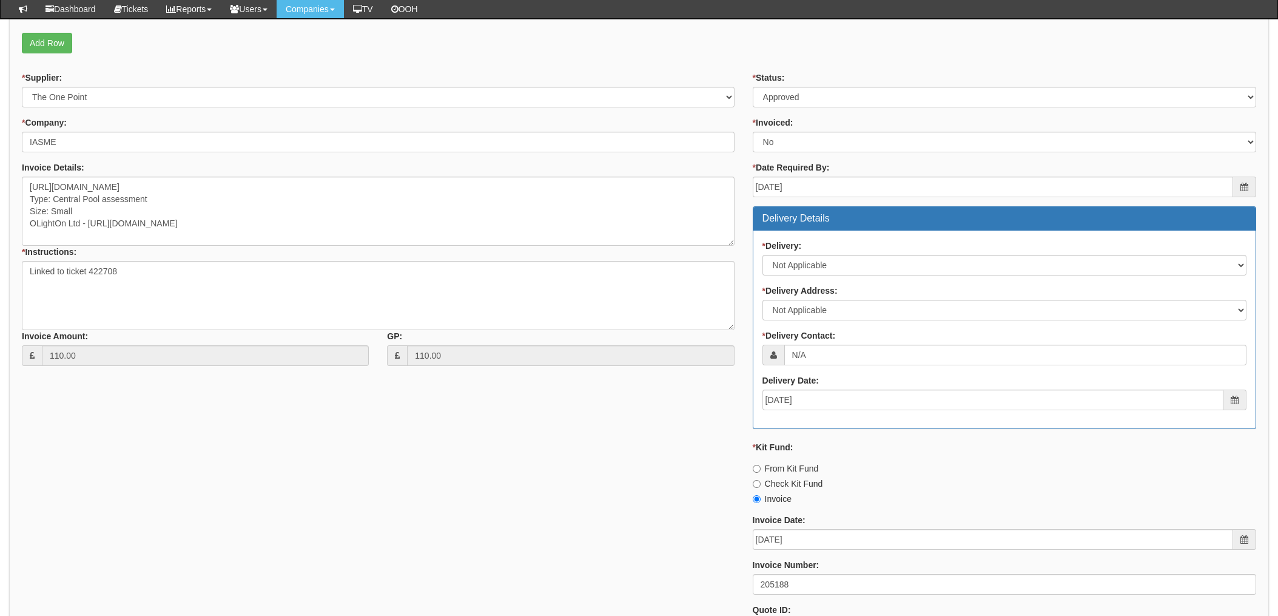
scroll to position [242, 0]
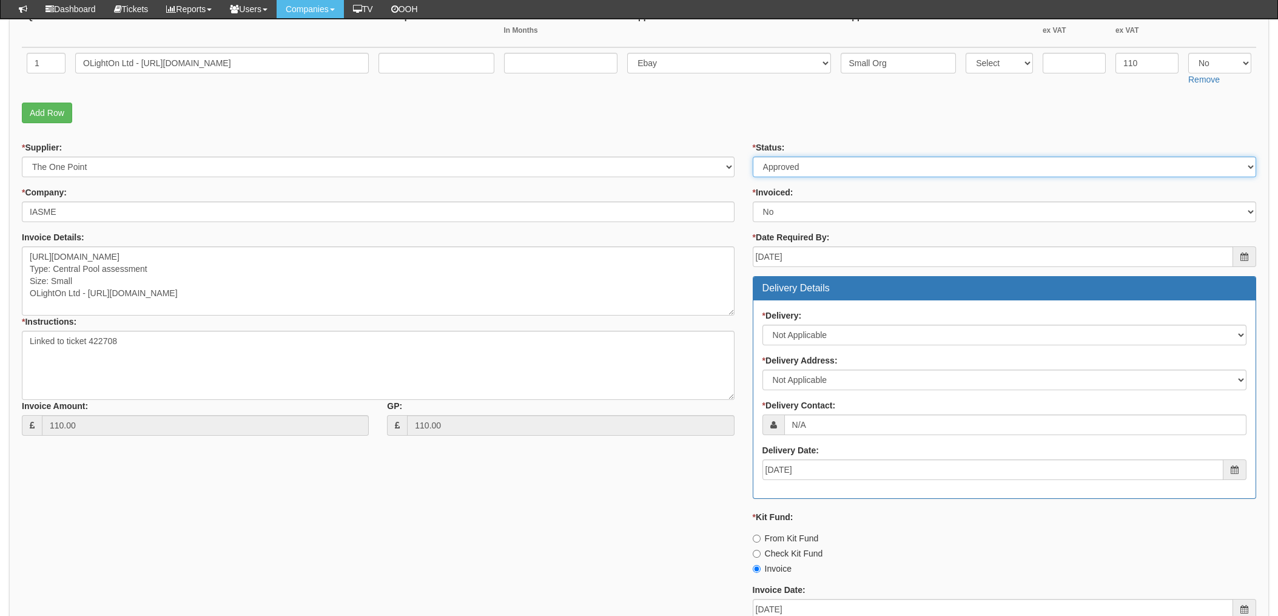
click at [807, 170] on select "Select Approved Completed Delivered Invoiced Ordered Ordered to site Part Order…" at bounding box center [1004, 166] width 503 height 21
select select "4"
click at [753, 156] on select "Select Approved Completed Delivered Invoiced Ordered Ordered to site Part Order…" at bounding box center [1004, 166] width 503 height 21
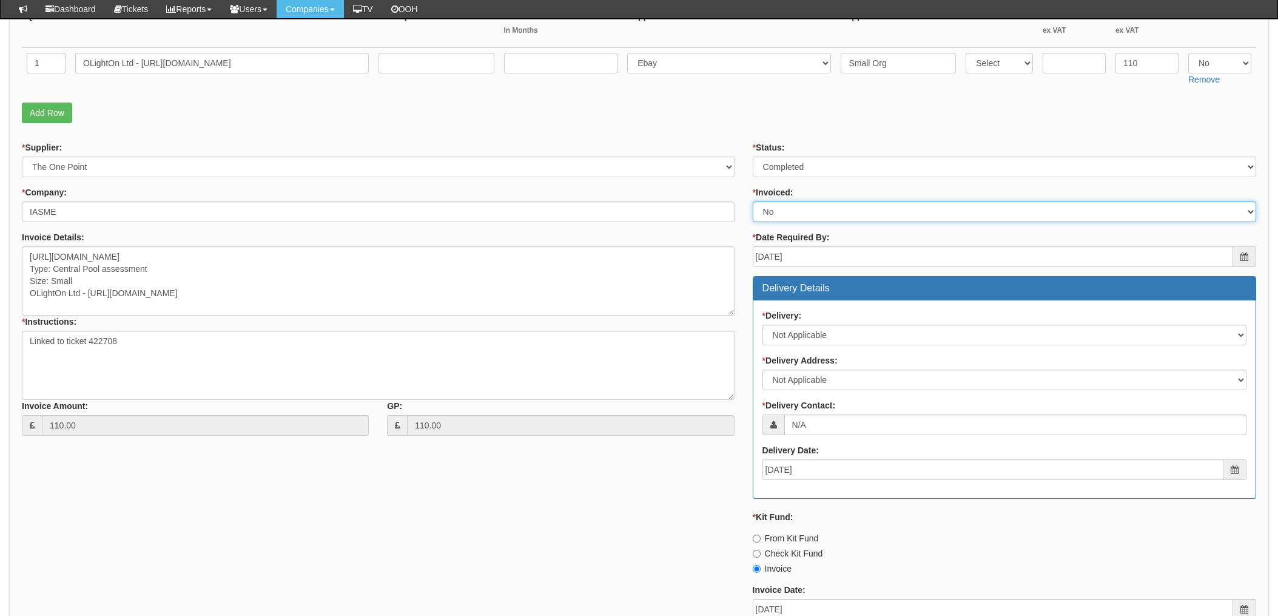
click at [785, 215] on select "Select Yes No N/A STB (part of order)" at bounding box center [1004, 211] width 503 height 21
select select "1"
click at [753, 201] on select "Select Yes No N/A STB (part of order)" at bounding box center [1004, 211] width 503 height 21
click at [741, 232] on div "* Supplier: Select 123 [DOMAIN_NAME] 1Password 3 4Gon [PERSON_NAME] Electric Lt…" at bounding box center [378, 292] width 731 height 303
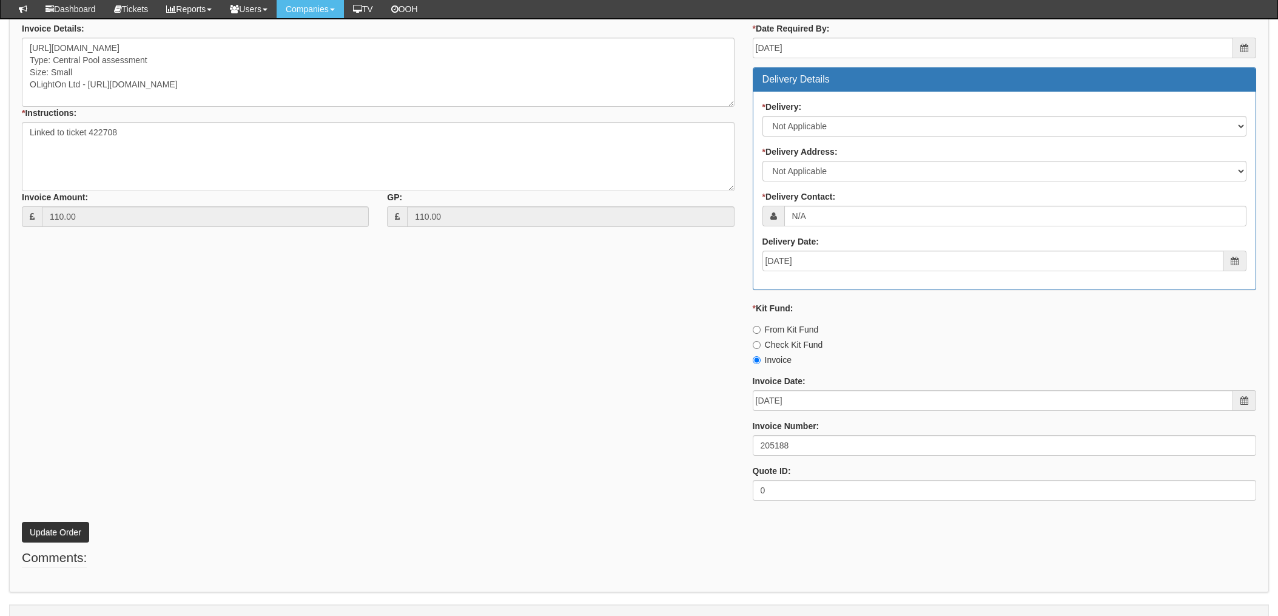
scroll to position [475, 0]
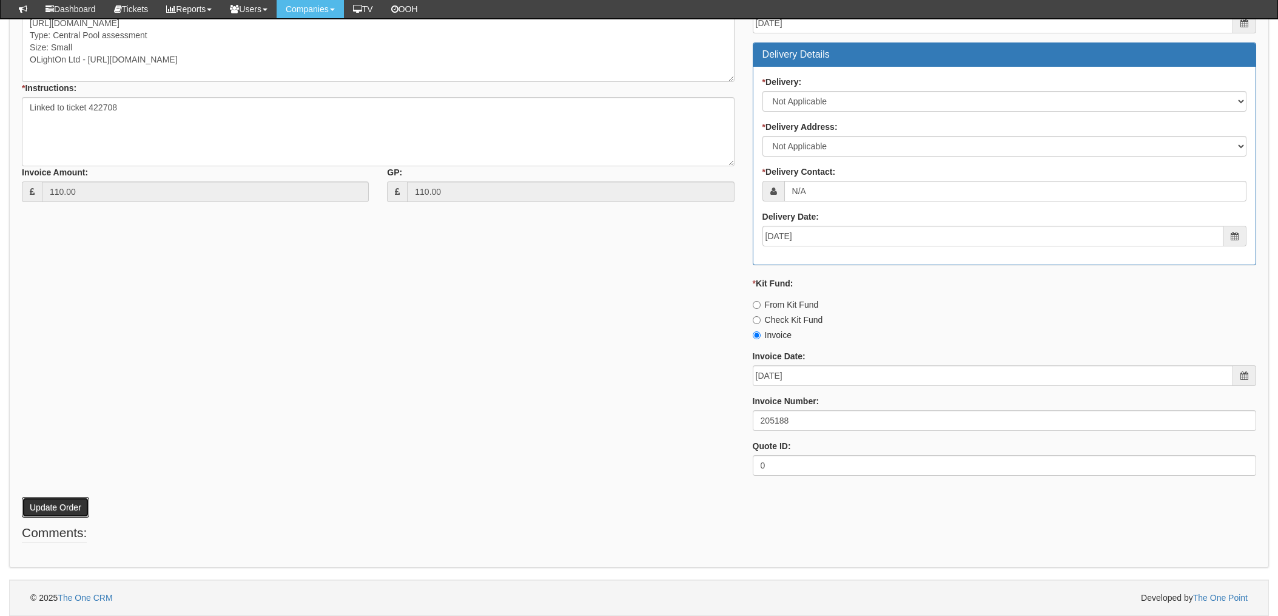
click at [41, 508] on button "Update Order" at bounding box center [55, 507] width 67 height 21
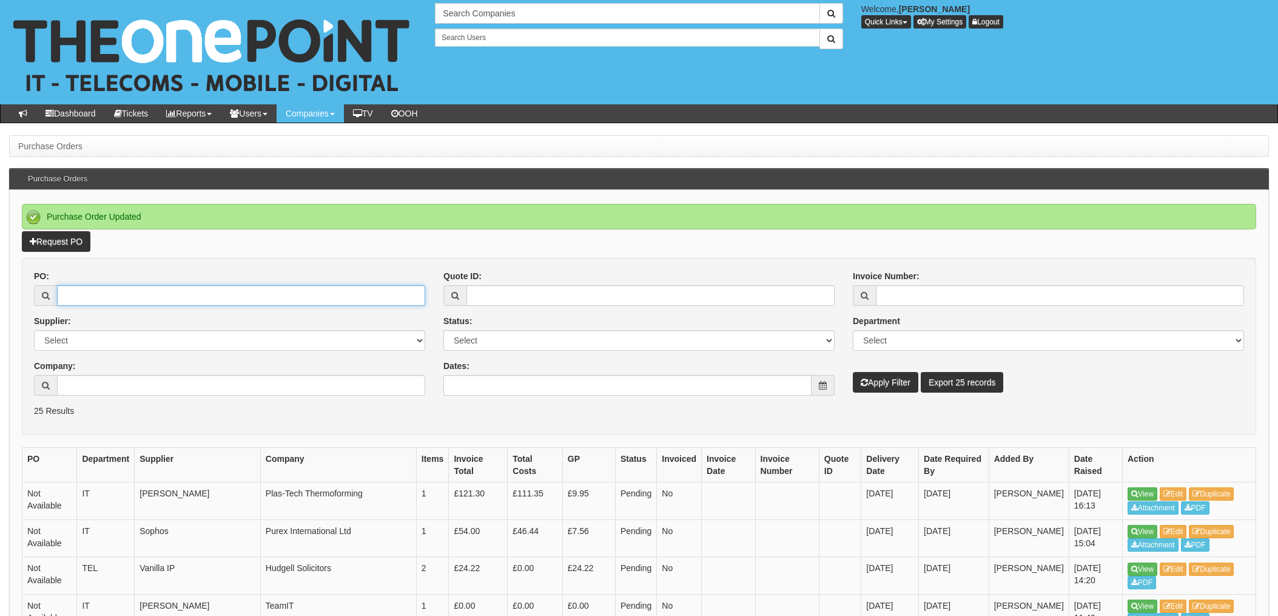
click at [167, 304] on input "PO:" at bounding box center [241, 295] width 368 height 21
type input "19404"
click at [853, 372] on button "Apply Filter" at bounding box center [885, 382] width 65 height 21
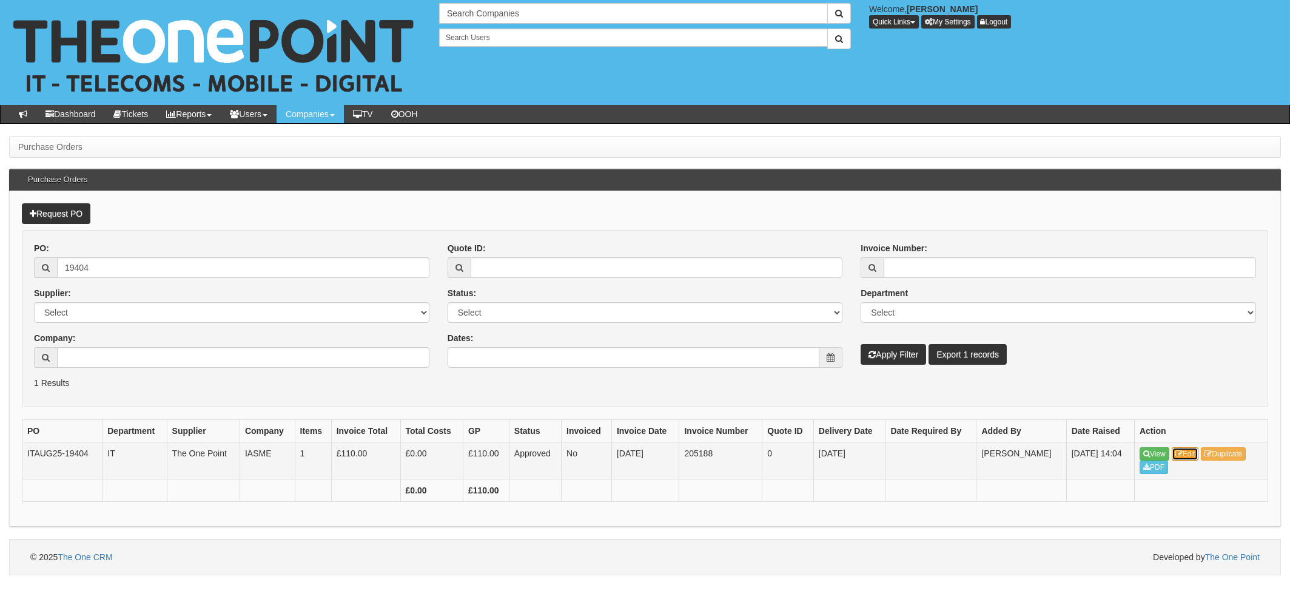
click at [1184, 454] on link "Edit" at bounding box center [1185, 453] width 27 height 13
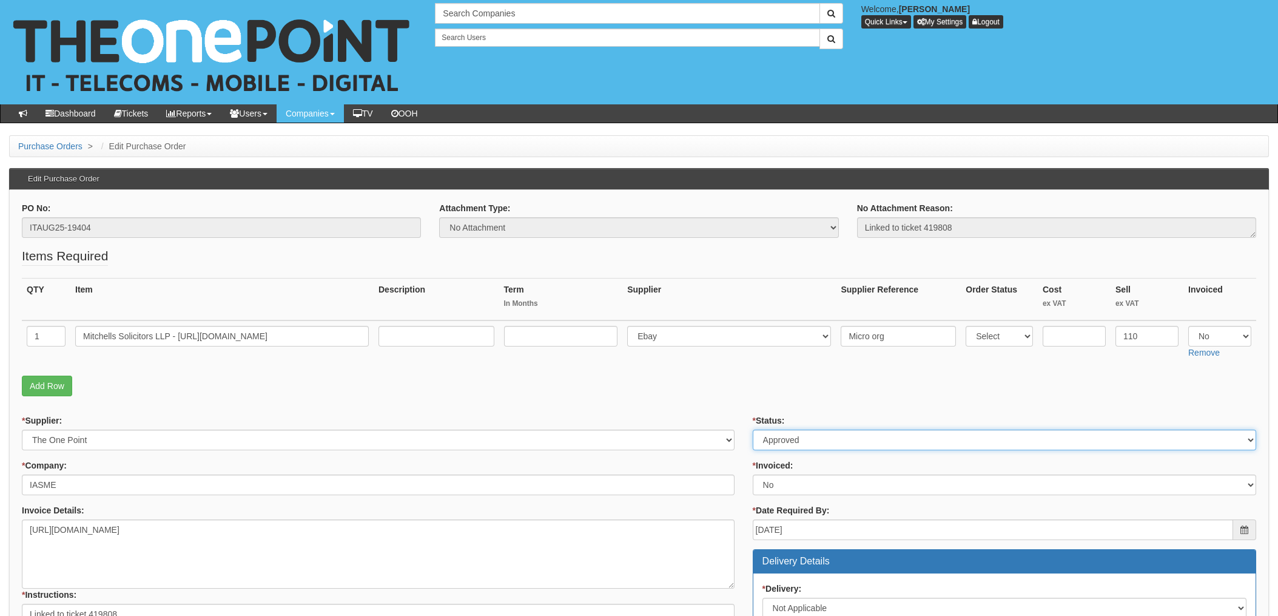
click at [790, 433] on select "Select Approved Completed Delivered Invoiced Ordered Ordered to site Part Order…" at bounding box center [1004, 439] width 503 height 21
select select "4"
click at [753, 429] on select "Select Approved Completed Delivered Invoiced Ordered Ordered to site Part Order…" at bounding box center [1004, 439] width 503 height 21
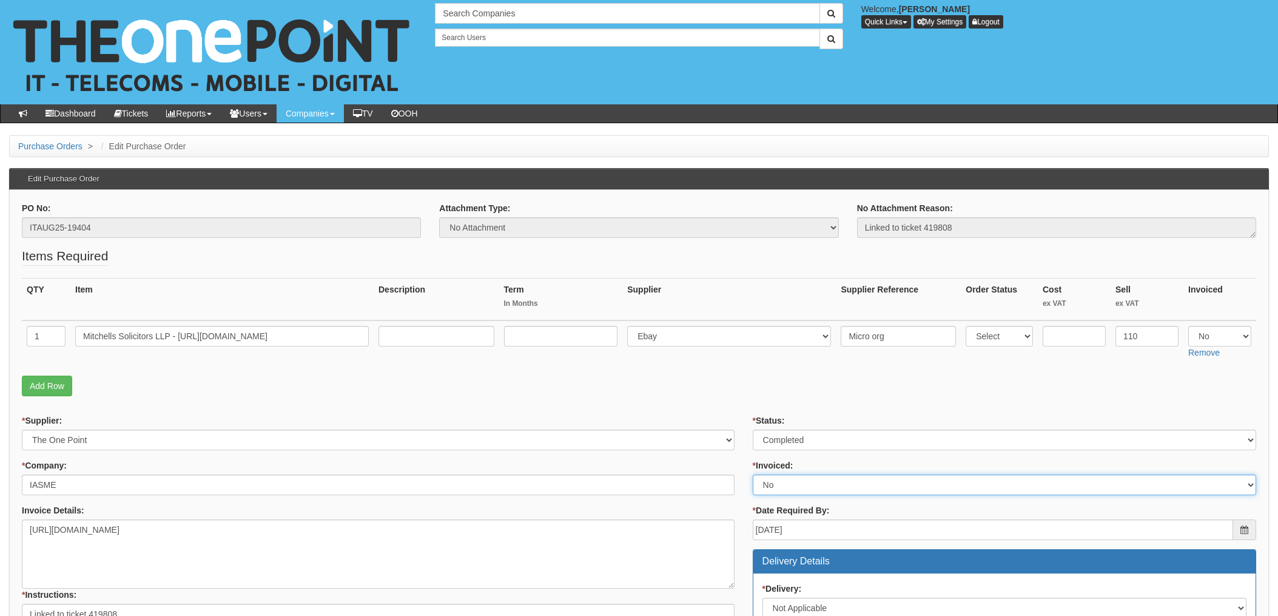
click at [783, 488] on select "Select Yes No N/A STB (part of order)" at bounding box center [1004, 484] width 503 height 21
select select "1"
click at [753, 474] on select "Select Yes No N/A STB (part of order)" at bounding box center [1004, 484] width 503 height 21
click at [705, 375] on p "Add Row" at bounding box center [639, 385] width 1234 height 21
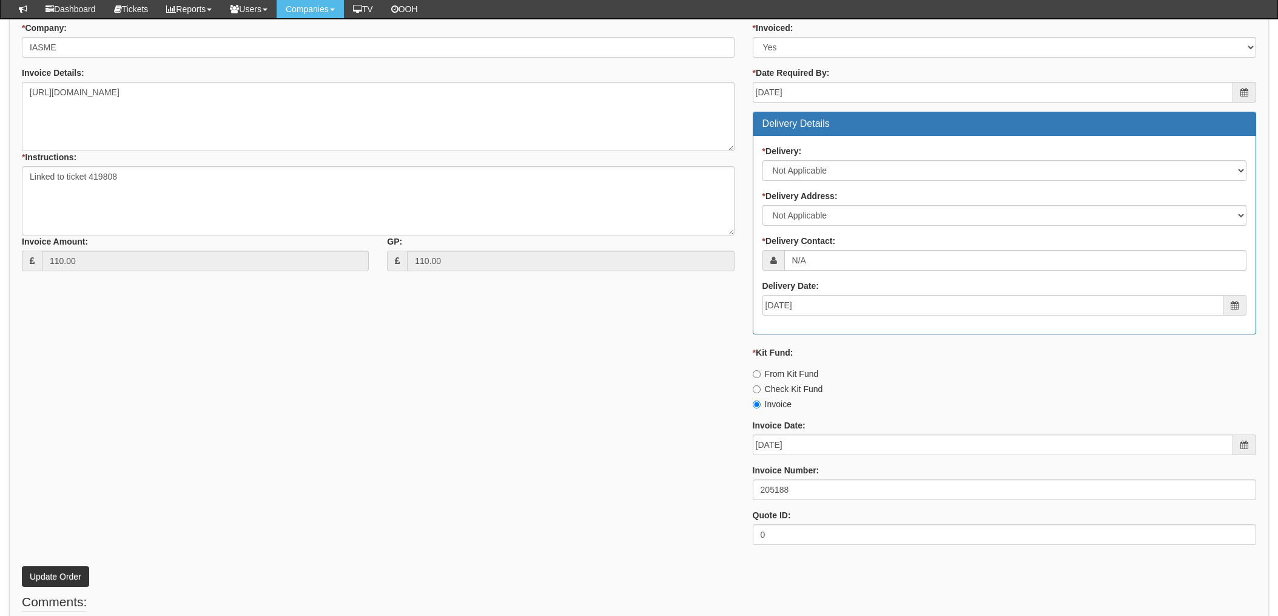
scroll to position [475, 0]
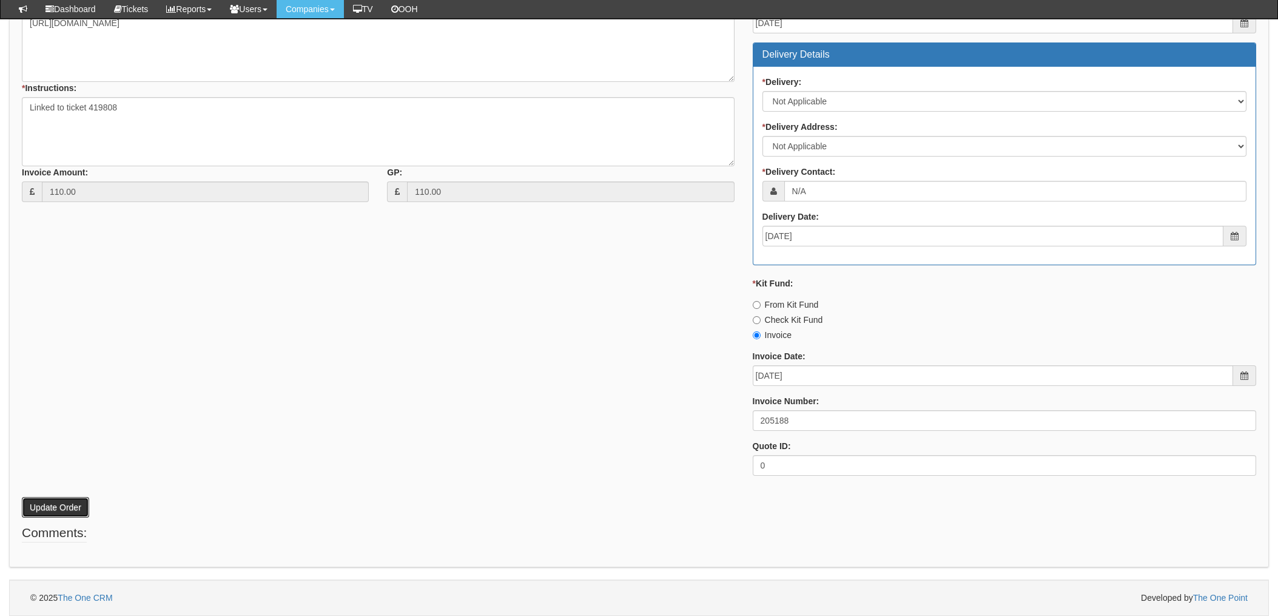
click at [53, 506] on button "Update Order" at bounding box center [55, 507] width 67 height 21
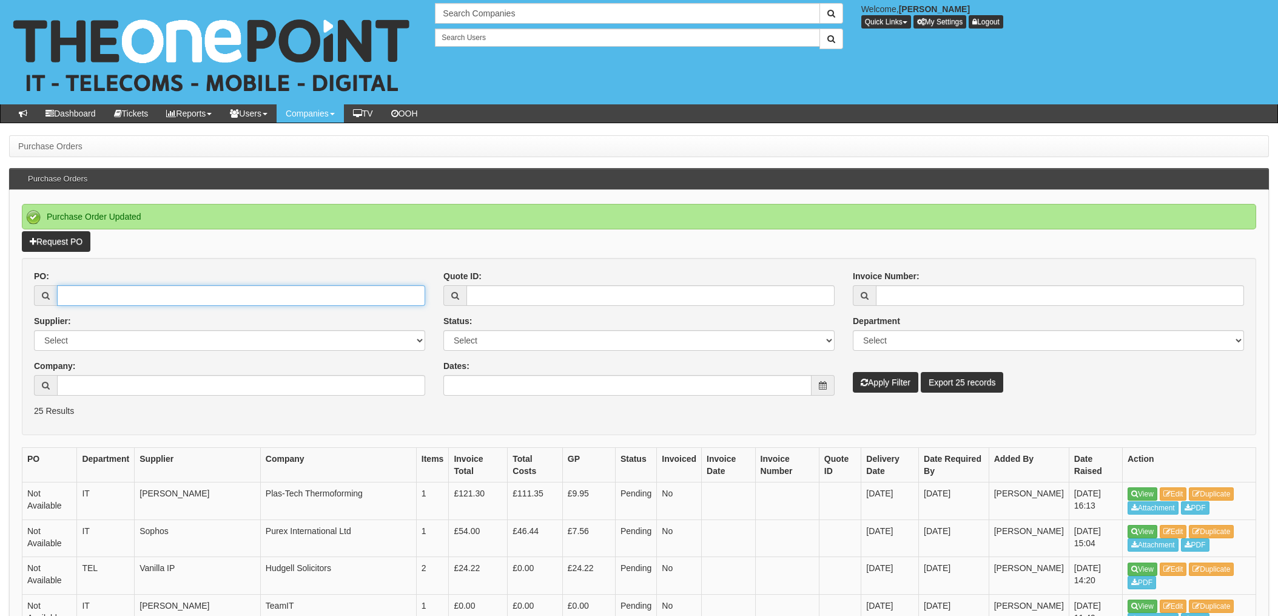
click at [128, 295] on input "PO:" at bounding box center [241, 295] width 368 height 21
type input "19406"
click at [853, 372] on button "Apply Filter" at bounding box center [885, 382] width 65 height 21
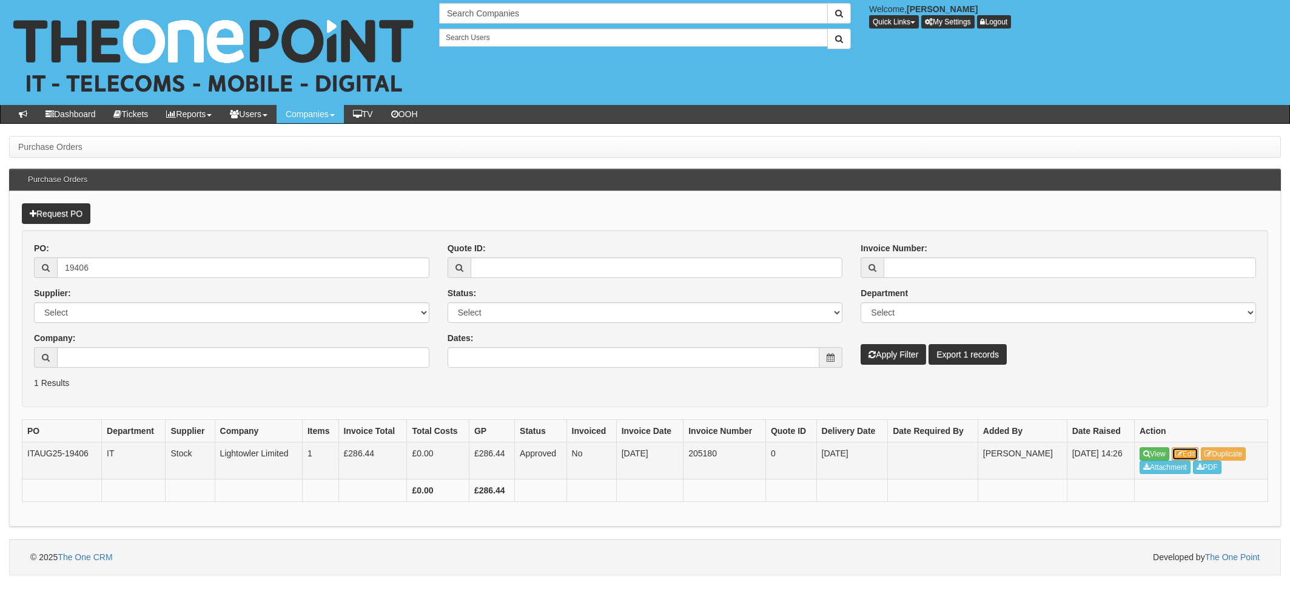
click at [1195, 452] on link "Edit" at bounding box center [1185, 453] width 27 height 13
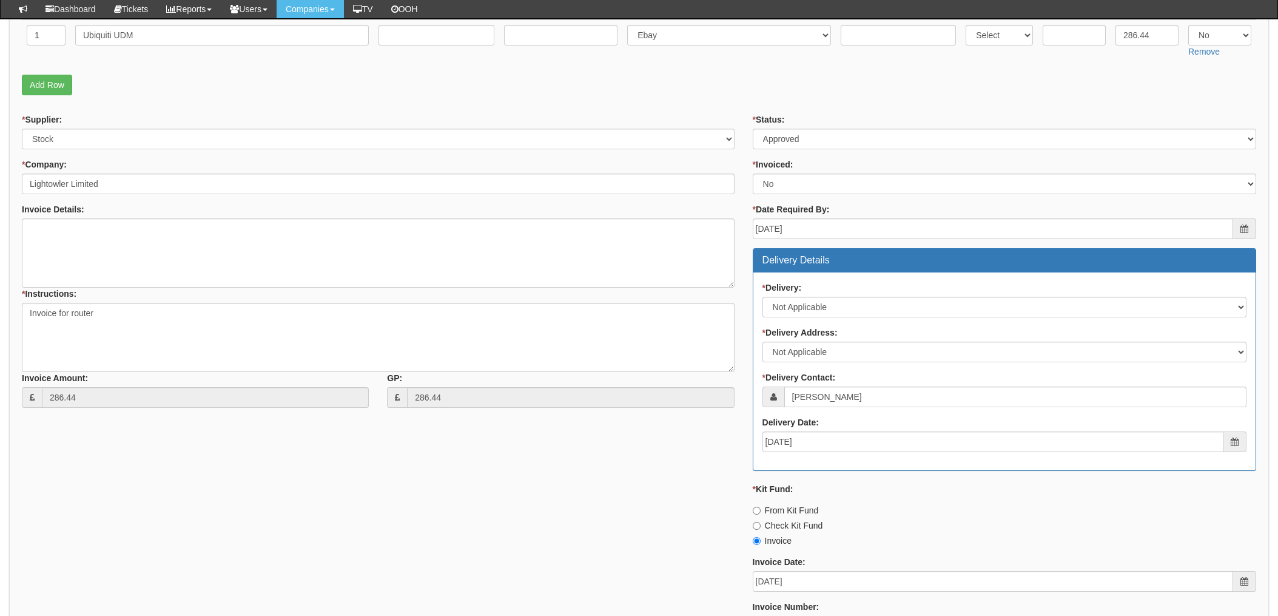
scroll to position [242, 0]
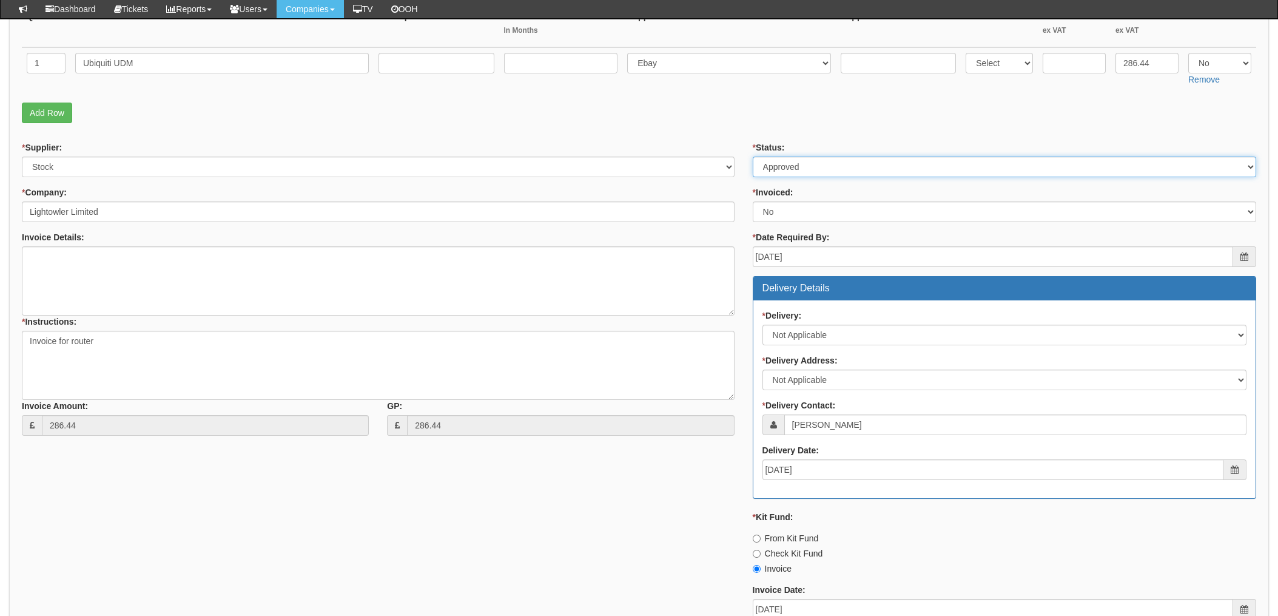
click at [784, 167] on select "Select Approved Completed Delivered Invoiced Ordered Ordered to site Part Order…" at bounding box center [1004, 166] width 503 height 21
select select "4"
click at [753, 156] on select "Select Approved Completed Delivered Invoiced Ordered Ordered to site Part Order…" at bounding box center [1004, 166] width 503 height 21
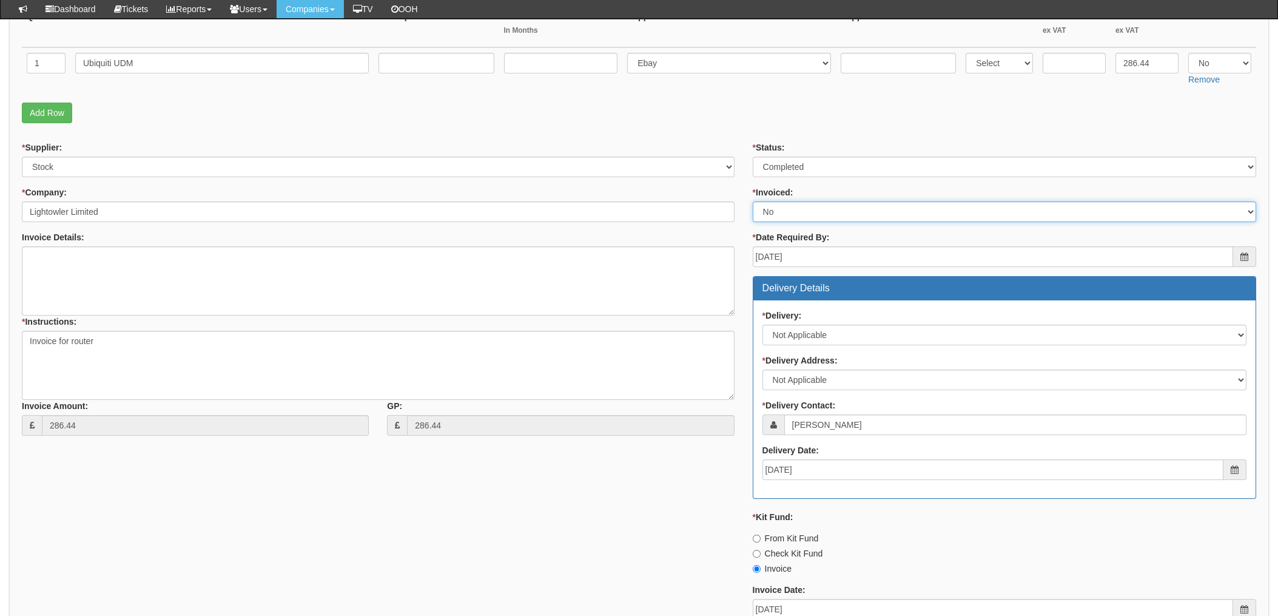
click at [796, 210] on select "Select Yes No N/A STB (part of order)" at bounding box center [1004, 211] width 503 height 21
select select "1"
click at [753, 201] on select "Select Yes No N/A STB (part of order)" at bounding box center [1004, 211] width 503 height 21
click at [742, 214] on div "* Supplier: Select 123 REG.co.uk 1Password 3 4Gon AA Jones Electric Ltd Abzorb …" at bounding box center [378, 292] width 731 height 303
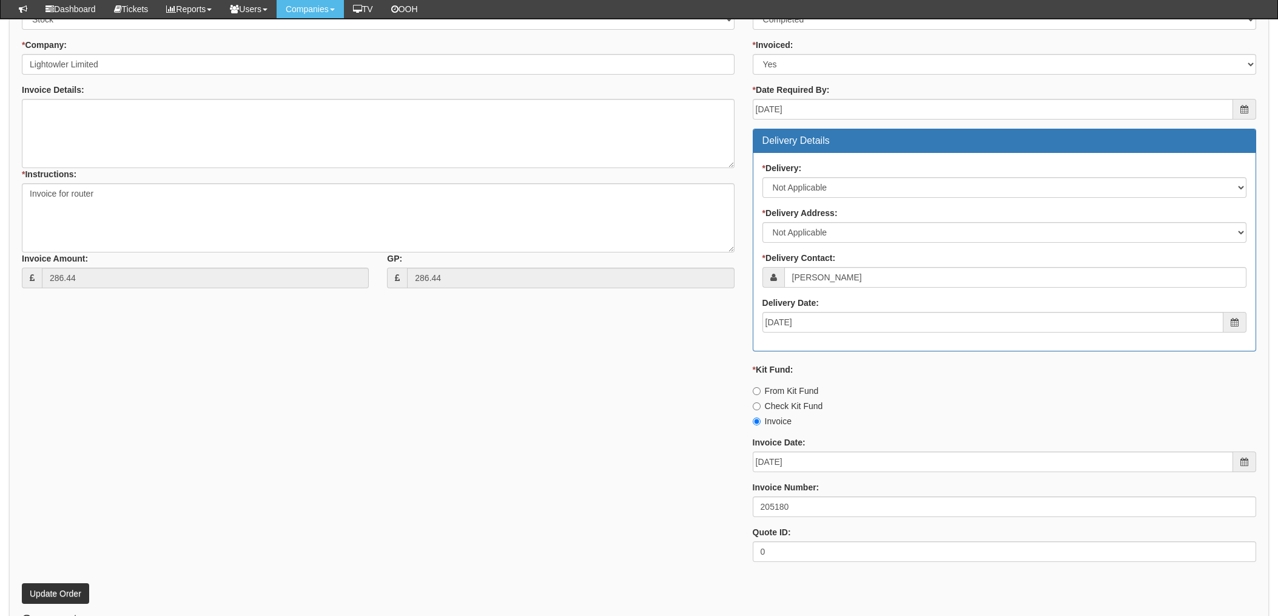
scroll to position [404, 0]
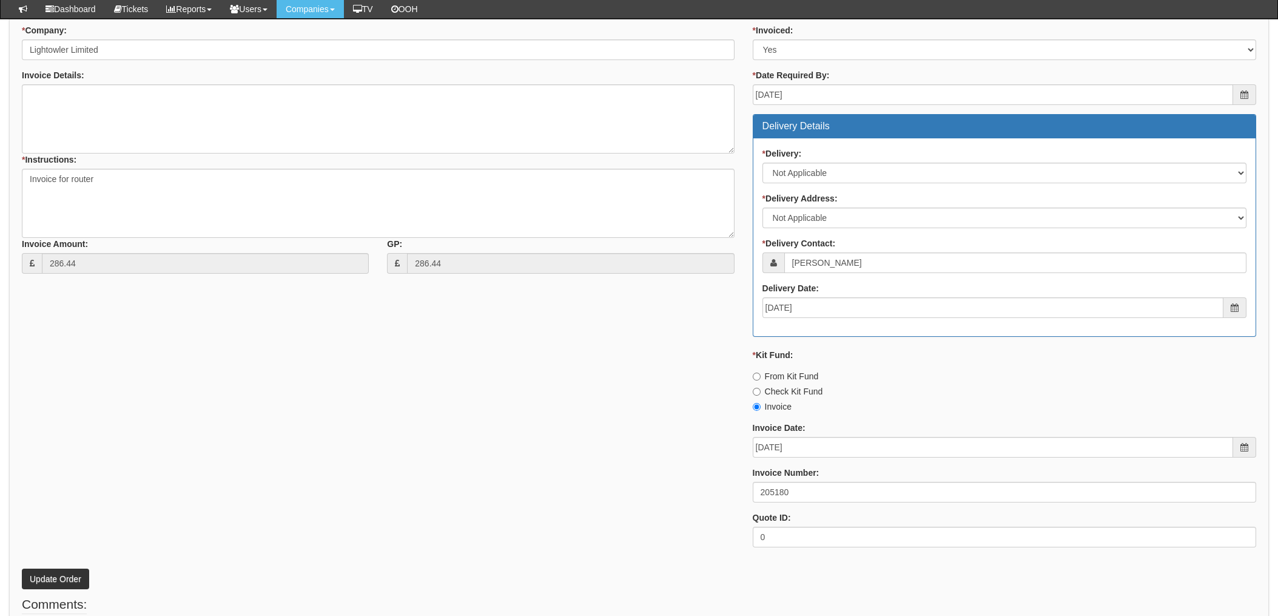
drag, startPoint x: 437, startPoint y: 408, endPoint x: 445, endPoint y: 408, distance: 7.9
click at [440, 408] on div "* Supplier: Select 123 REG.co.uk 1Password 3 4Gon AA Jones Electric Ltd Abzorb …" at bounding box center [639, 267] width 1252 height 577
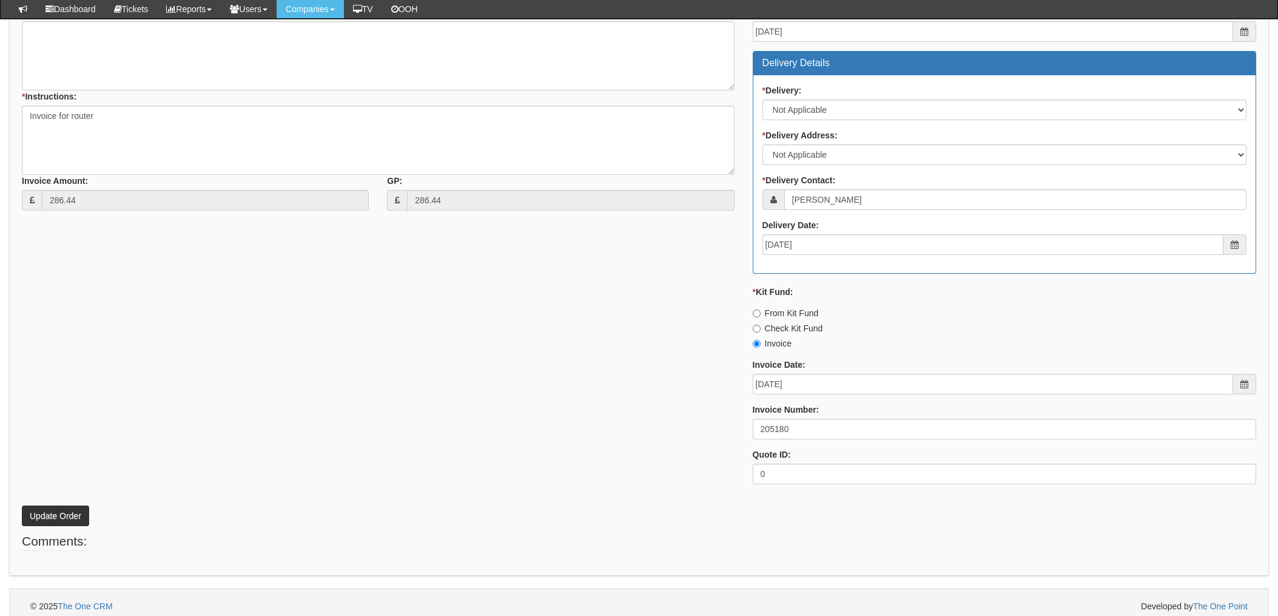
scroll to position [475, 0]
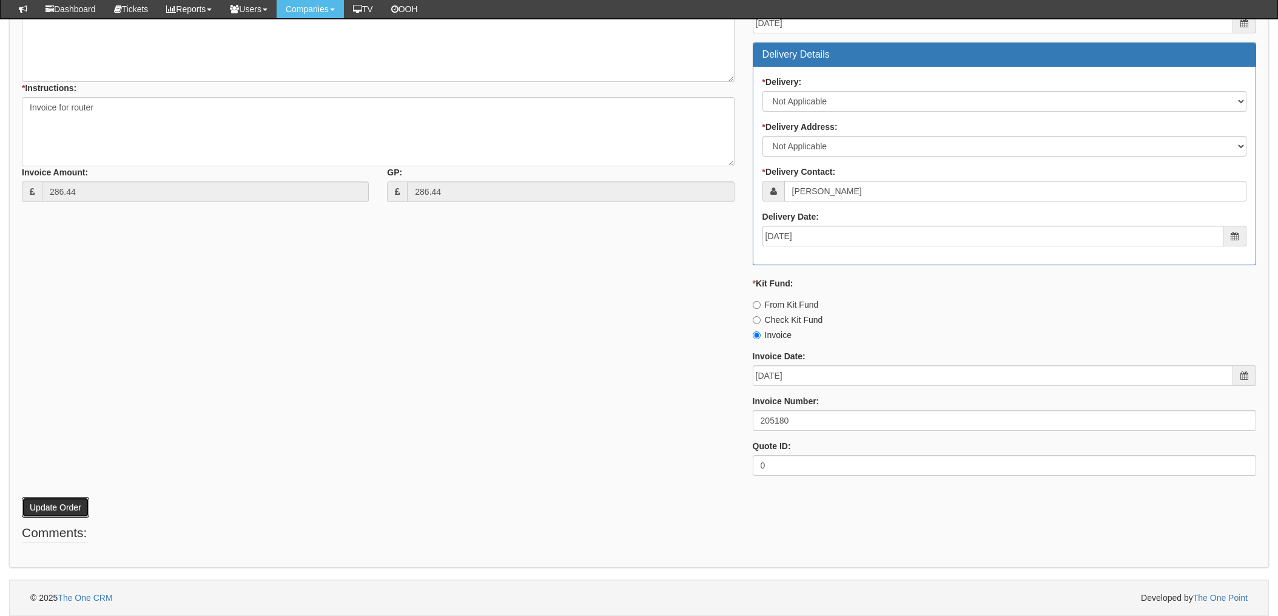
click at [64, 503] on button "Update Order" at bounding box center [55, 507] width 67 height 21
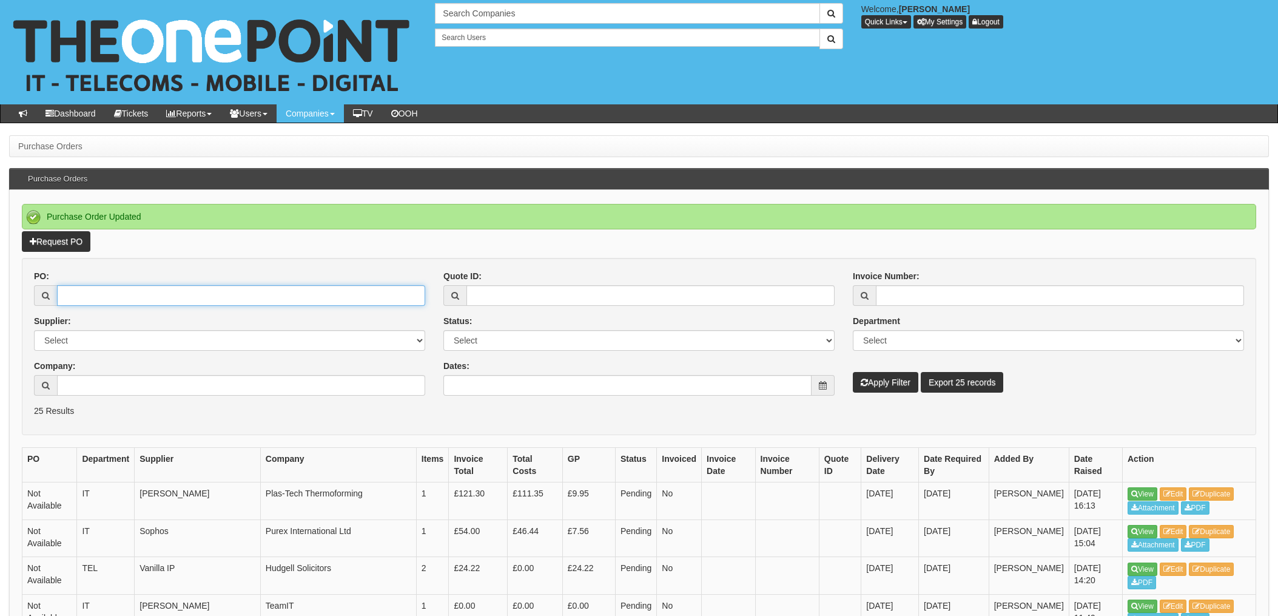
click at [141, 287] on input "PO:" at bounding box center [241, 295] width 368 height 21
type input "18914"
click at [853, 372] on button "Apply Filter" at bounding box center [885, 382] width 65 height 21
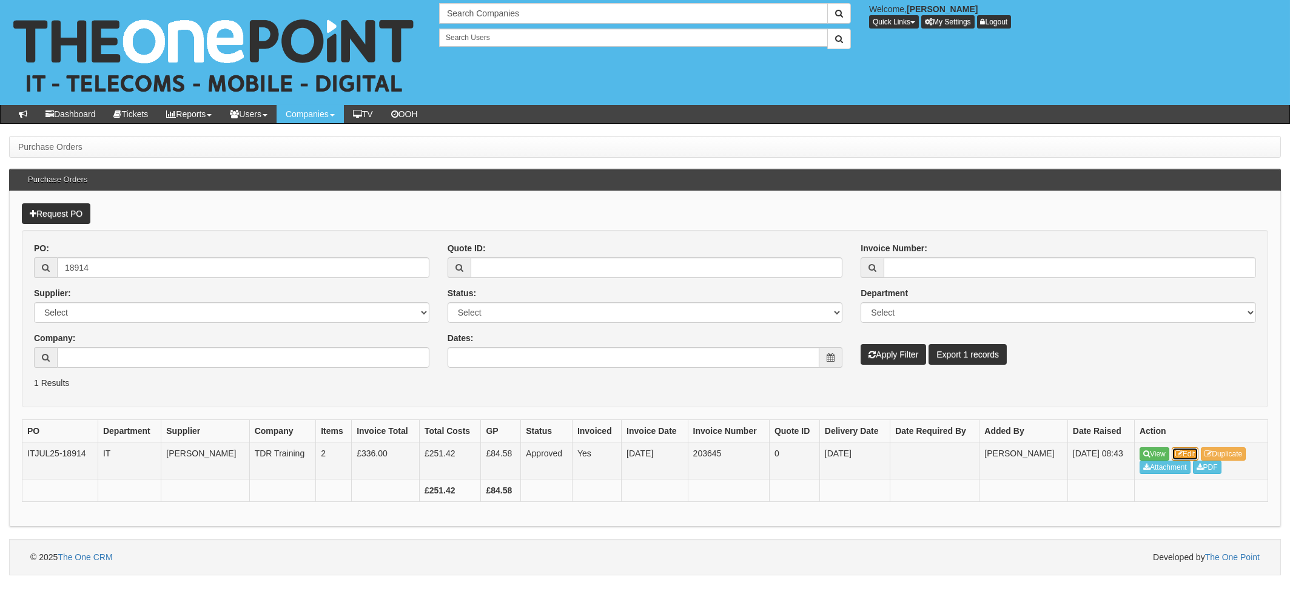
click at [1187, 453] on link "Edit" at bounding box center [1185, 453] width 27 height 13
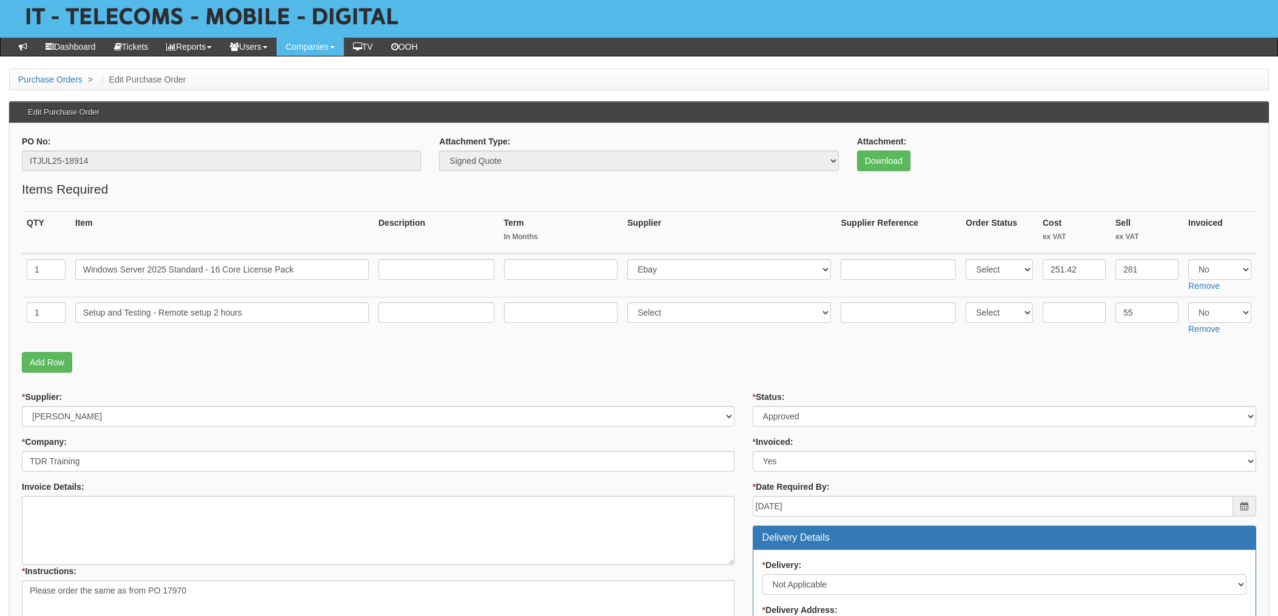
scroll to position [66, 0]
click at [816, 418] on select "Select Approved Completed Delivered Invoiced Ordered Ordered to site Part Order…" at bounding box center [1004, 416] width 503 height 21
select select "4"
click at [753, 406] on select "Select Approved Completed Delivered Invoiced Ordered Ordered to site Part Order…" at bounding box center [1004, 416] width 503 height 21
click at [740, 355] on p "Add Row" at bounding box center [639, 362] width 1234 height 21
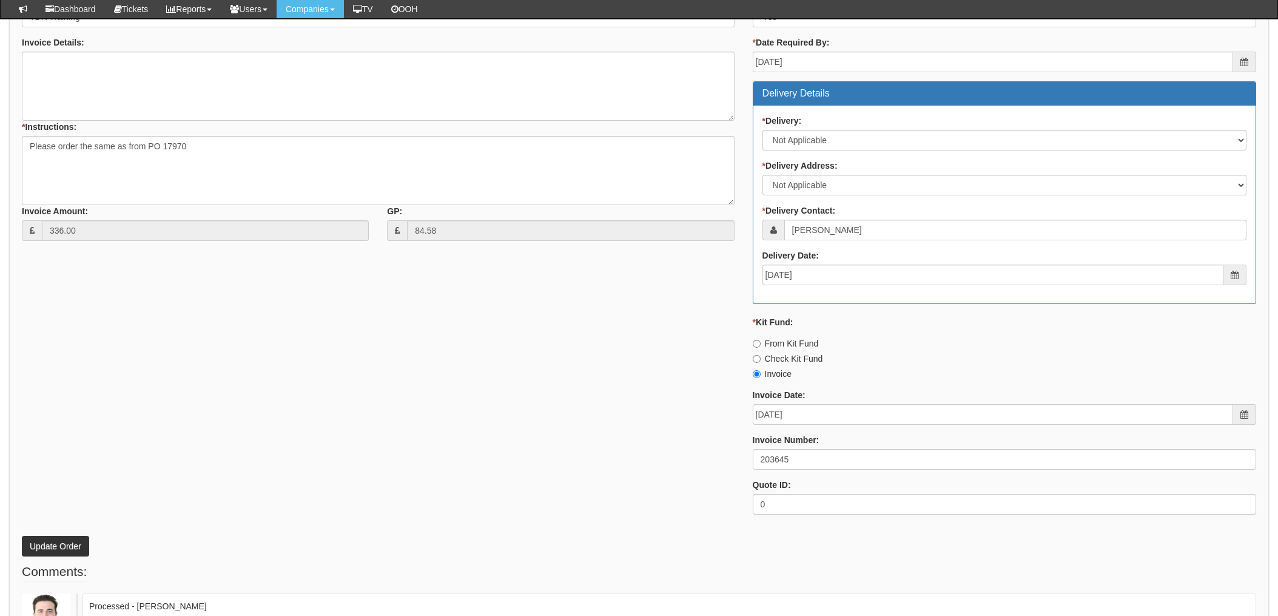
scroll to position [632, 0]
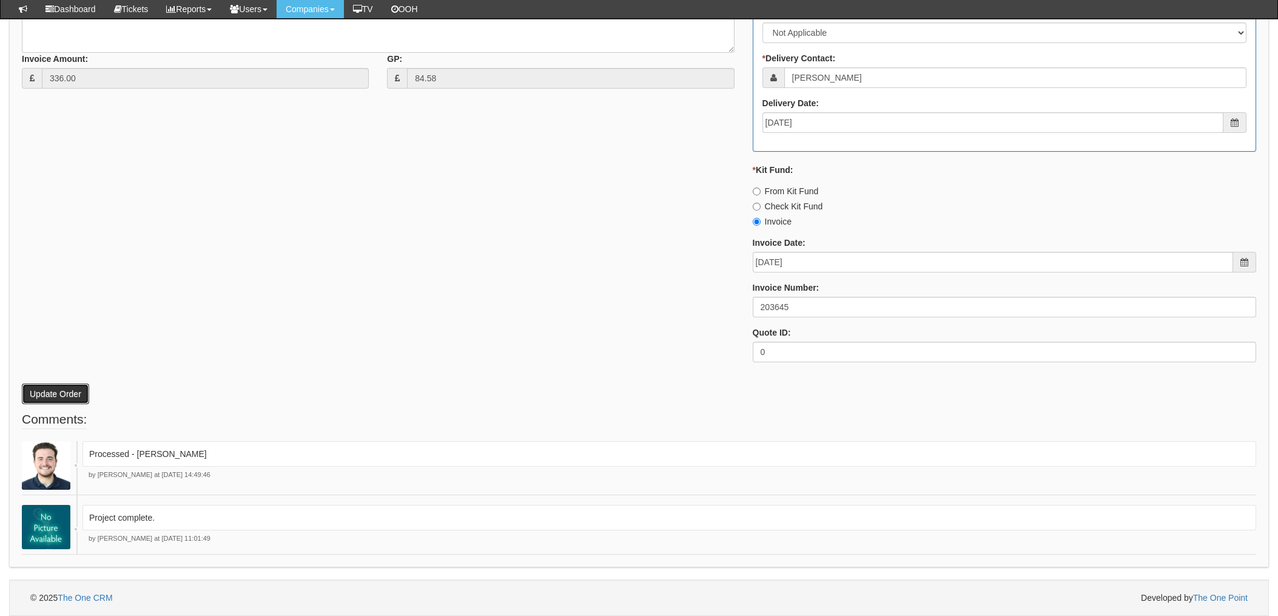
click at [61, 391] on button "Update Order" at bounding box center [55, 393] width 67 height 21
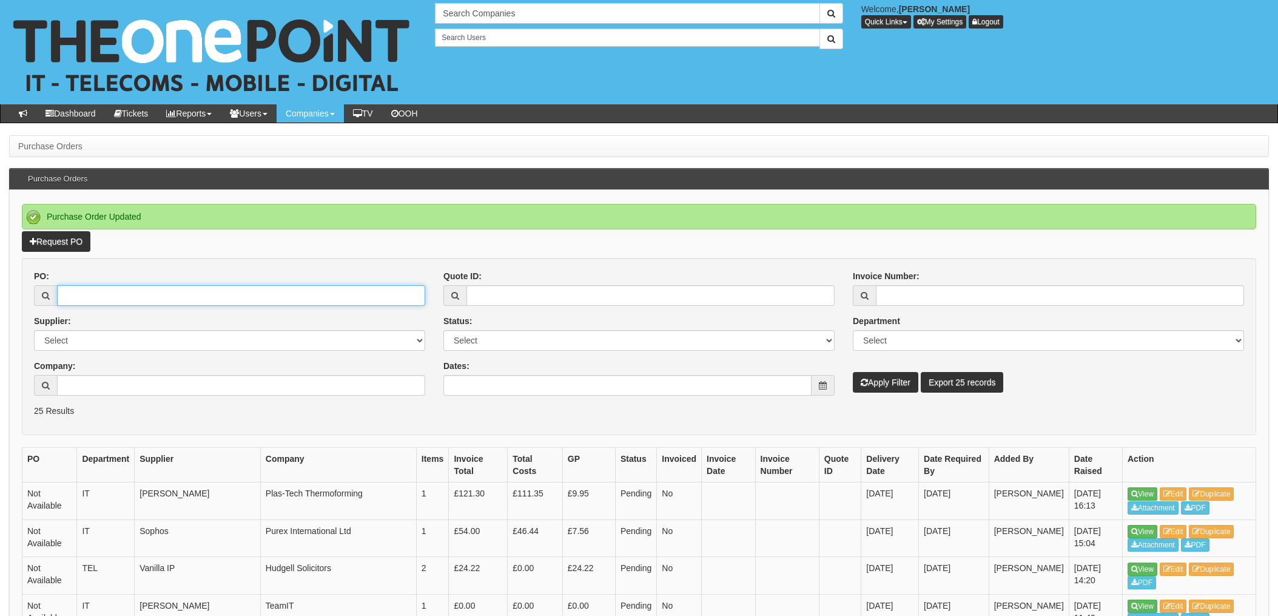
click at [86, 297] on input "PO:" at bounding box center [241, 295] width 368 height 21
type input "18923"
click at [853, 372] on button "Apply Filter" at bounding box center [885, 382] width 65 height 21
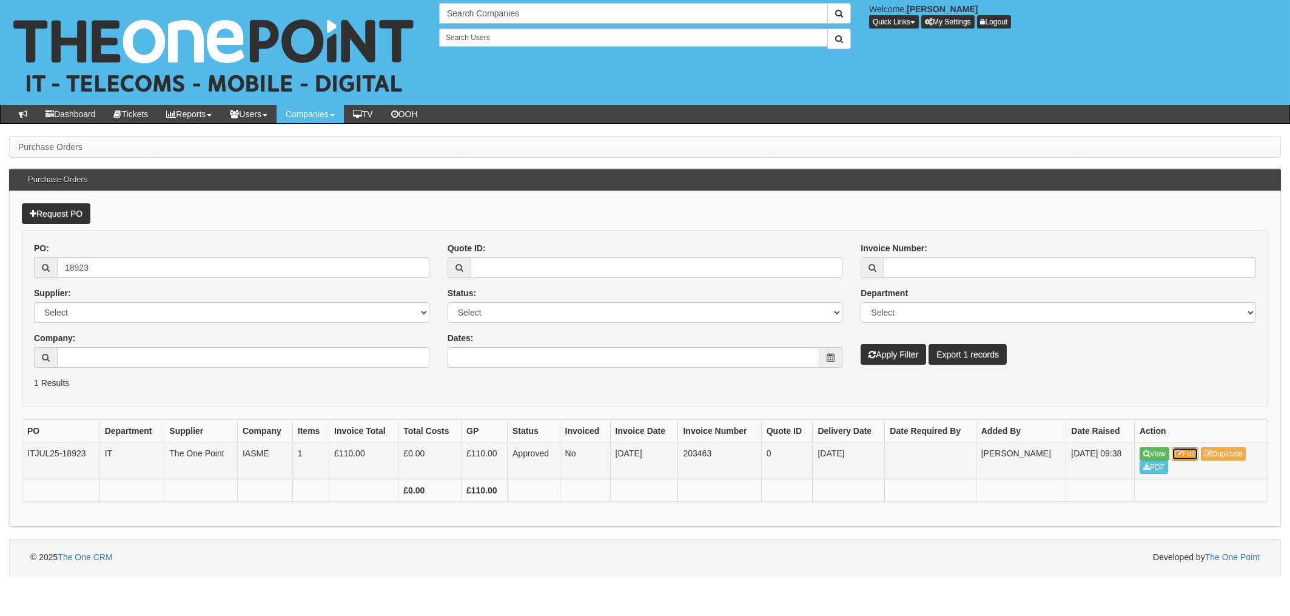
click at [1187, 456] on link "Edit" at bounding box center [1185, 453] width 27 height 13
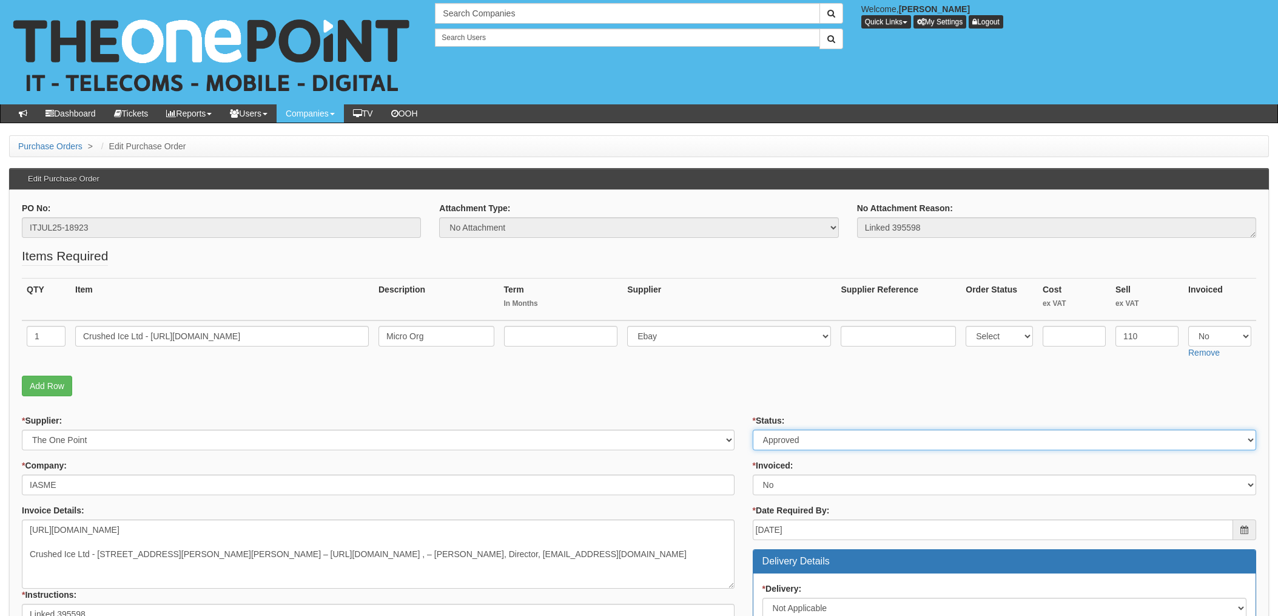
click at [825, 446] on select "Select Approved Completed Delivered Invoiced Ordered Ordered to site Part Order…" at bounding box center [1004, 439] width 503 height 21
select select "4"
click at [753, 429] on select "Select Approved Completed Delivered Invoiced Ordered Ordered to site Part Order…" at bounding box center [1004, 439] width 503 height 21
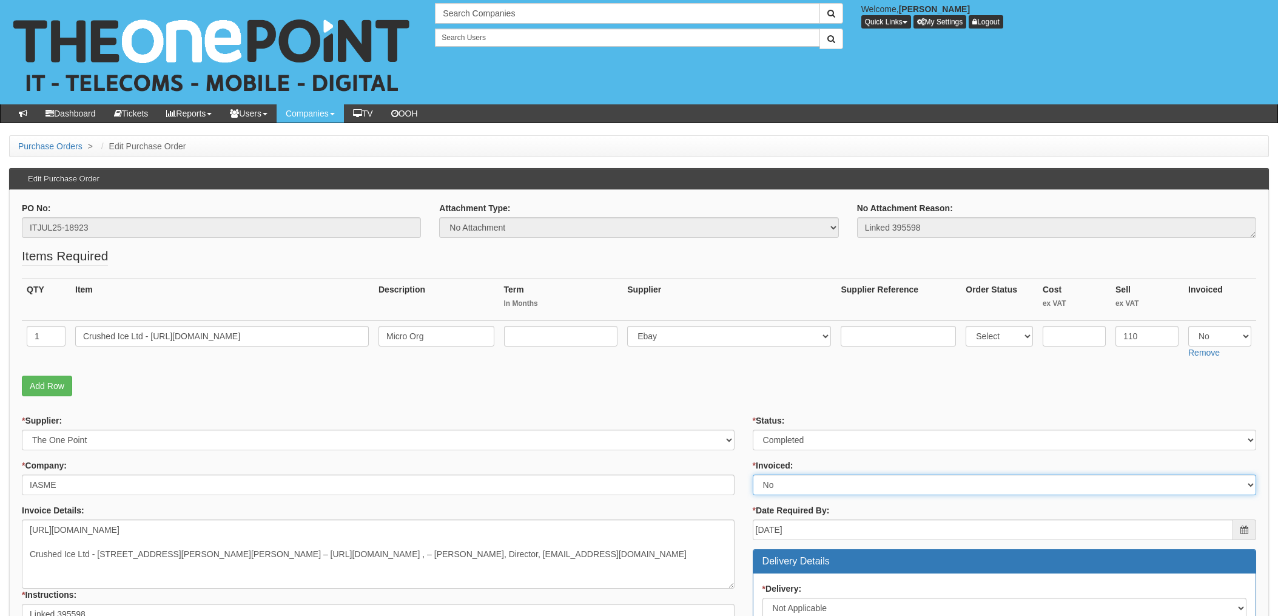
click at [778, 483] on select "Select Yes No N/A STB (part of order)" at bounding box center [1004, 484] width 503 height 21
select select "1"
click at [753, 474] on select "Select Yes No N/A STB (part of order)" at bounding box center [1004, 484] width 503 height 21
click at [740, 380] on p "Add Row" at bounding box center [639, 385] width 1234 height 21
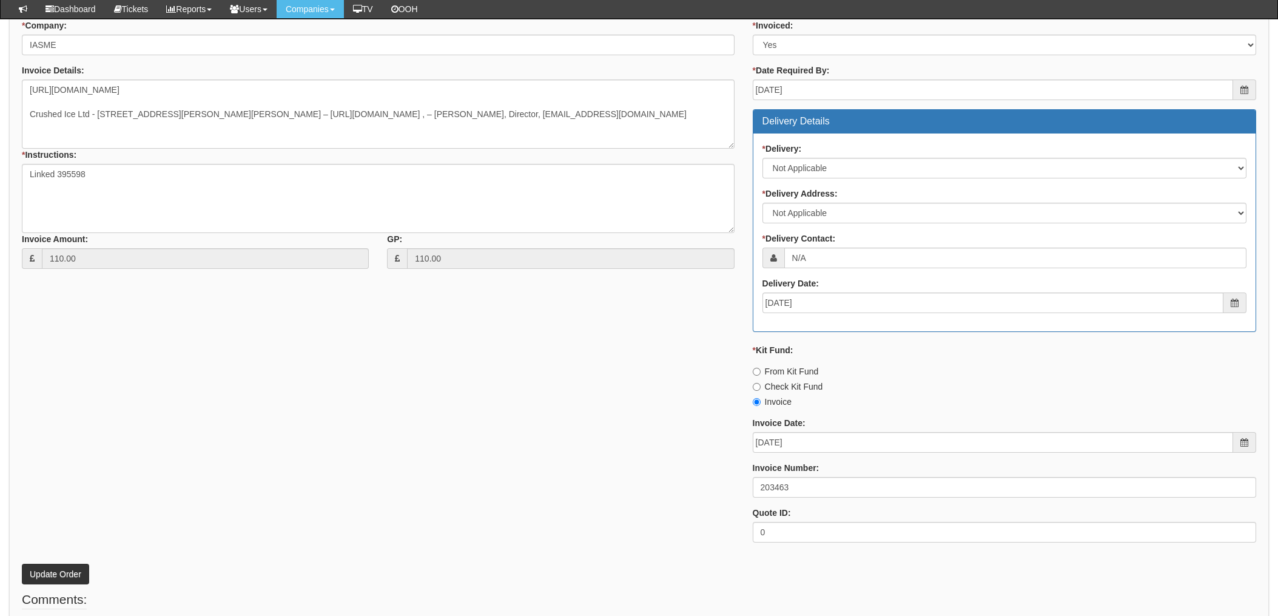
scroll to position [475, 0]
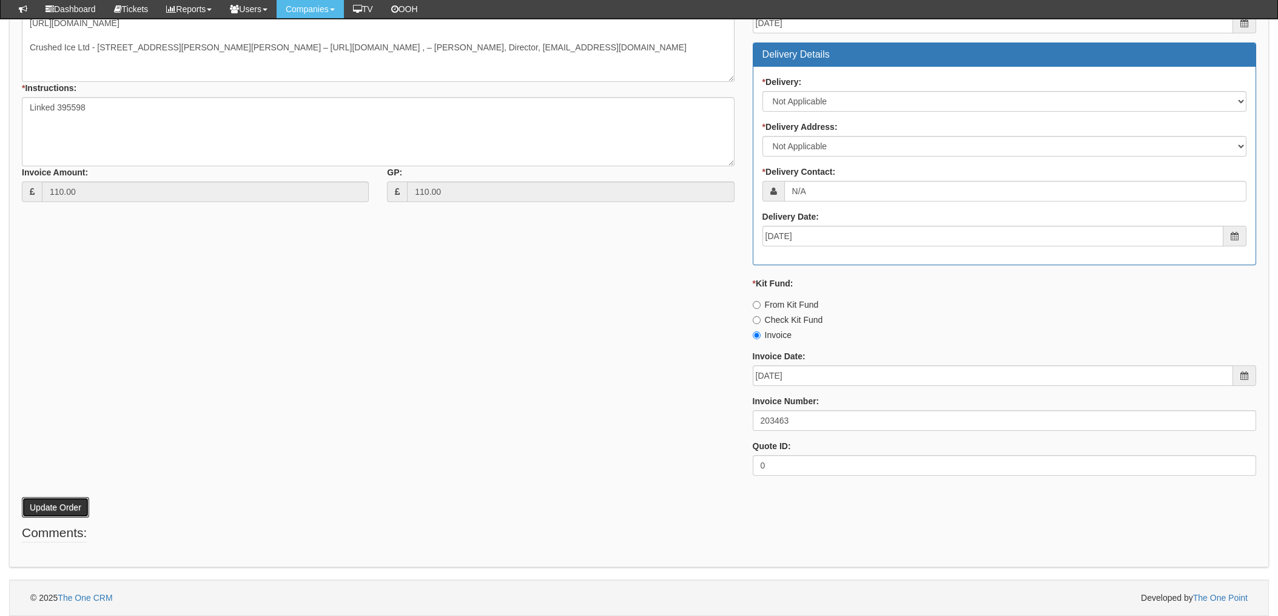
click at [45, 509] on button "Update Order" at bounding box center [55, 507] width 67 height 21
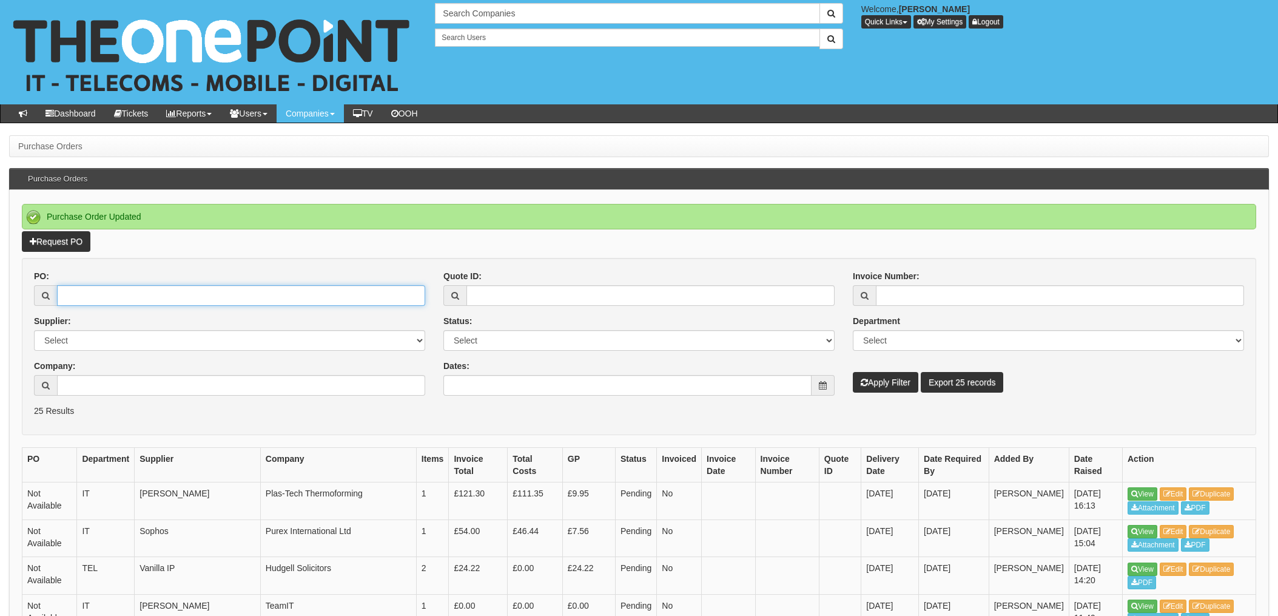
drag, startPoint x: 130, startPoint y: 300, endPoint x: 147, endPoint y: 292, distance: 18.7
click at [130, 300] on input "PO:" at bounding box center [241, 295] width 368 height 21
type input "18941"
click at [853, 372] on button "Apply Filter" at bounding box center [885, 382] width 65 height 21
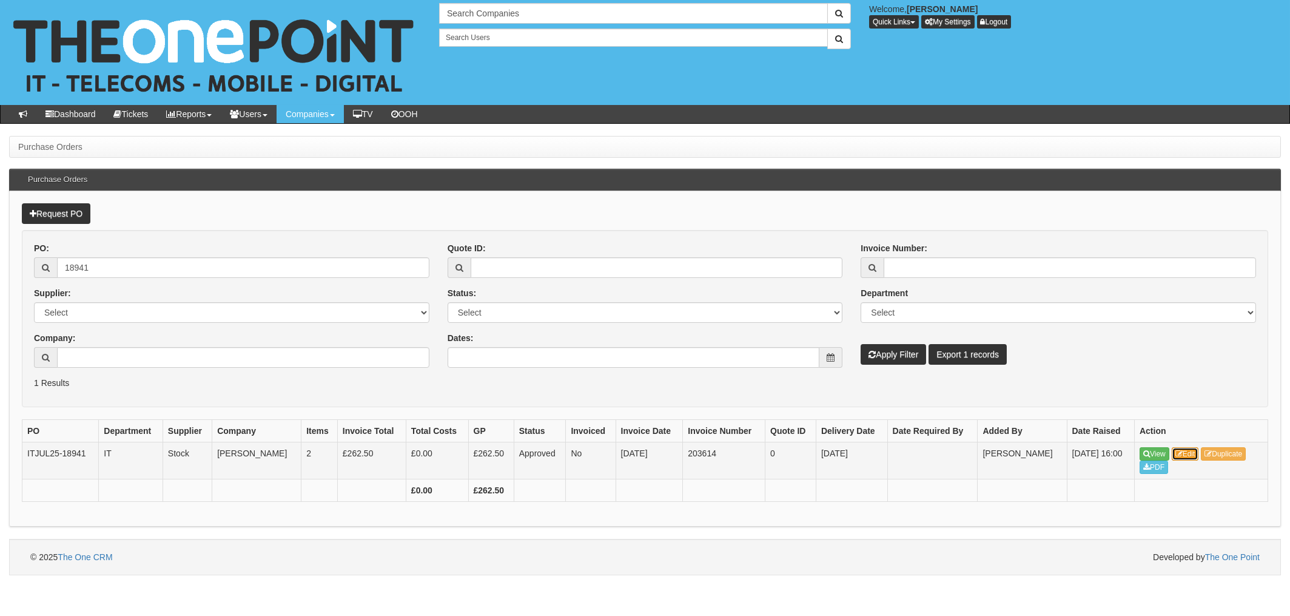
click at [1199, 457] on link "Edit" at bounding box center [1185, 453] width 27 height 13
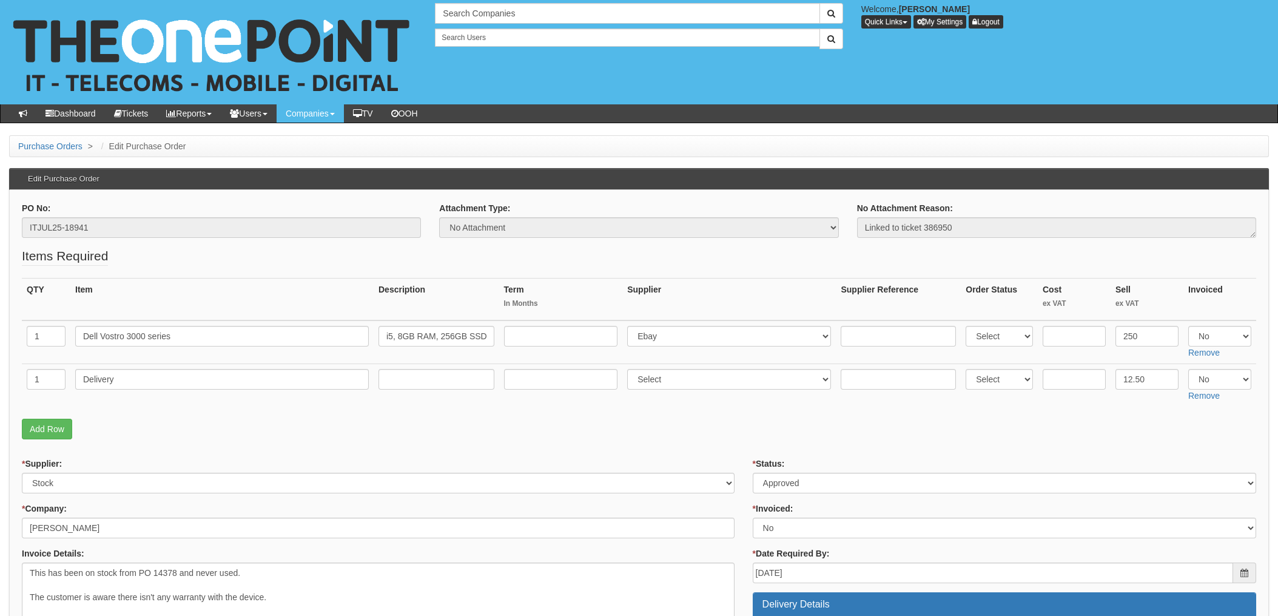
scroll to position [81, 0]
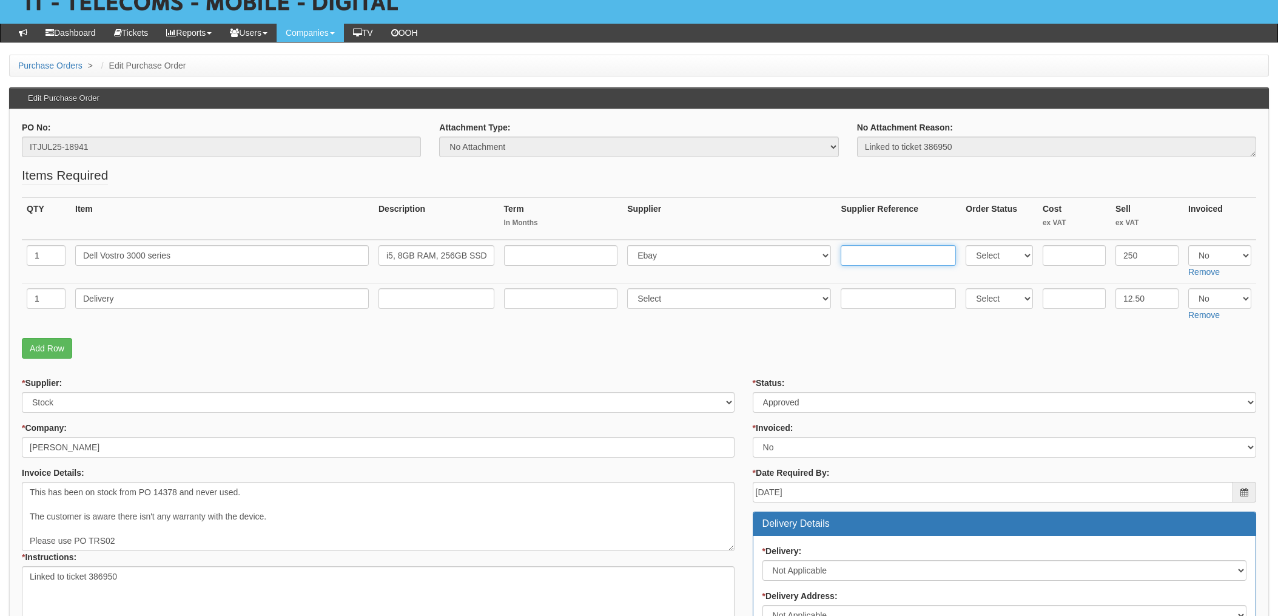
click at [859, 259] on input "text" at bounding box center [898, 255] width 115 height 21
type input "Stock item"
click at [806, 335] on fieldset "Items Required QTY Item Description Term In Months Supplier Supplier Reference …" at bounding box center [639, 265] width 1234 height 198
click at [774, 400] on select "Select Approved Completed Delivered Invoiced Ordered Ordered to site Part Order…" at bounding box center [1004, 402] width 503 height 21
select select "4"
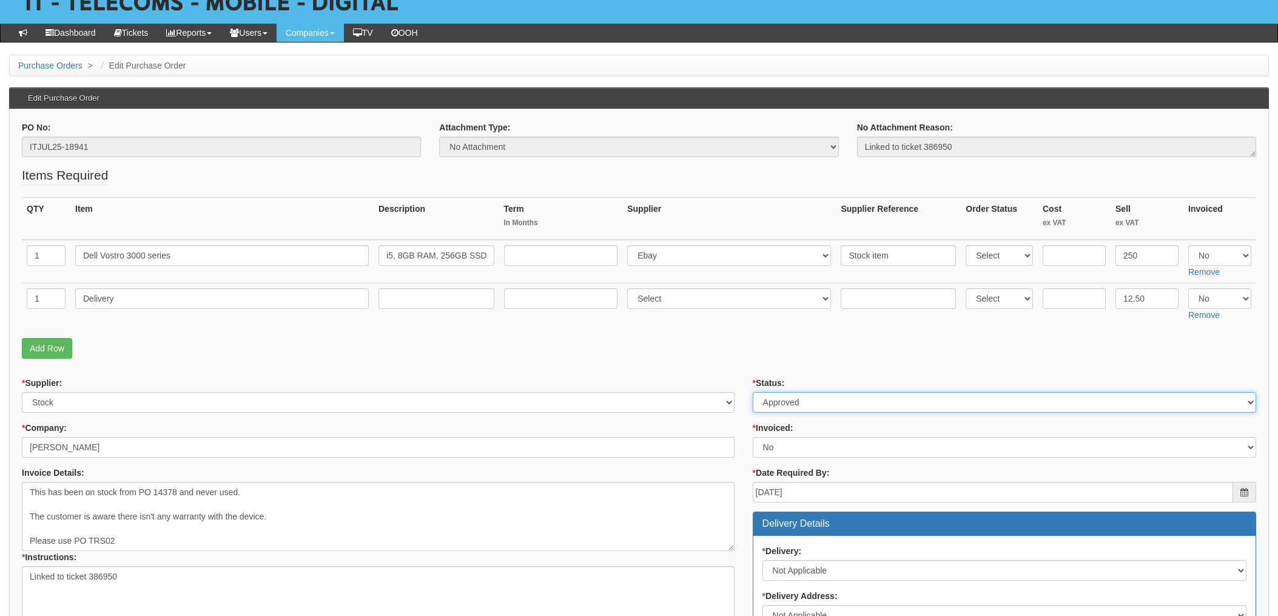
click at [753, 392] on select "Select Approved Completed Delivered Invoiced Ordered Ordered to site Part Order…" at bounding box center [1004, 402] width 503 height 21
click at [777, 451] on select "Select Yes No N/A STB (part of order)" at bounding box center [1004, 447] width 503 height 21
select select "1"
click at [753, 437] on select "Select Yes No N/A STB (part of order)" at bounding box center [1004, 447] width 503 height 21
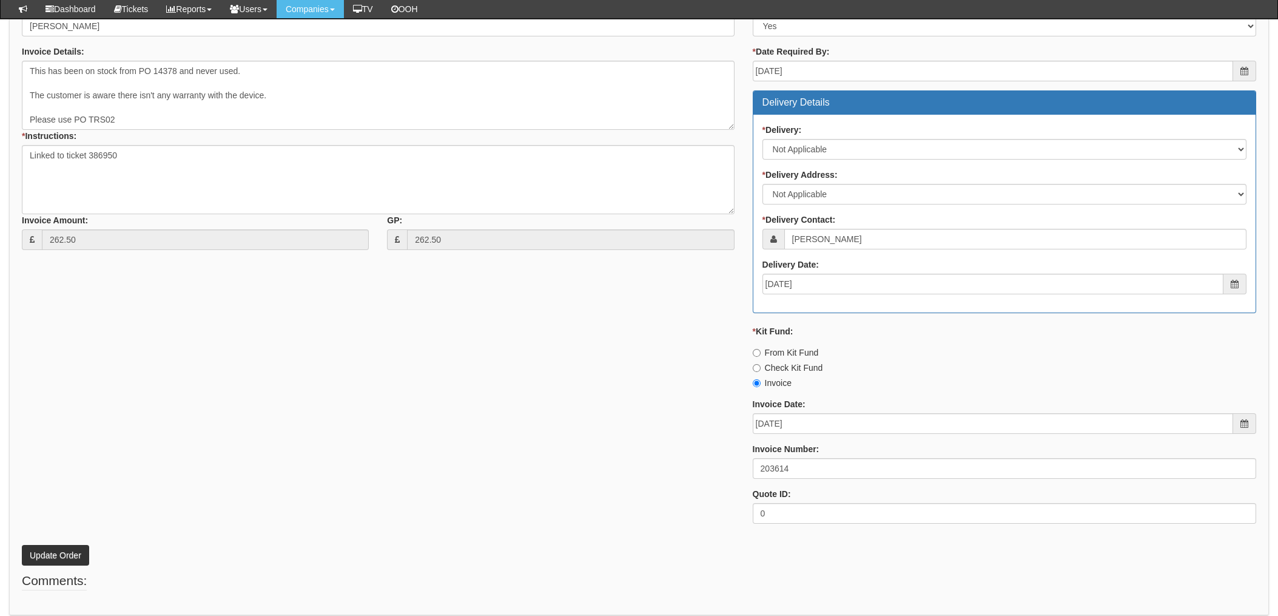
scroll to position [519, 0]
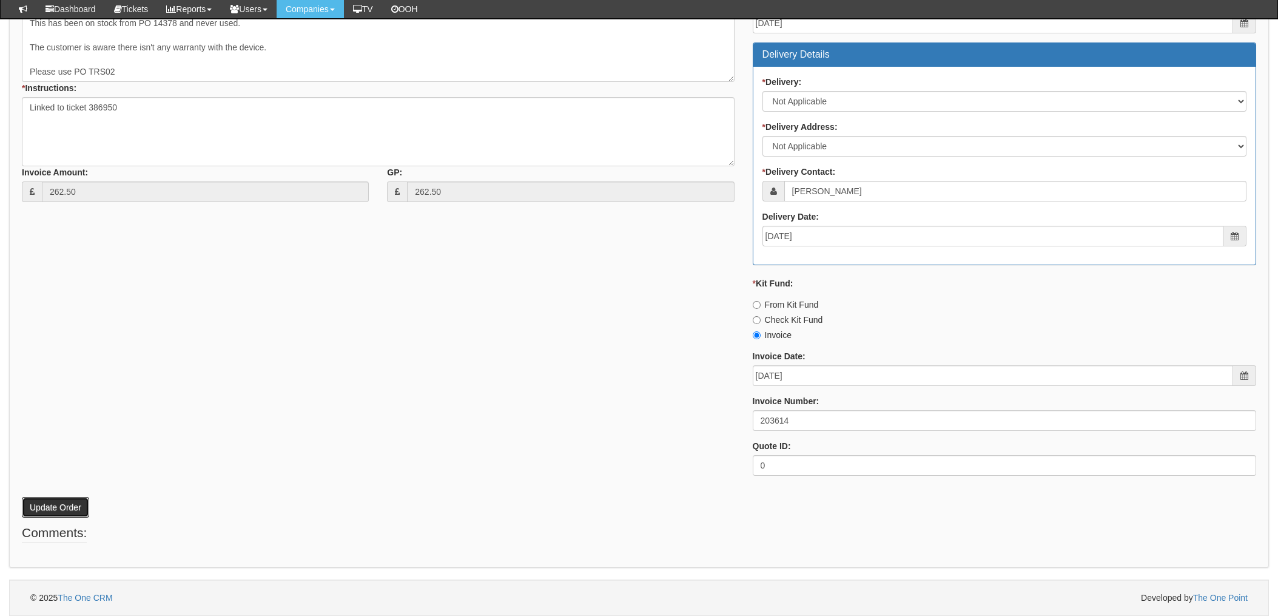
click at [52, 503] on button "Update Order" at bounding box center [55, 507] width 67 height 21
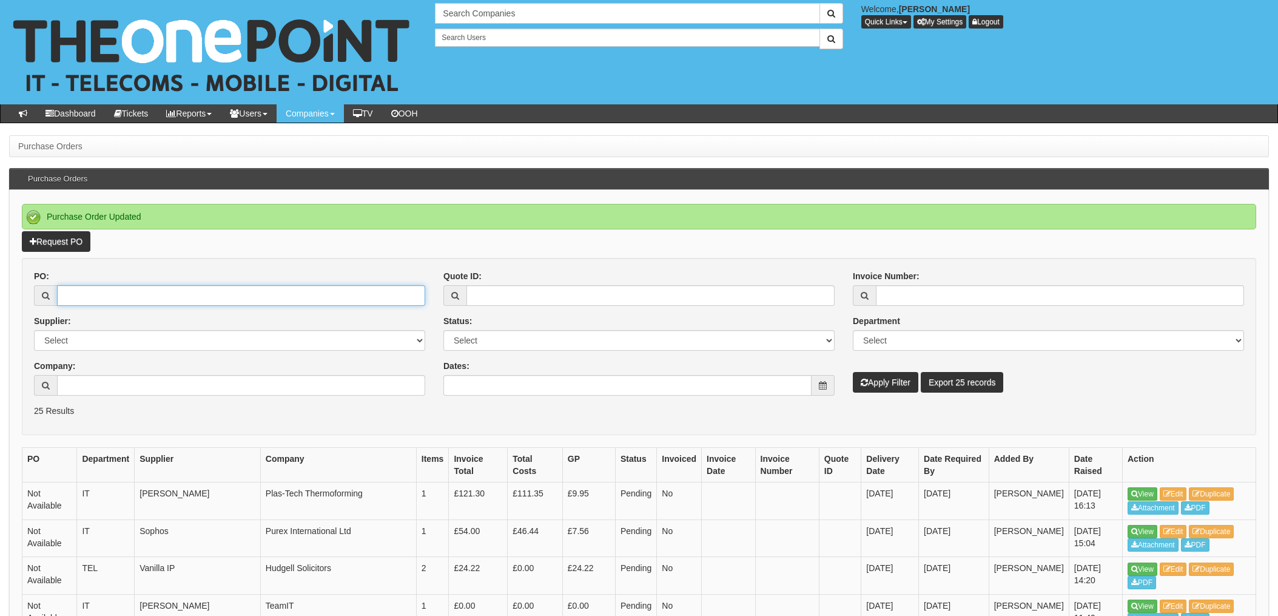
click at [121, 298] on input "PO:" at bounding box center [241, 295] width 368 height 21
type input "18943"
click at [853, 372] on button "Apply Filter" at bounding box center [885, 382] width 65 height 21
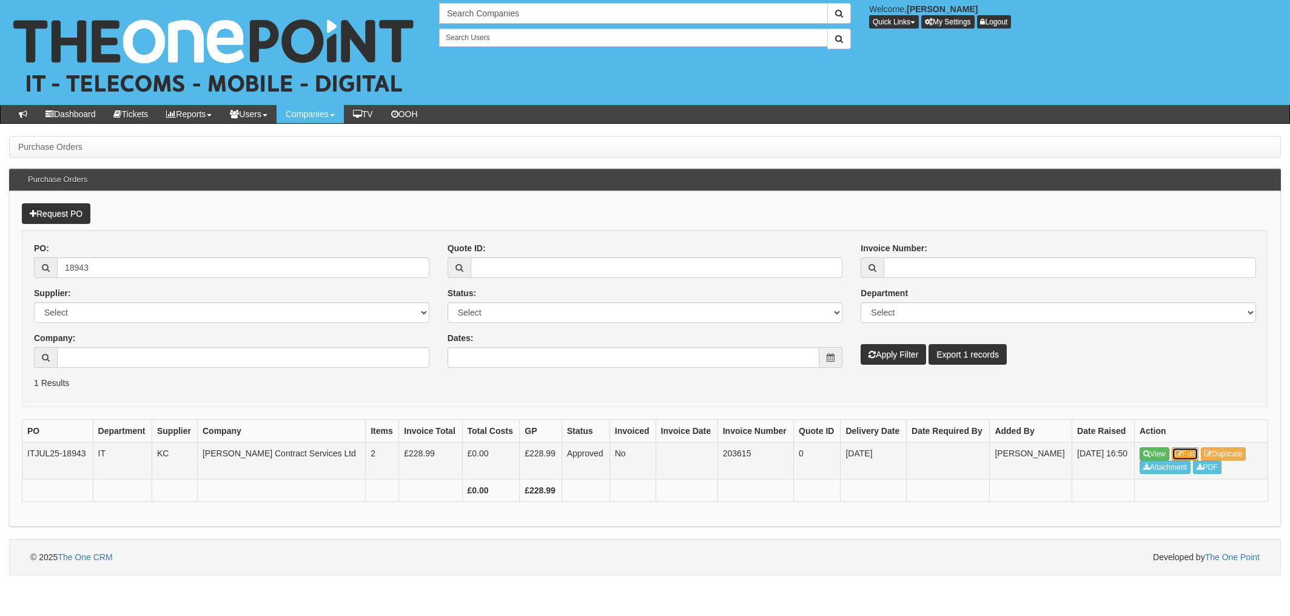
click at [1186, 452] on link "Edit" at bounding box center [1185, 453] width 27 height 13
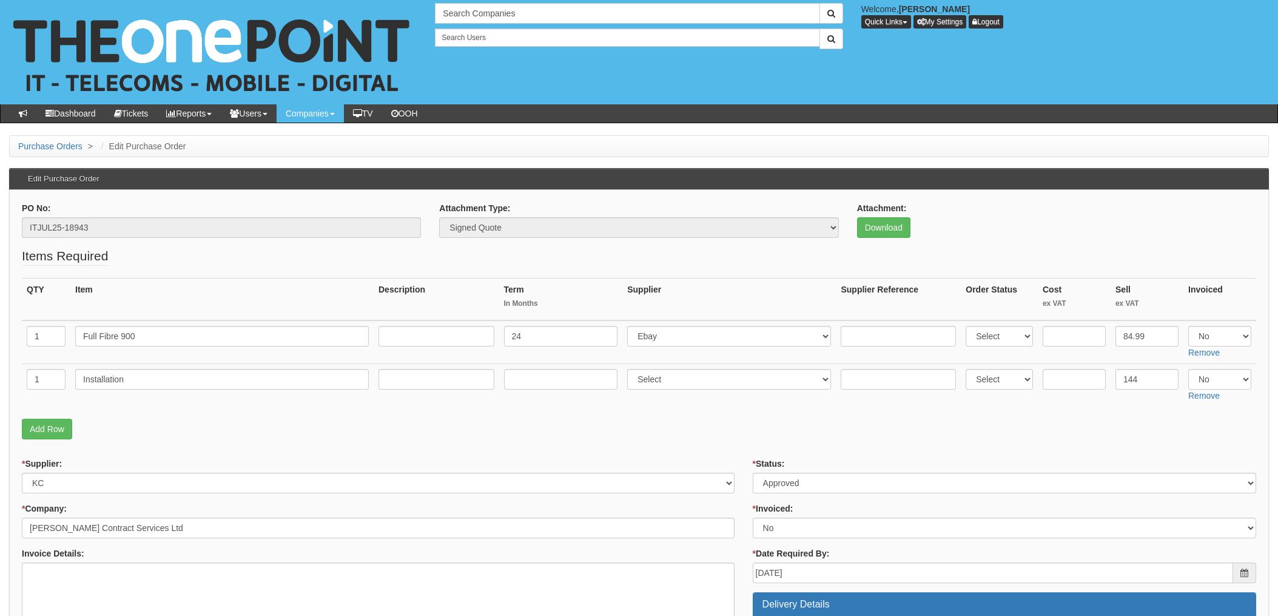
click at [219, 440] on fieldset "Items Required QTY Item Description Term In Months Supplier Supplier Reference …" at bounding box center [639, 346] width 1234 height 198
